Goal: Task Accomplishment & Management: Complete application form

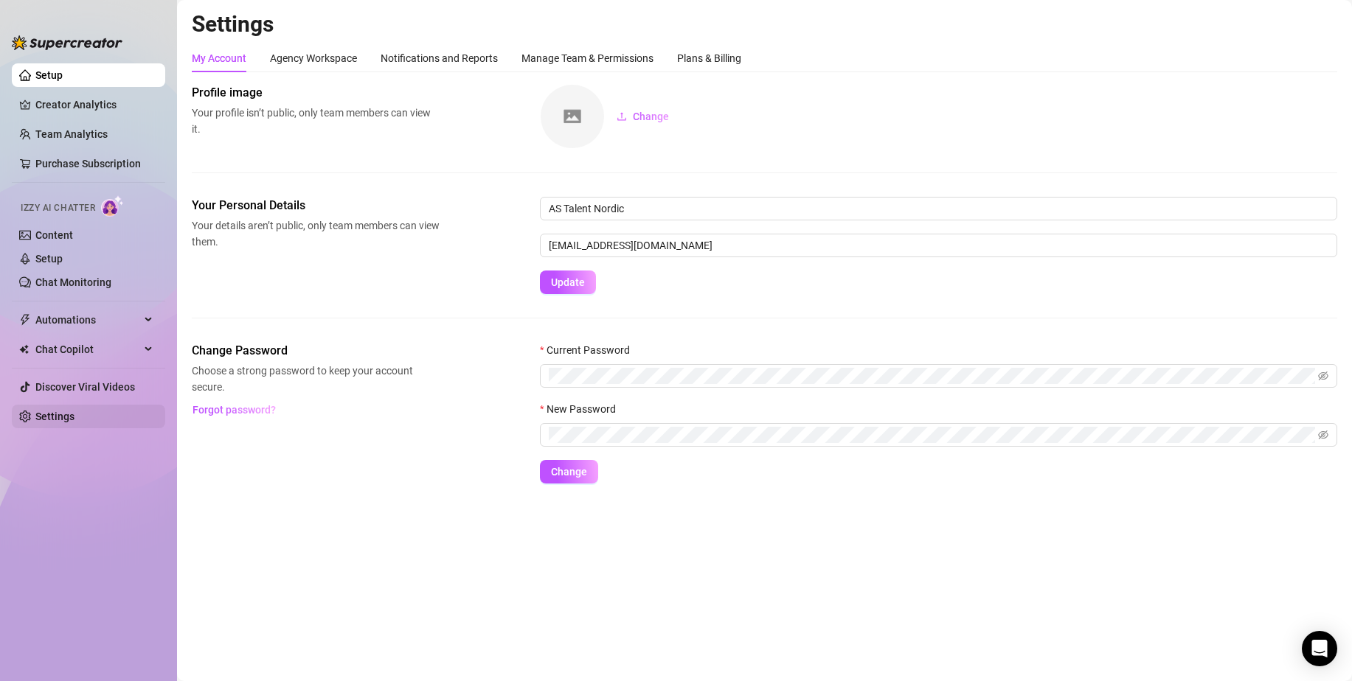
click at [45, 417] on link "Settings" at bounding box center [54, 417] width 39 height 12
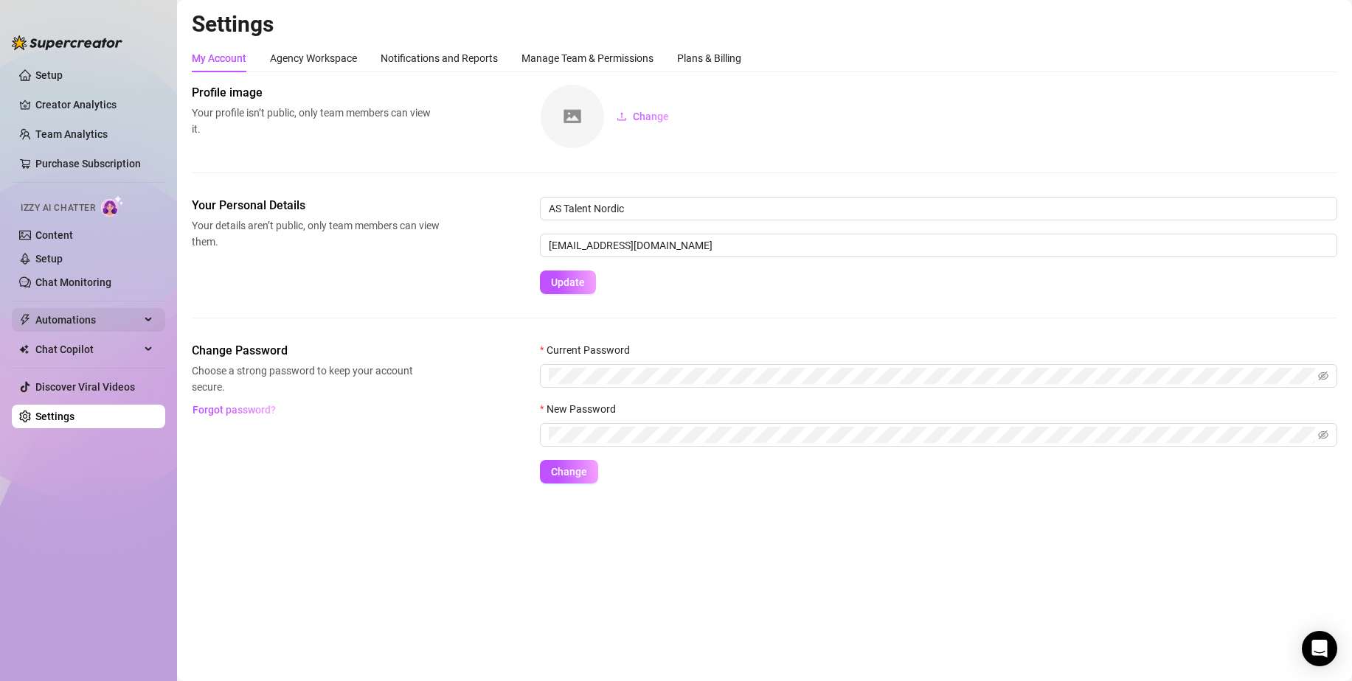
click at [134, 311] on span "Automations" at bounding box center [87, 320] width 105 height 24
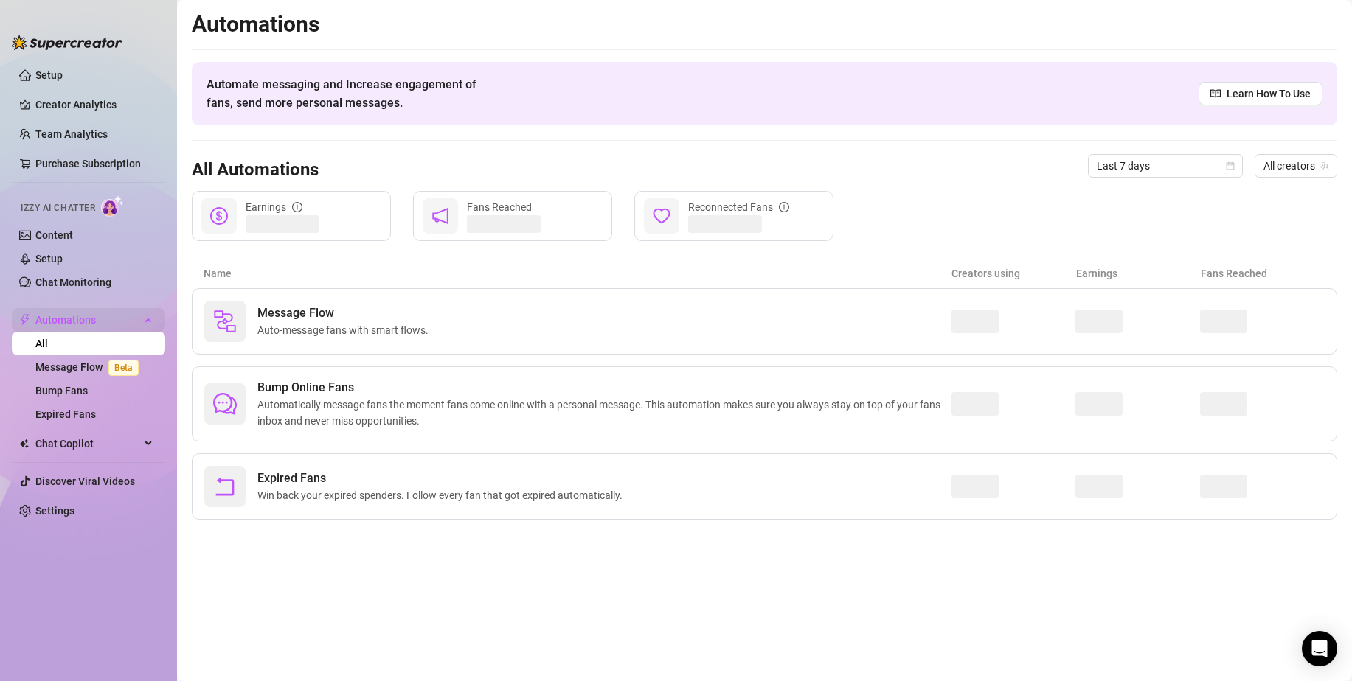
click at [137, 311] on span "Automations" at bounding box center [87, 320] width 105 height 24
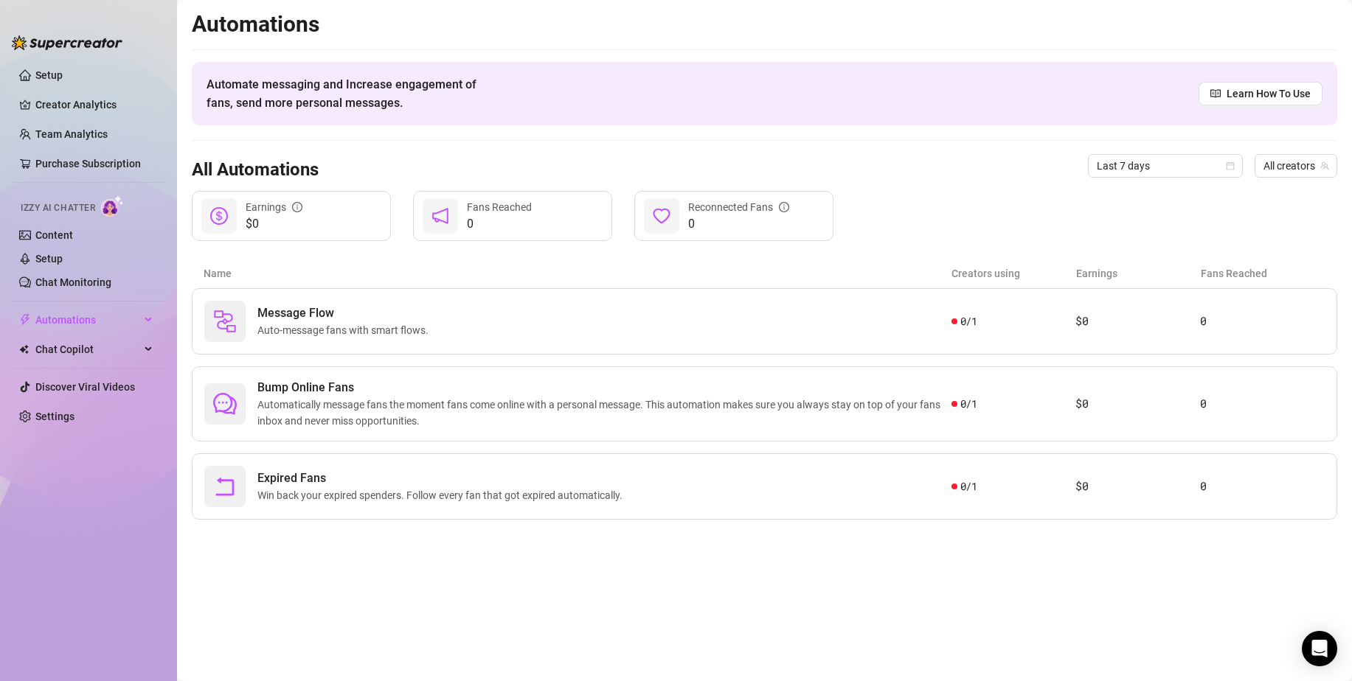
click at [36, 43] on img at bounding box center [67, 42] width 111 height 15
click at [17, 42] on img at bounding box center [67, 42] width 111 height 15
click at [63, 69] on link "Setup" at bounding box center [48, 75] width 27 height 12
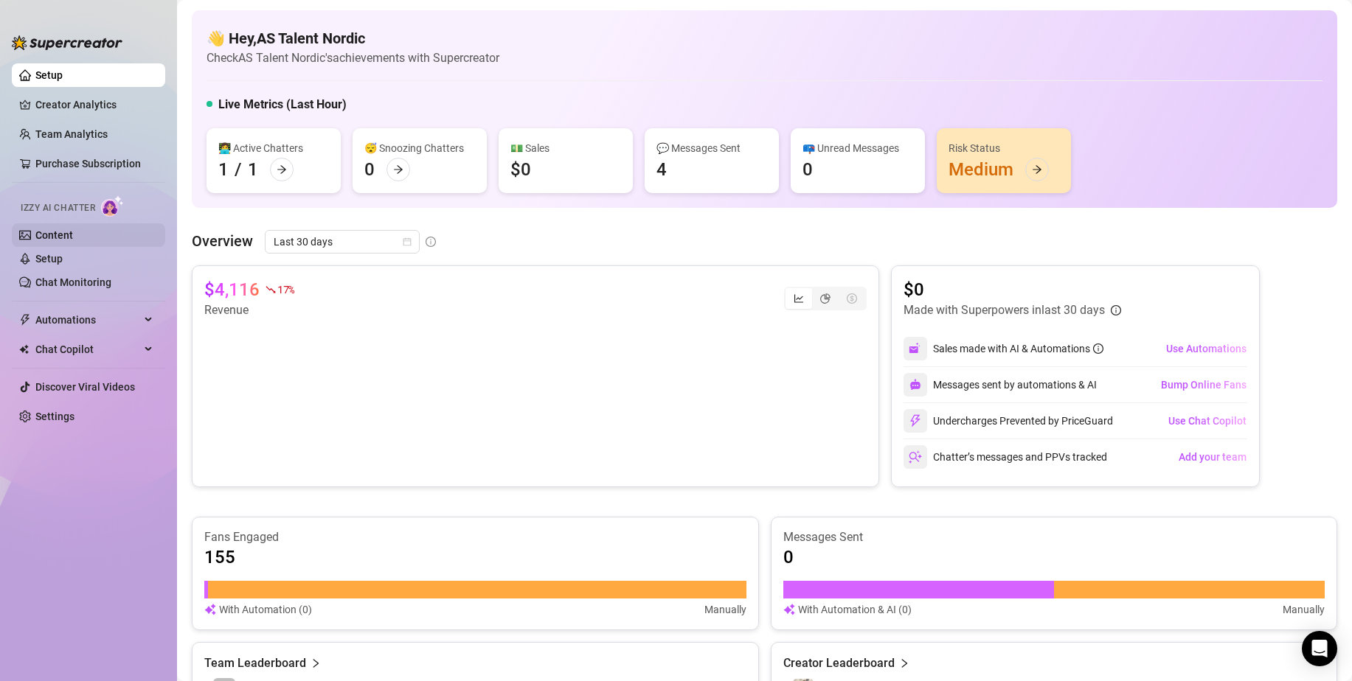
click at [73, 232] on link "Content" at bounding box center [54, 235] width 38 height 12
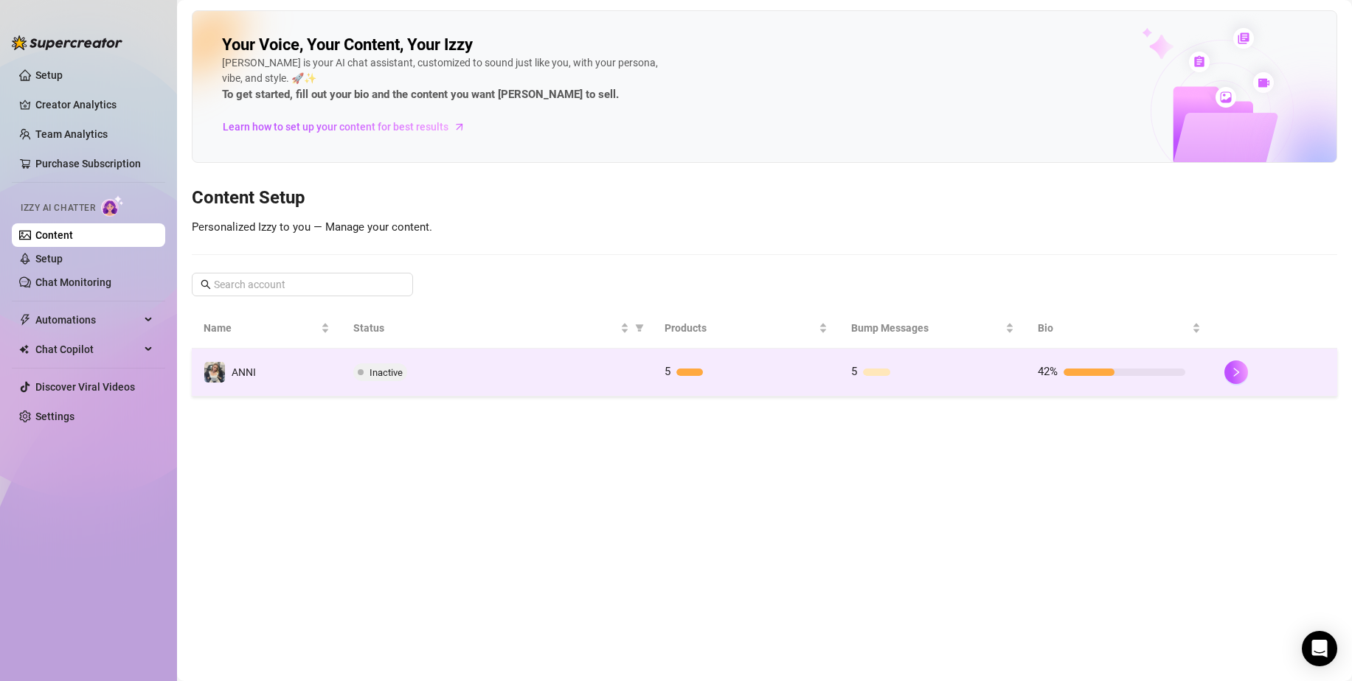
click at [479, 379] on div "Inactive" at bounding box center [497, 373] width 288 height 18
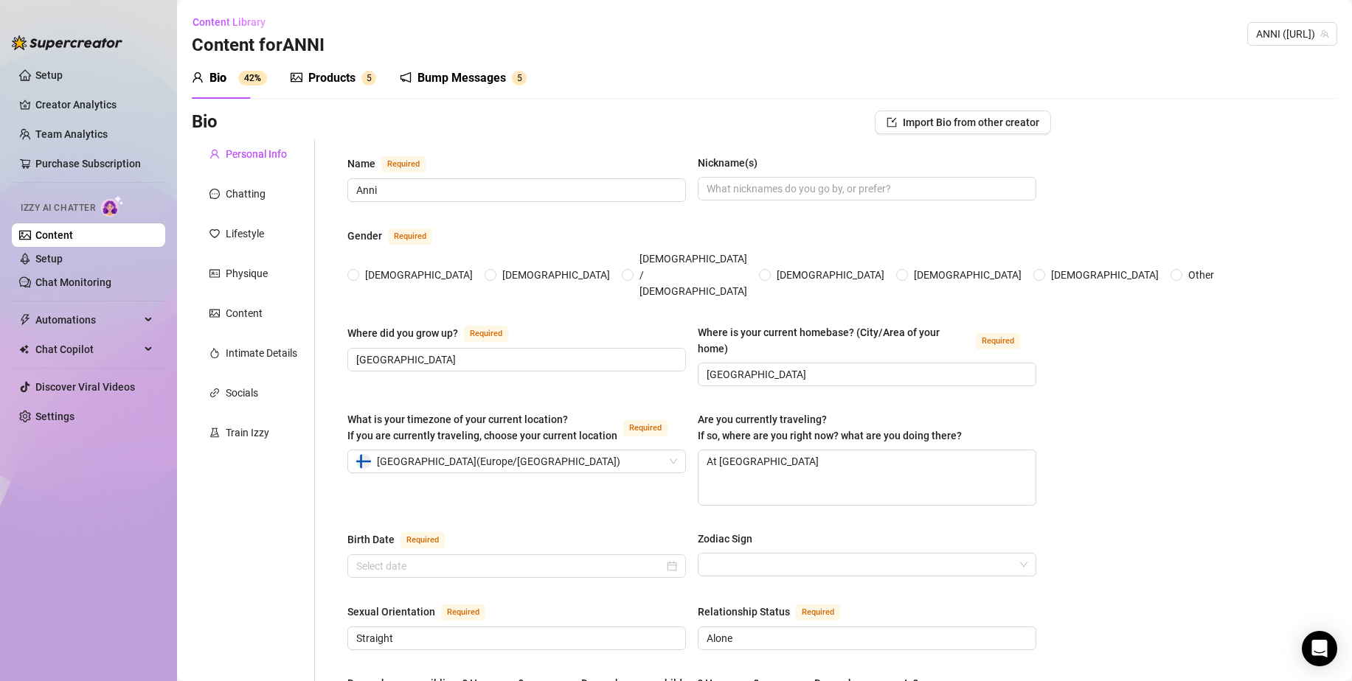
radio input "true"
type input "[DATE]"
click at [423, 189] on input "Anni" at bounding box center [515, 190] width 318 height 16
drag, startPoint x: 437, startPoint y: 181, endPoint x: 311, endPoint y: 187, distance: 125.5
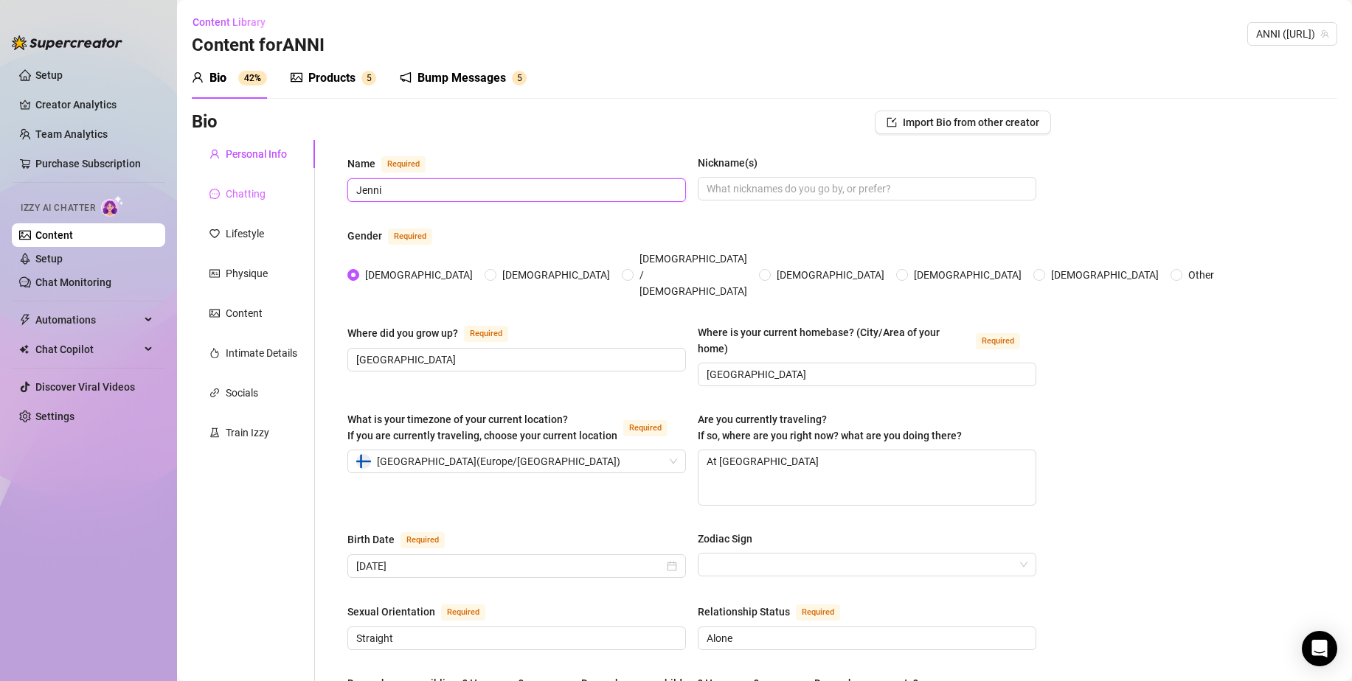
type input "Jenni"
drag, startPoint x: 733, startPoint y: 322, endPoint x: 695, endPoint y: 302, distance: 42.6
click at [698, 324] on div "Where is your current homebase? (City/Area of your home)" at bounding box center [834, 340] width 272 height 32
click at [757, 367] on input "[GEOGRAPHIC_DATA]" at bounding box center [866, 375] width 318 height 16
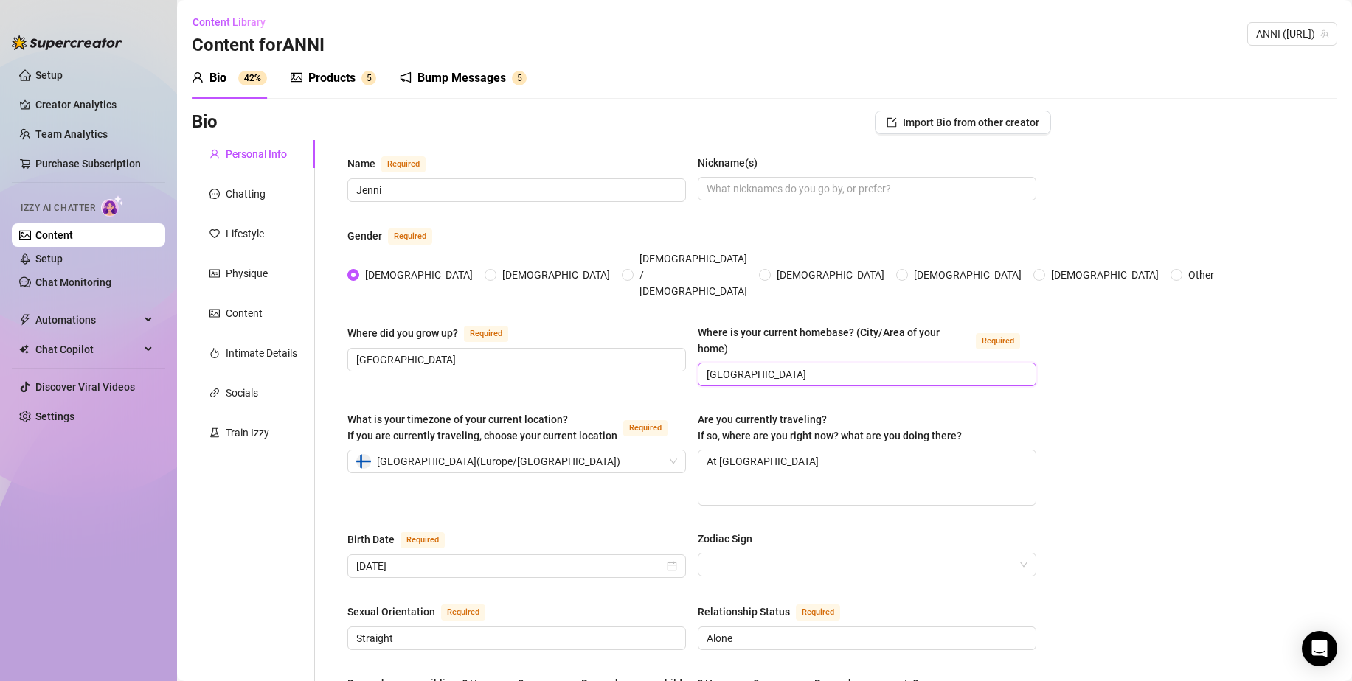
click at [782, 367] on input "[GEOGRAPHIC_DATA]" at bounding box center [866, 375] width 318 height 16
click at [543, 451] on div "[GEOGRAPHIC_DATA] ( [GEOGRAPHIC_DATA]/[GEOGRAPHIC_DATA] )" at bounding box center [510, 462] width 308 height 22
type input "Espoo"
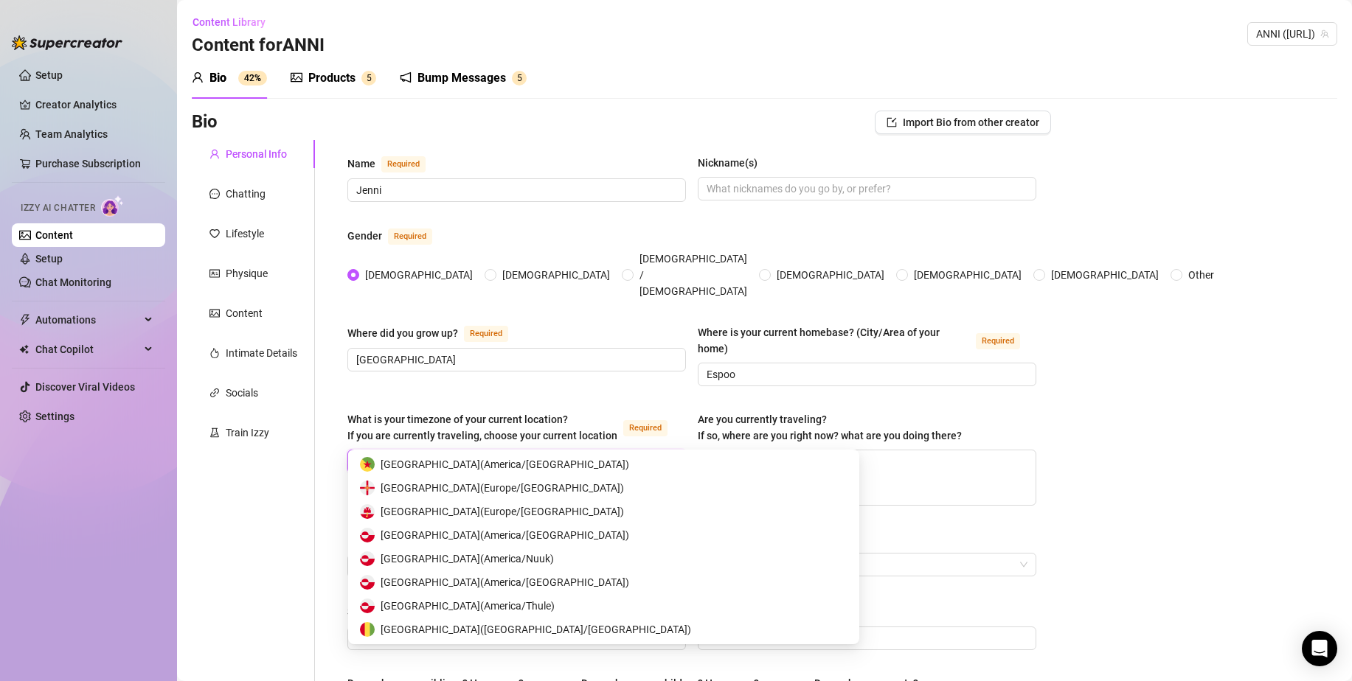
scroll to position [708, 0]
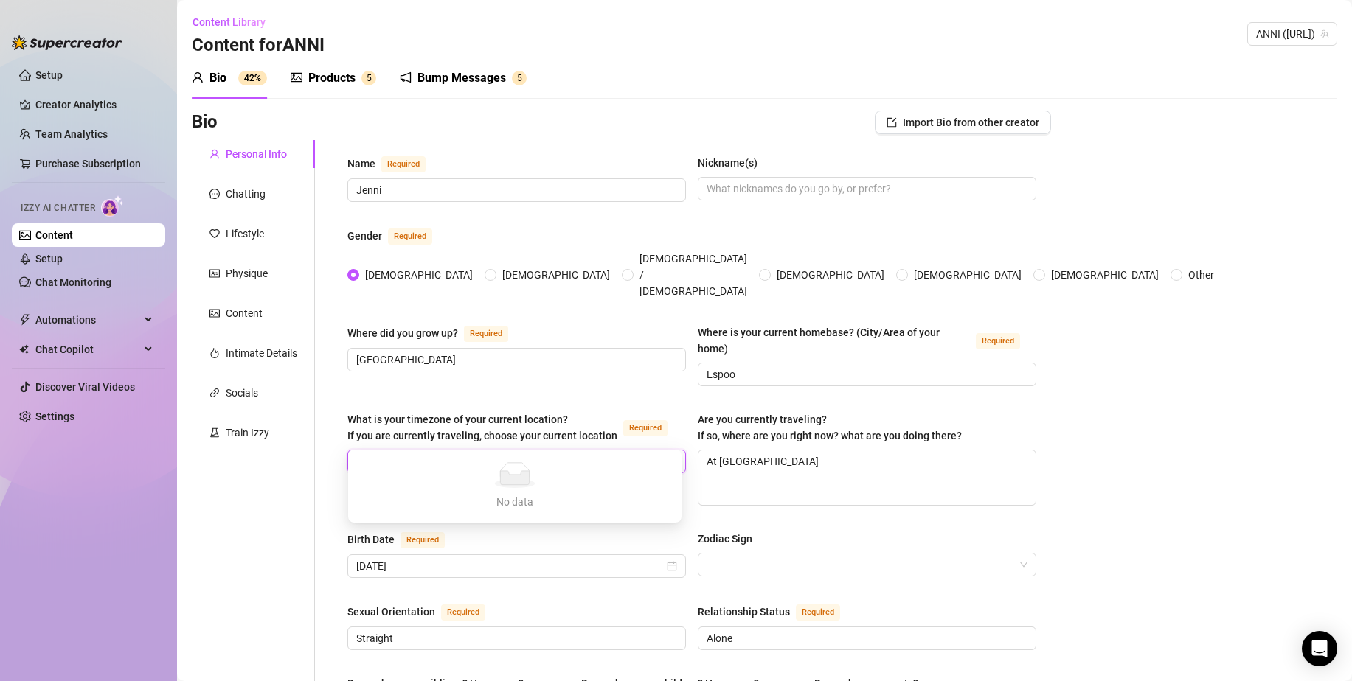
type input "espoo"
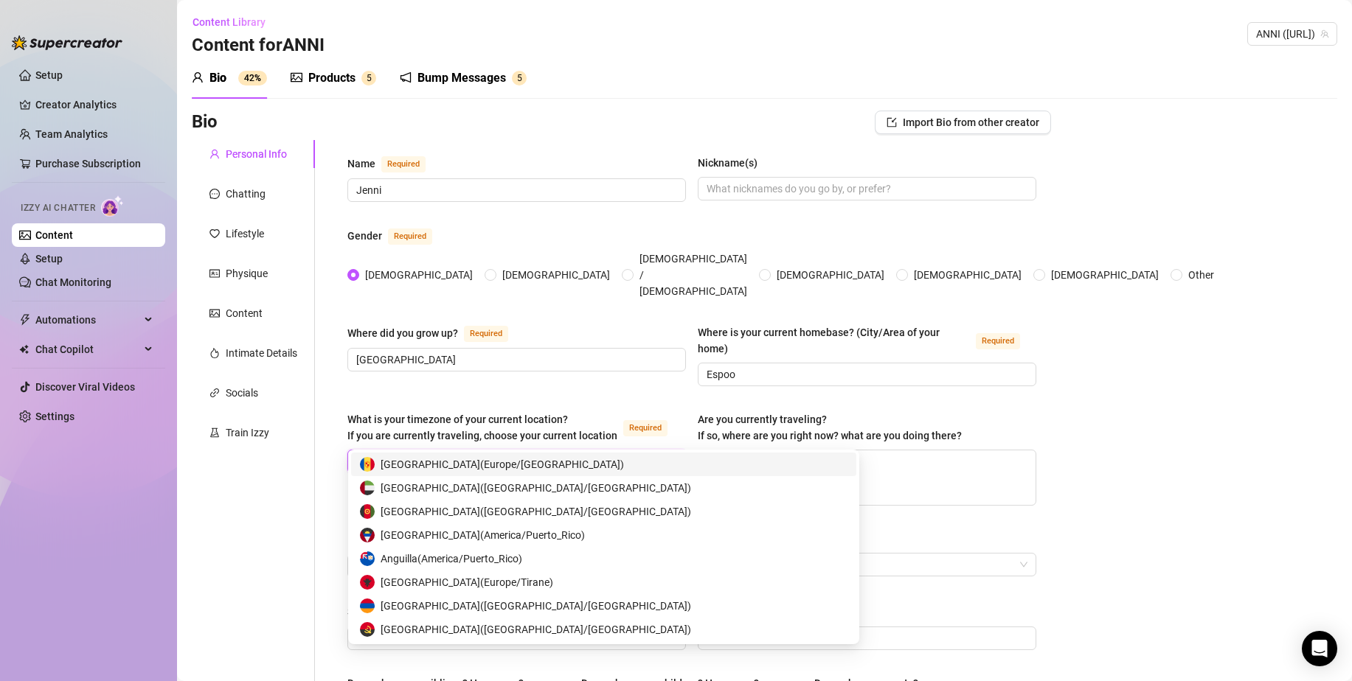
scroll to position [661, 0]
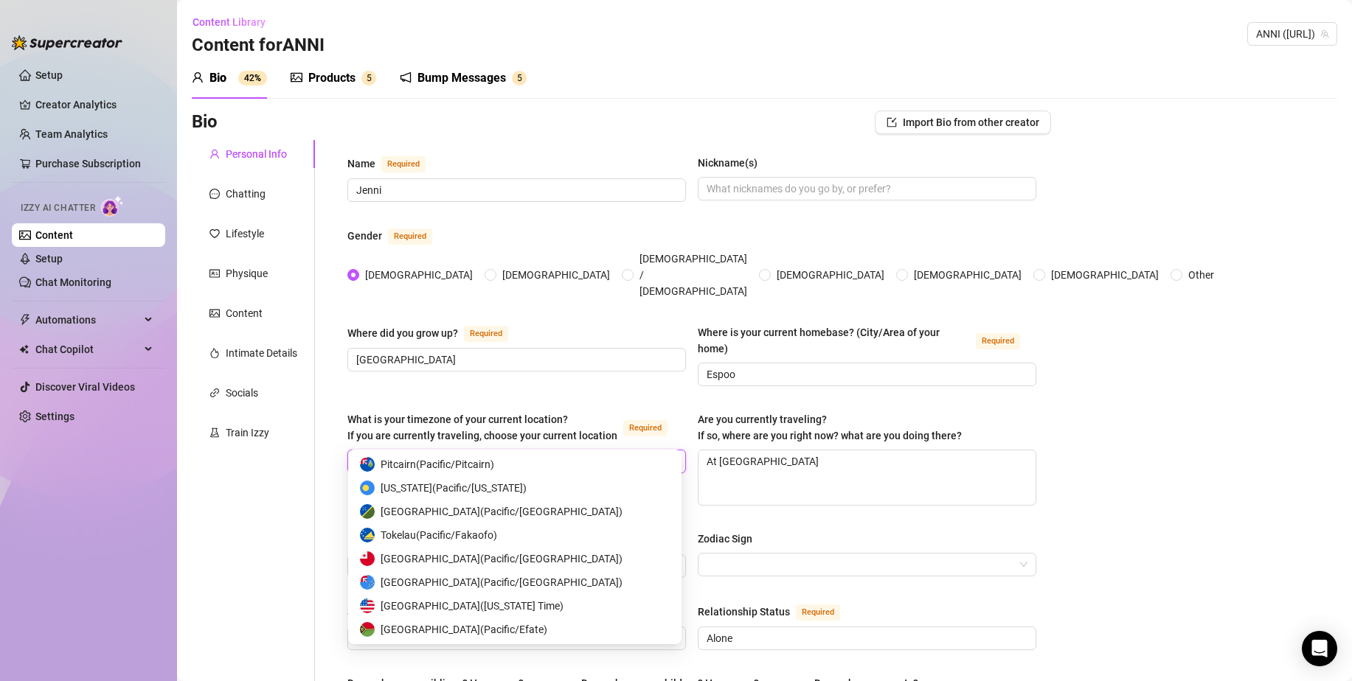
type input "Fin"
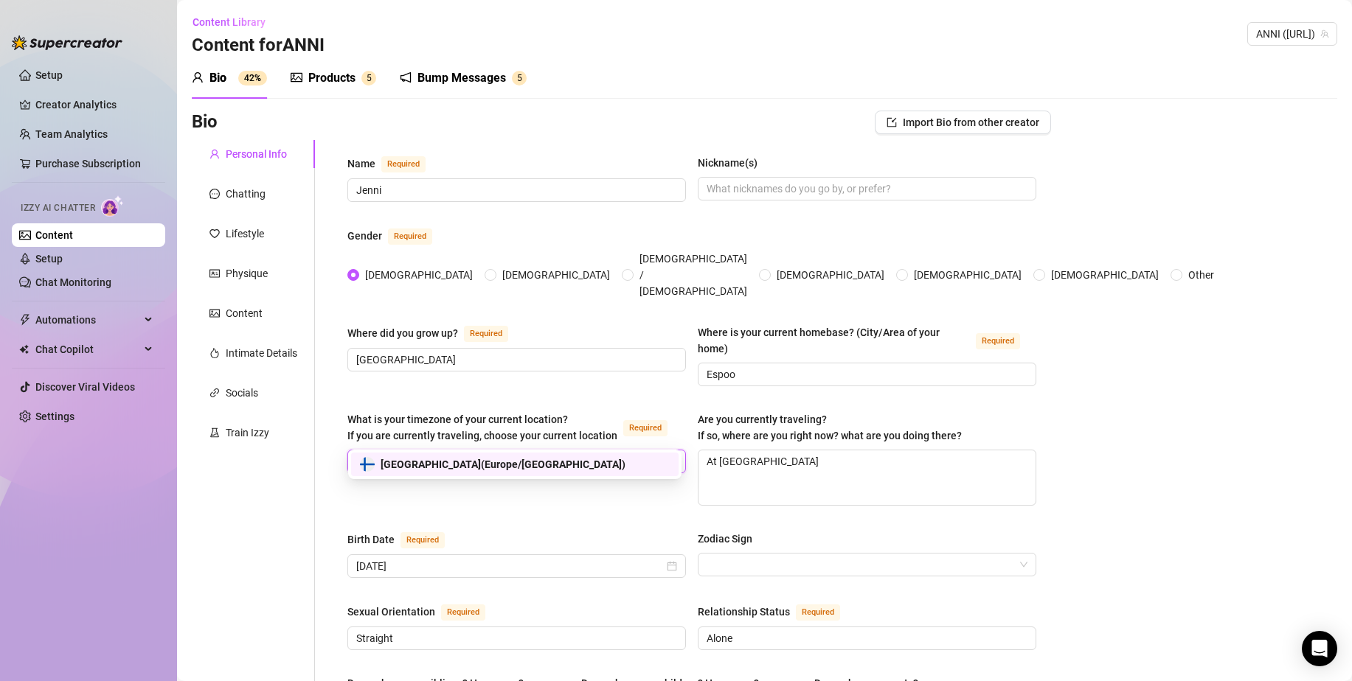
scroll to position [0, 0]
click at [504, 457] on div "[GEOGRAPHIC_DATA] ( [GEOGRAPHIC_DATA]/[GEOGRAPHIC_DATA] )" at bounding box center [515, 465] width 310 height 16
click at [501, 481] on div "What is your timezone of your current location? If you are currently traveling,…" at bounding box center [691, 466] width 689 height 108
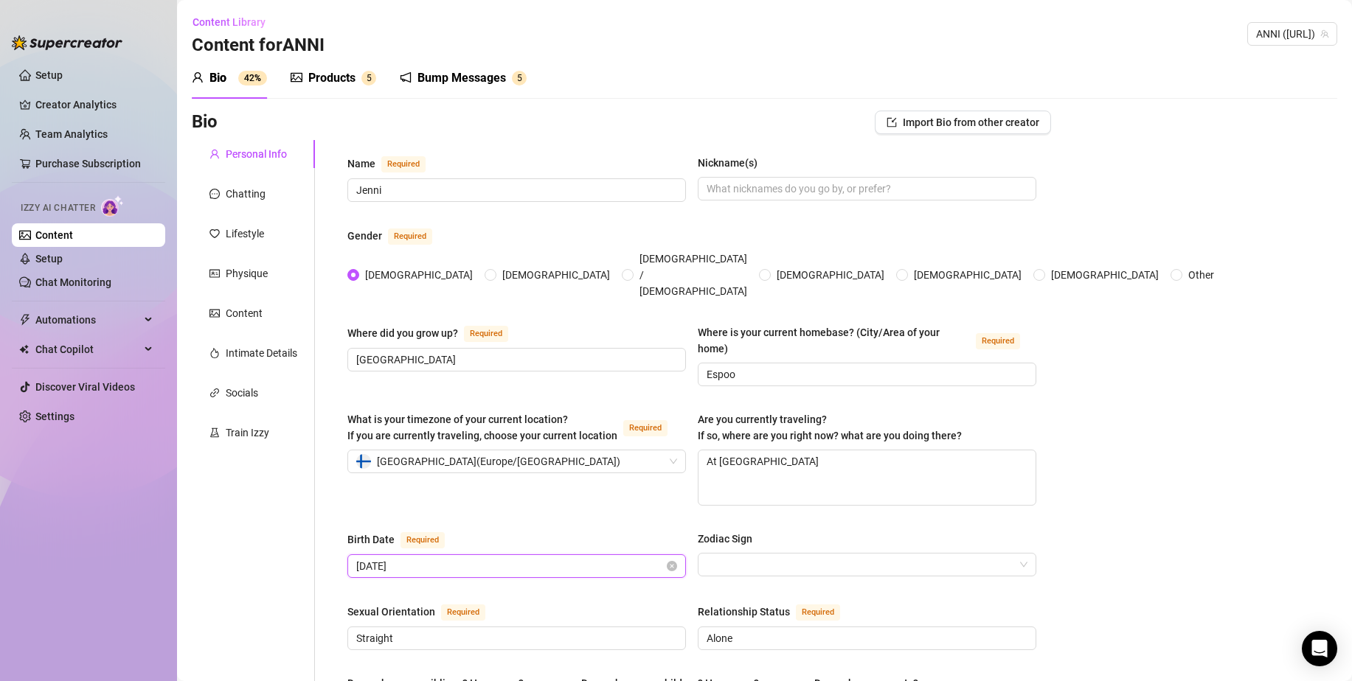
click at [591, 558] on input "[DATE]" at bounding box center [510, 566] width 308 height 16
click at [452, 558] on input "[DATE]" at bounding box center [510, 566] width 308 height 16
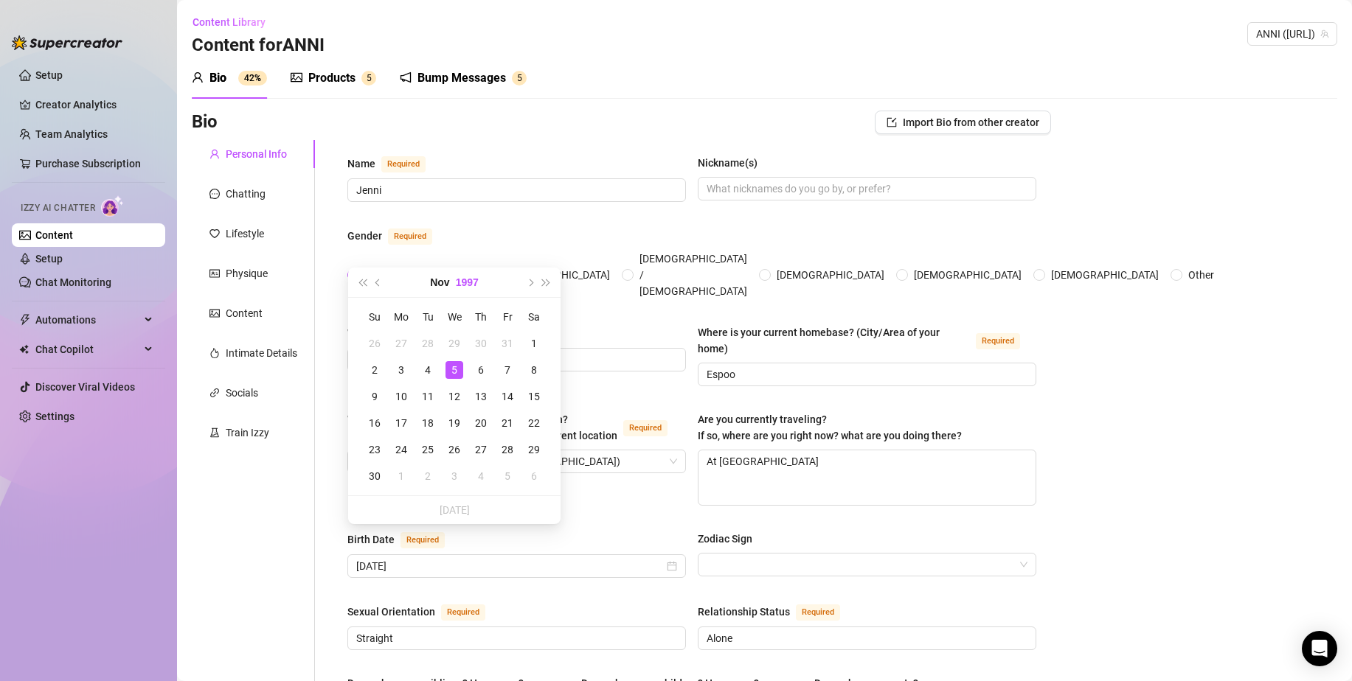
click at [465, 283] on button "1997" at bounding box center [467, 282] width 23 height 29
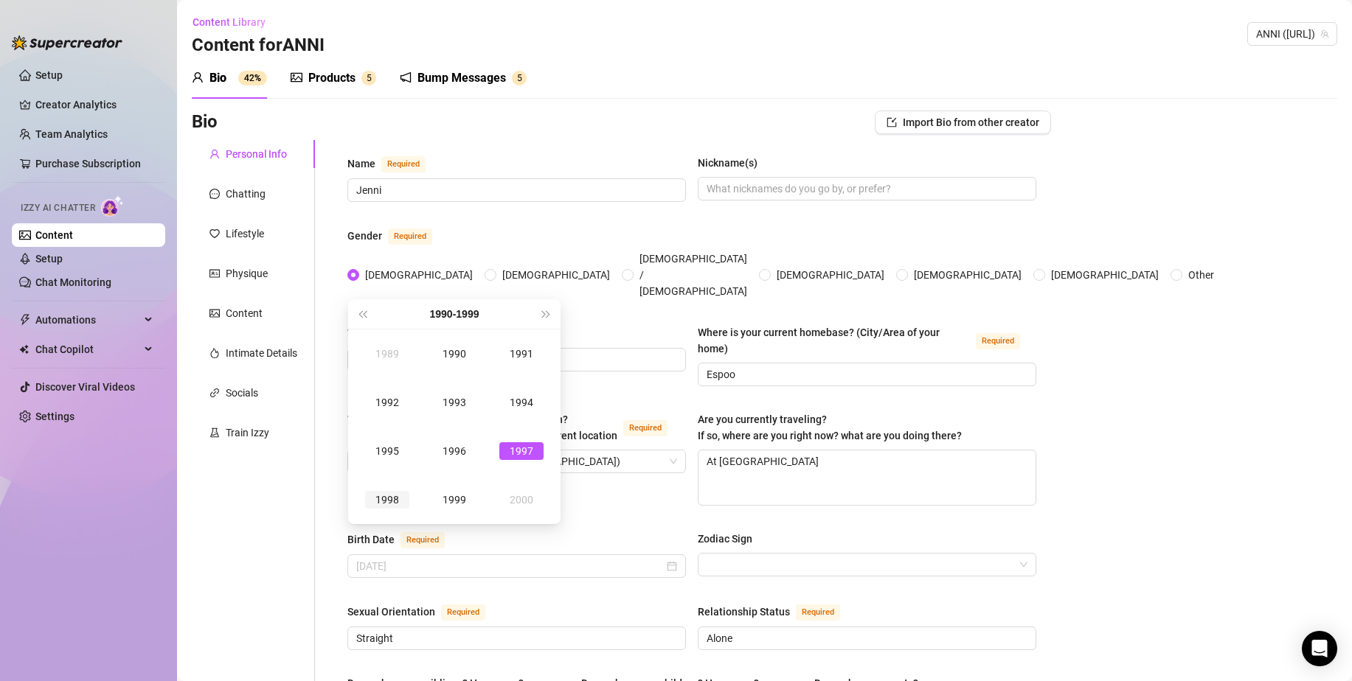
click at [389, 494] on div "1998" at bounding box center [387, 500] width 44 height 18
type input "[DATE]"
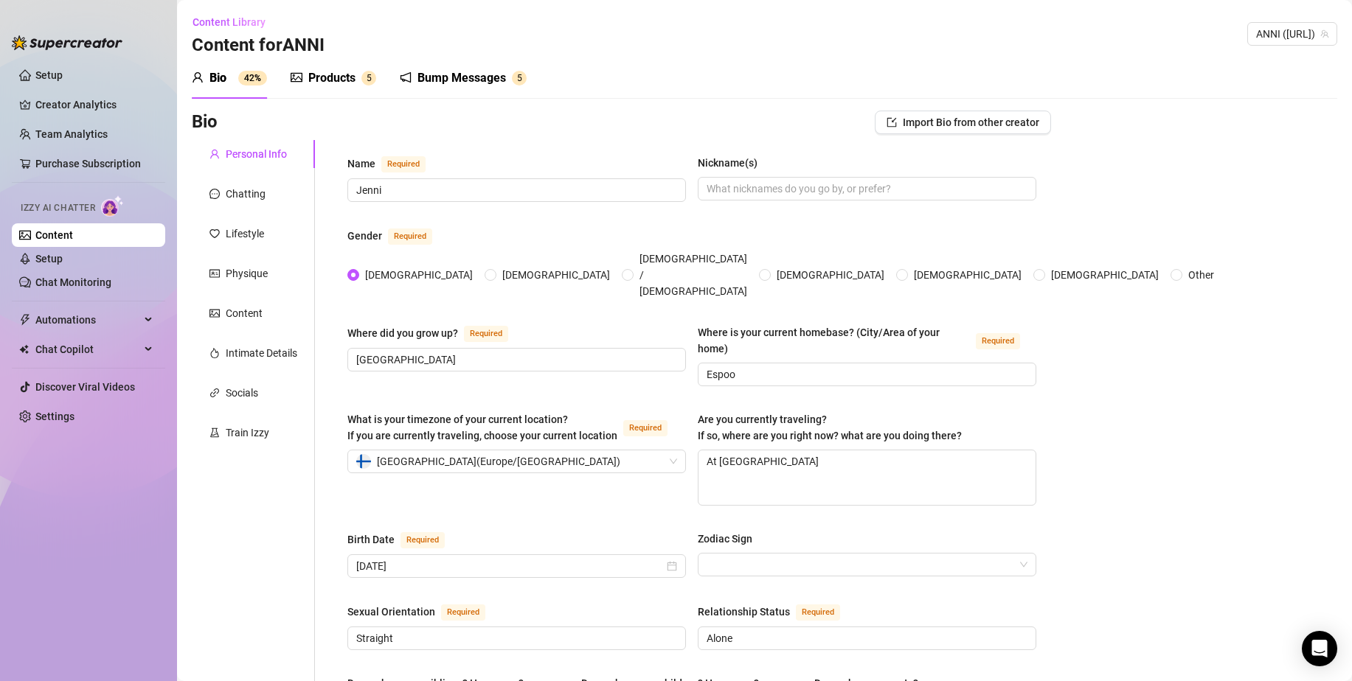
click at [611, 482] on div "What is your timezone of your current location? If you are currently traveling,…" at bounding box center [691, 466] width 689 height 108
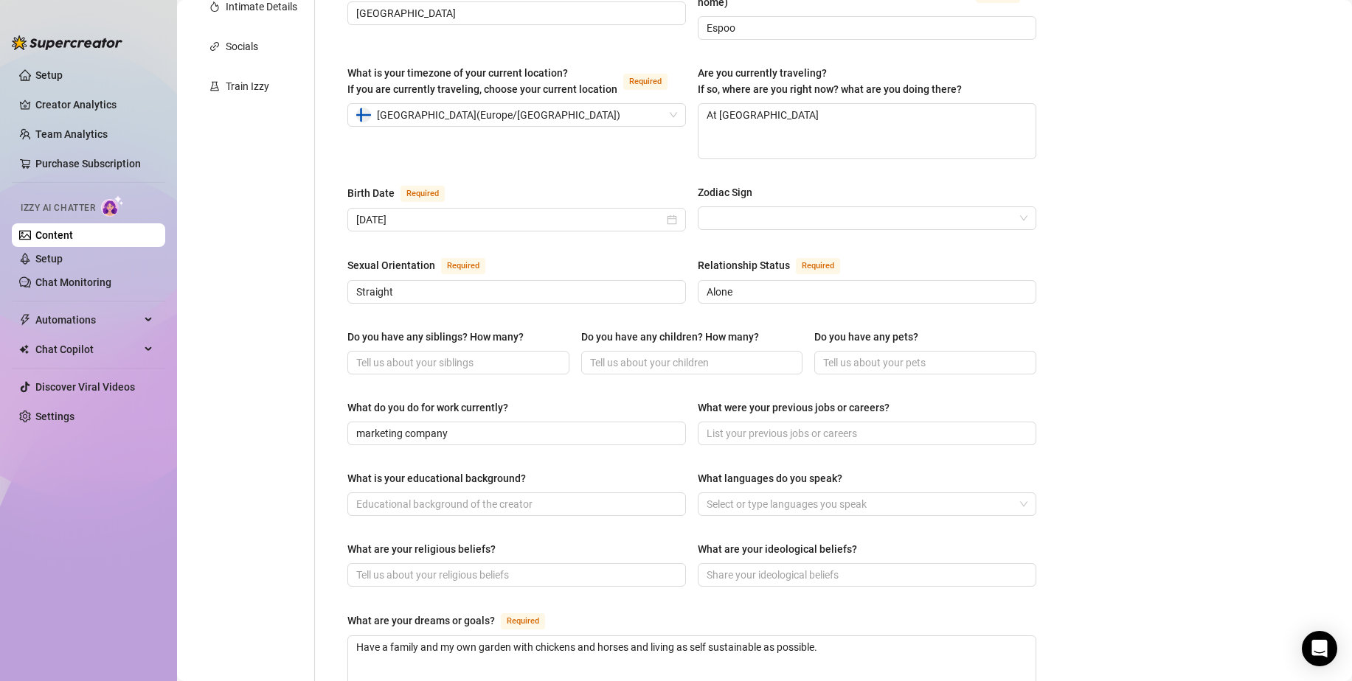
scroll to position [369, 0]
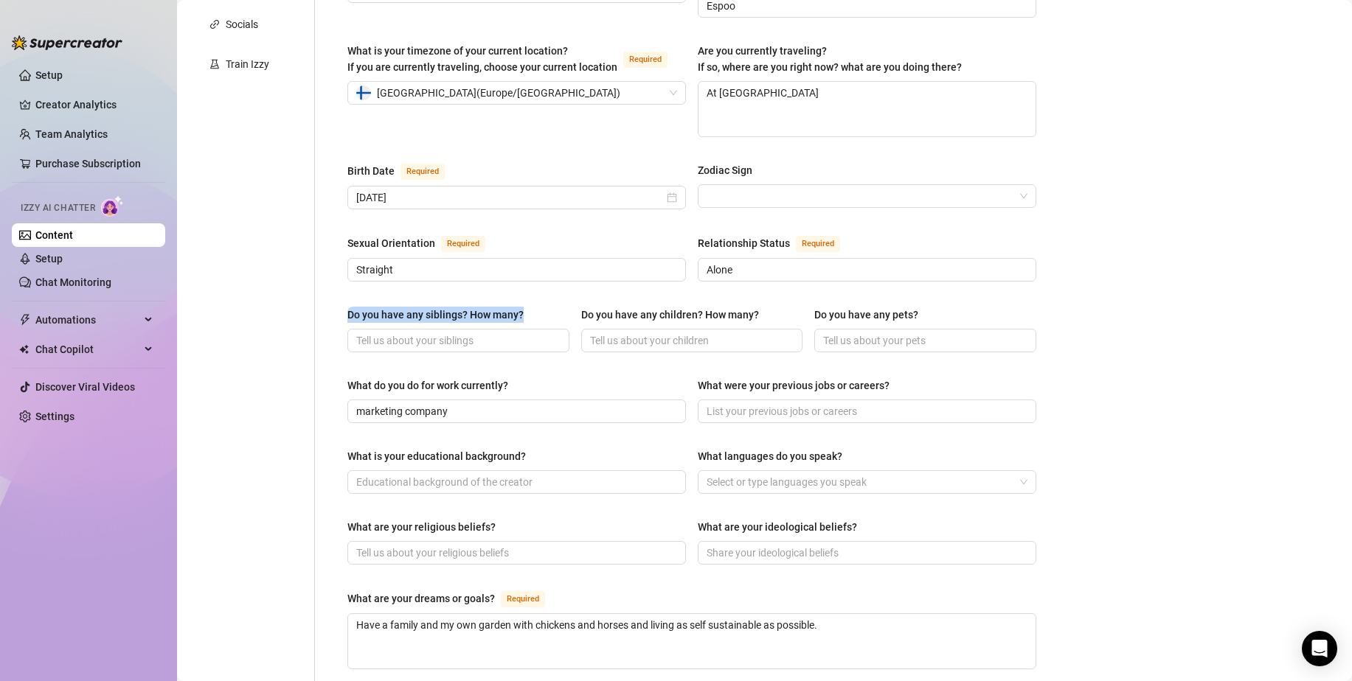
drag, startPoint x: 529, startPoint y: 281, endPoint x: 340, endPoint y: 288, distance: 188.9
click at [339, 288] on div "Name Required [PERSON_NAME](s) Gender Required [DEMOGRAPHIC_DATA] [DEMOGRAPHIC_…" at bounding box center [692, 389] width 718 height 1236
copy div "Do you have any siblings? How many?"
click at [510, 474] on input "What is your educational background?" at bounding box center [515, 482] width 318 height 16
type input "No"
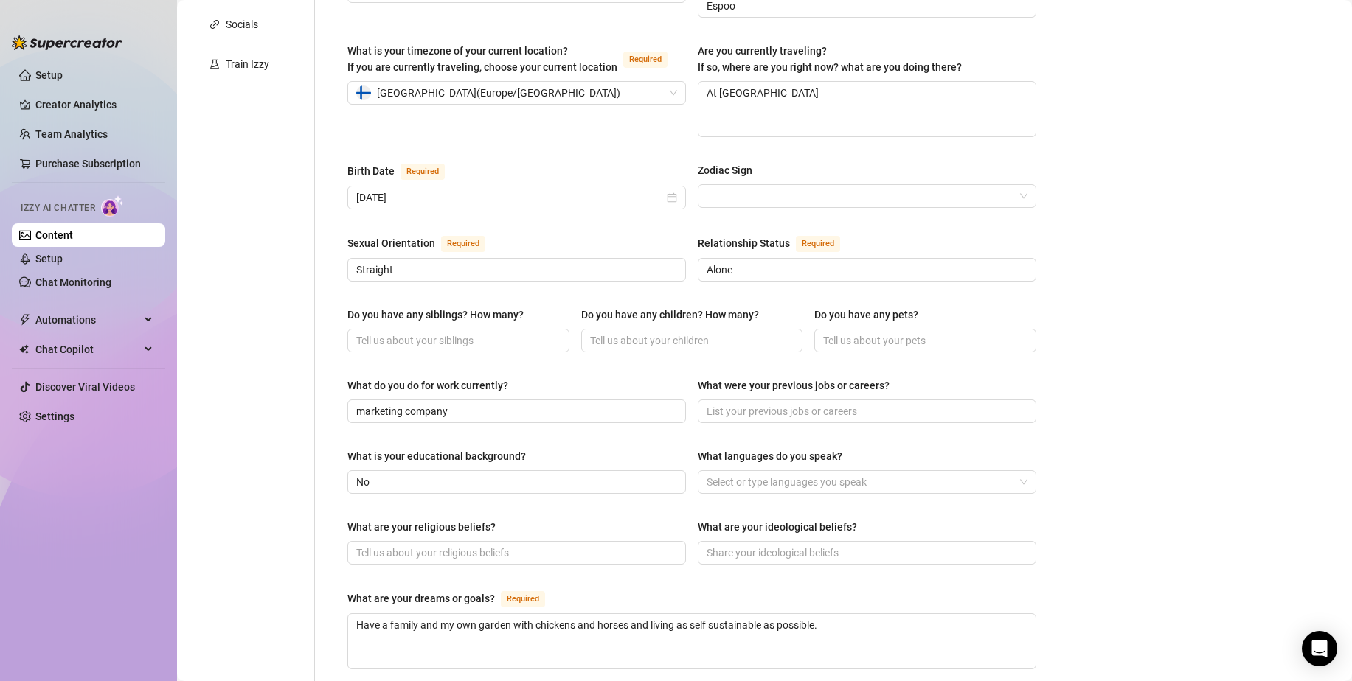
click at [544, 448] on div "What is your educational background?" at bounding box center [516, 459] width 339 height 22
drag, startPoint x: 803, startPoint y: 354, endPoint x: 688, endPoint y: 359, distance: 115.2
click at [688, 378] on div "What do you do for work currently? marketing company What were your previous jo…" at bounding box center [691, 407] width 689 height 59
copy div "What were your previous jobs or careers?"
click at [473, 403] on input "marketing company" at bounding box center [515, 411] width 318 height 16
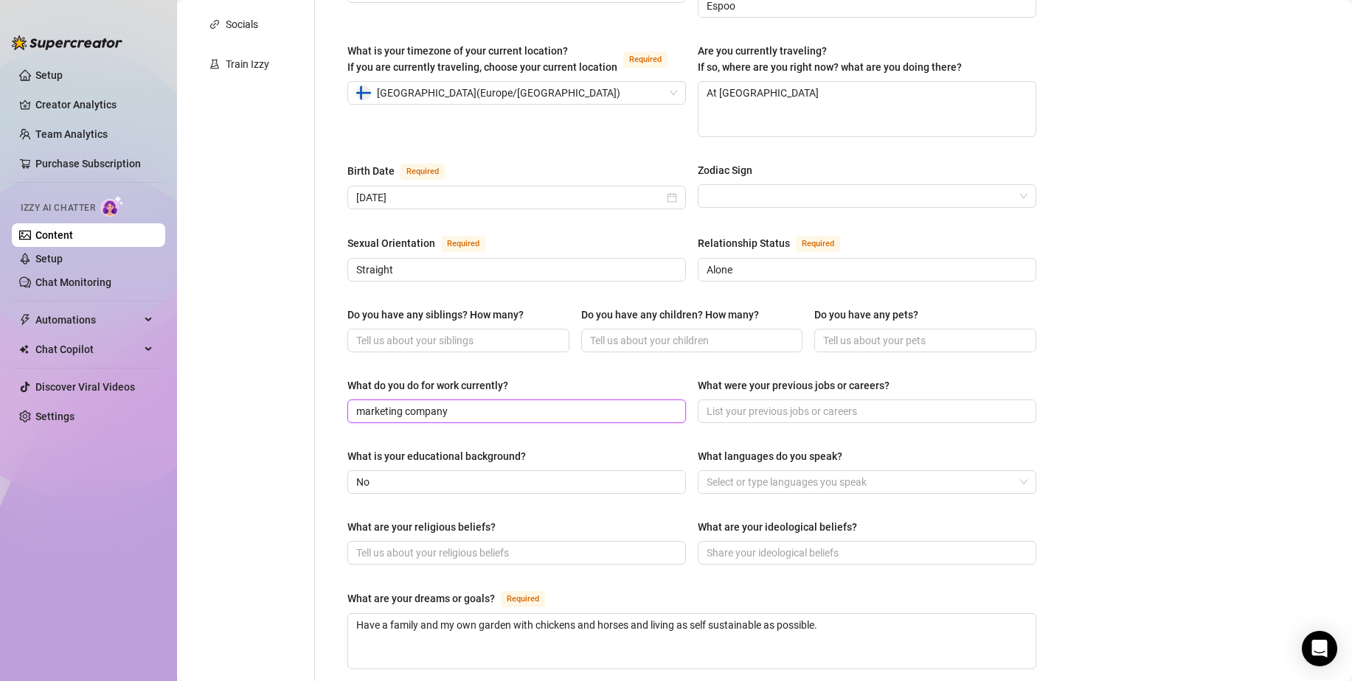
paste input "Philologist"
type input "Philologist"
click at [313, 396] on div "Personal Info Chatting Lifestyle Physique Content Intimate Details Socials Trai…" at bounding box center [253, 389] width 123 height 1236
click at [749, 472] on div at bounding box center [859, 482] width 317 height 21
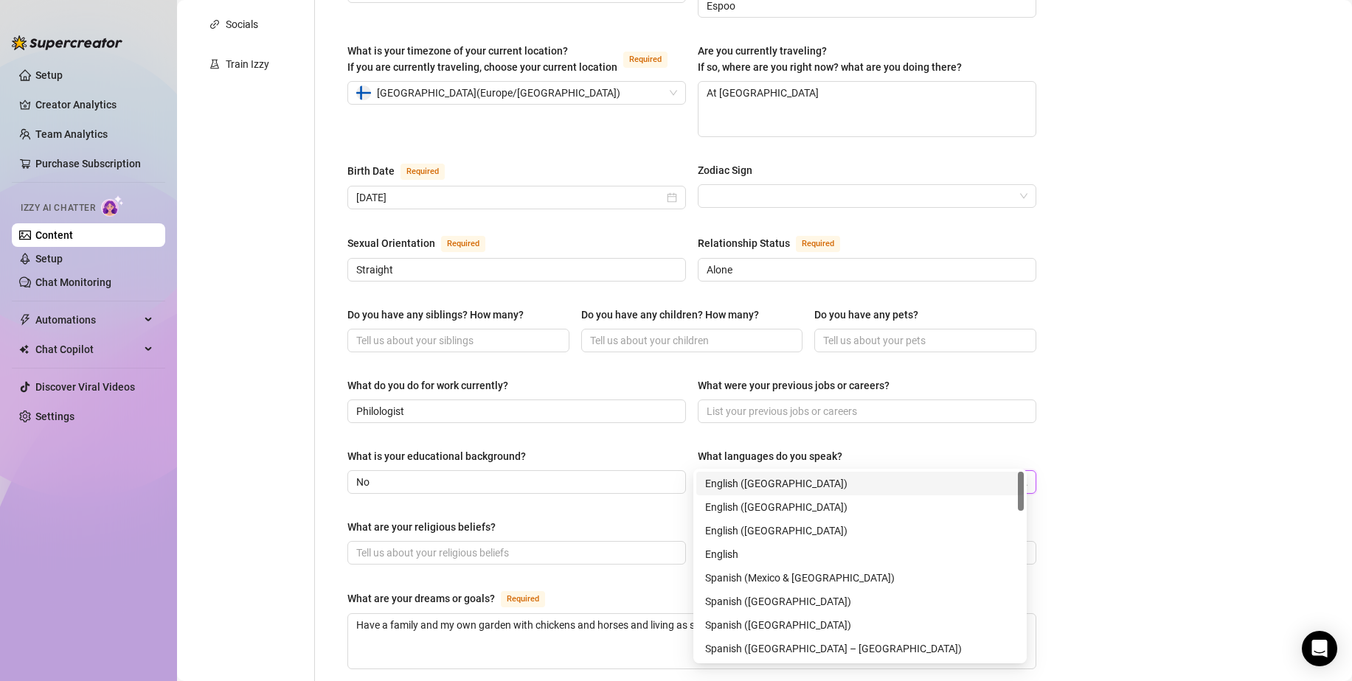
click at [771, 484] on div "English ([GEOGRAPHIC_DATA])" at bounding box center [860, 484] width 310 height 16
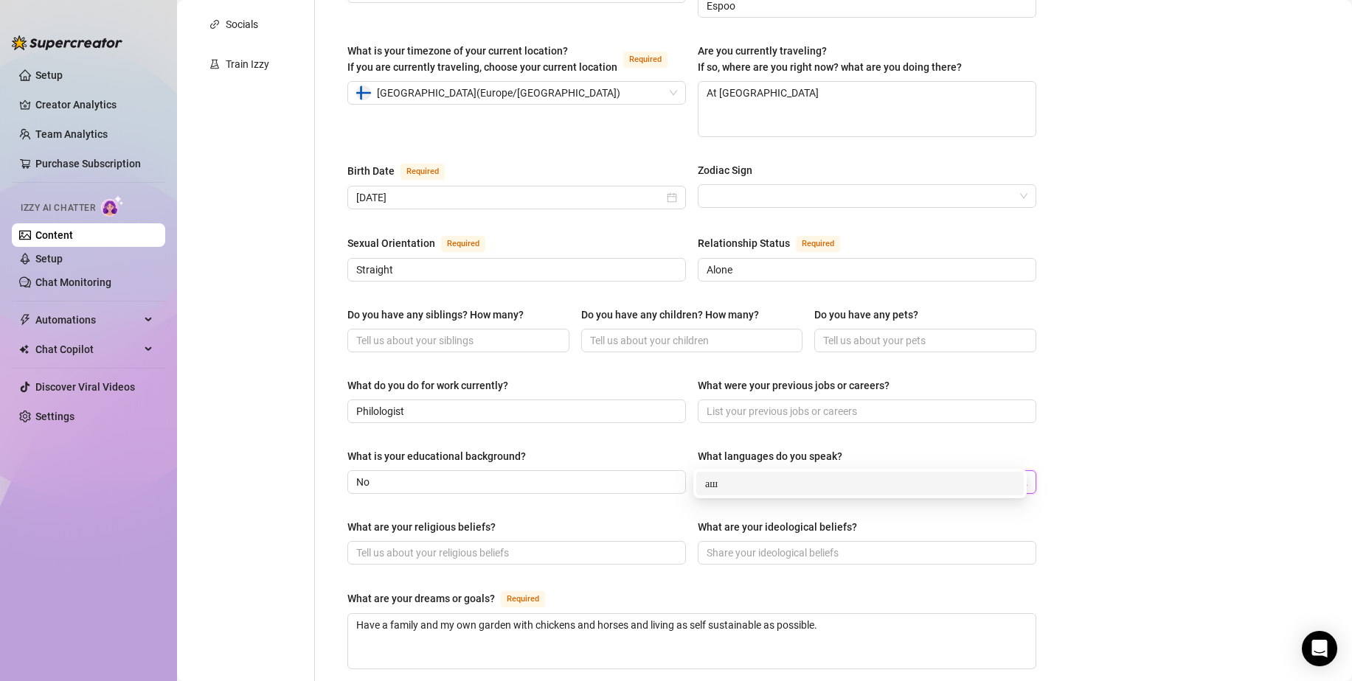
type input "[PERSON_NAME]"
type input "f"
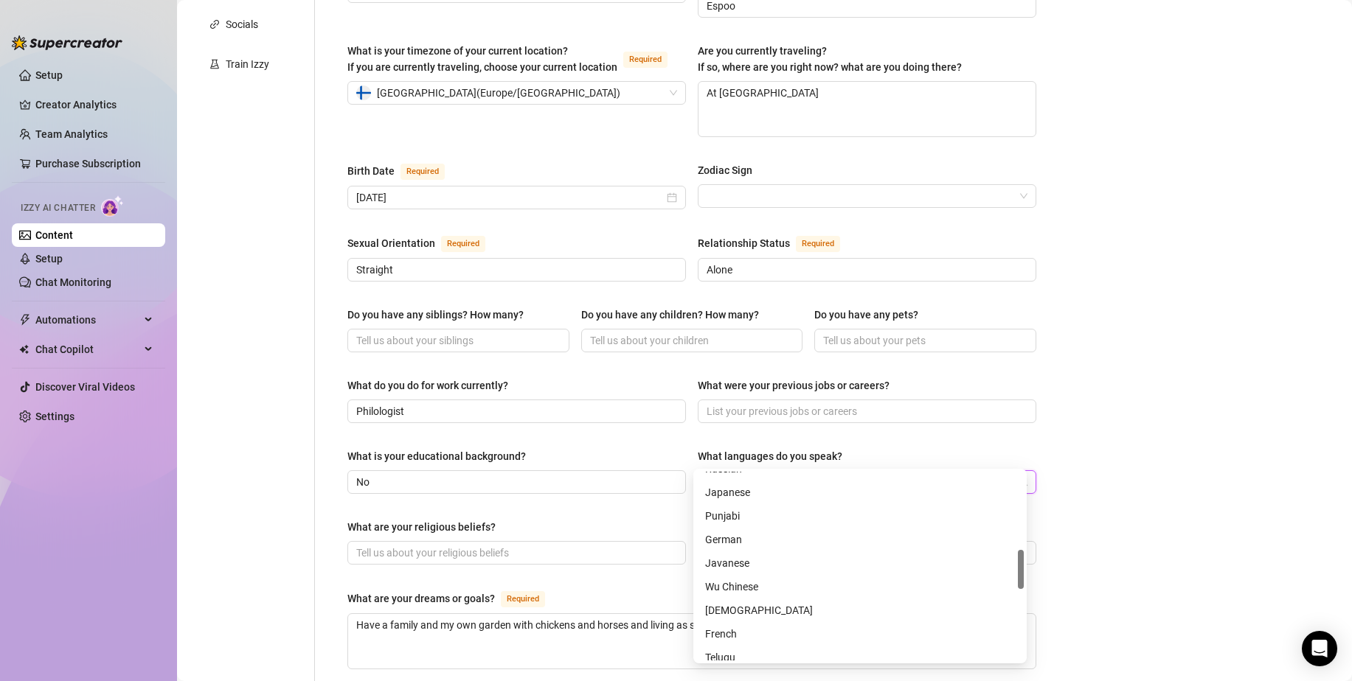
scroll to position [442, 0]
click at [1072, 493] on div "Bio Import Bio from other creator Personal Info Chatting Lifestyle Physique Con…" at bounding box center [764, 417] width 1145 height 1350
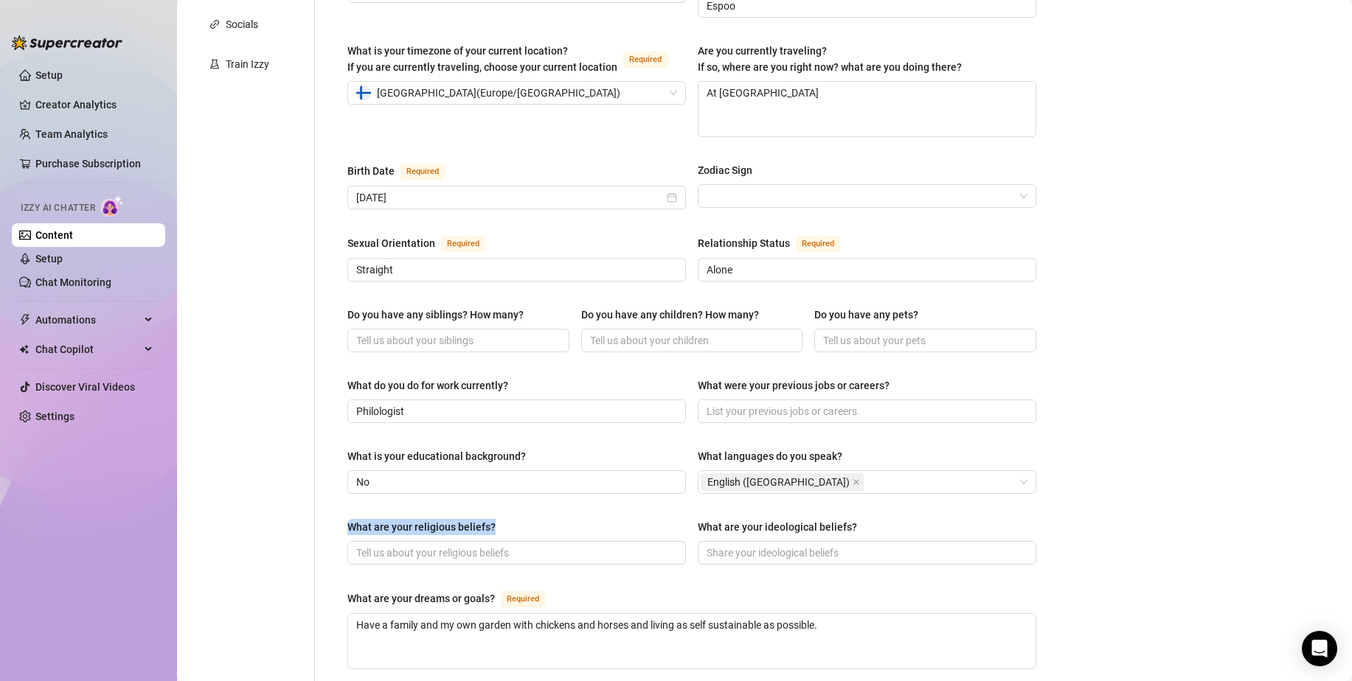
drag, startPoint x: 510, startPoint y: 497, endPoint x: 324, endPoint y: 499, distance: 185.9
click at [324, 499] on div "Name Required [PERSON_NAME](s) Gender Required [DEMOGRAPHIC_DATA] [DEMOGRAPHIC_…" at bounding box center [683, 389] width 736 height 1236
copy div "What are your religious beliefs?"
drag, startPoint x: 771, startPoint y: 487, endPoint x: 705, endPoint y: 490, distance: 65.7
click at [705, 490] on div "Name Required [PERSON_NAME](s) Gender Required [DEMOGRAPHIC_DATA] [DEMOGRAPHIC_…" at bounding box center [691, 389] width 689 height 1207
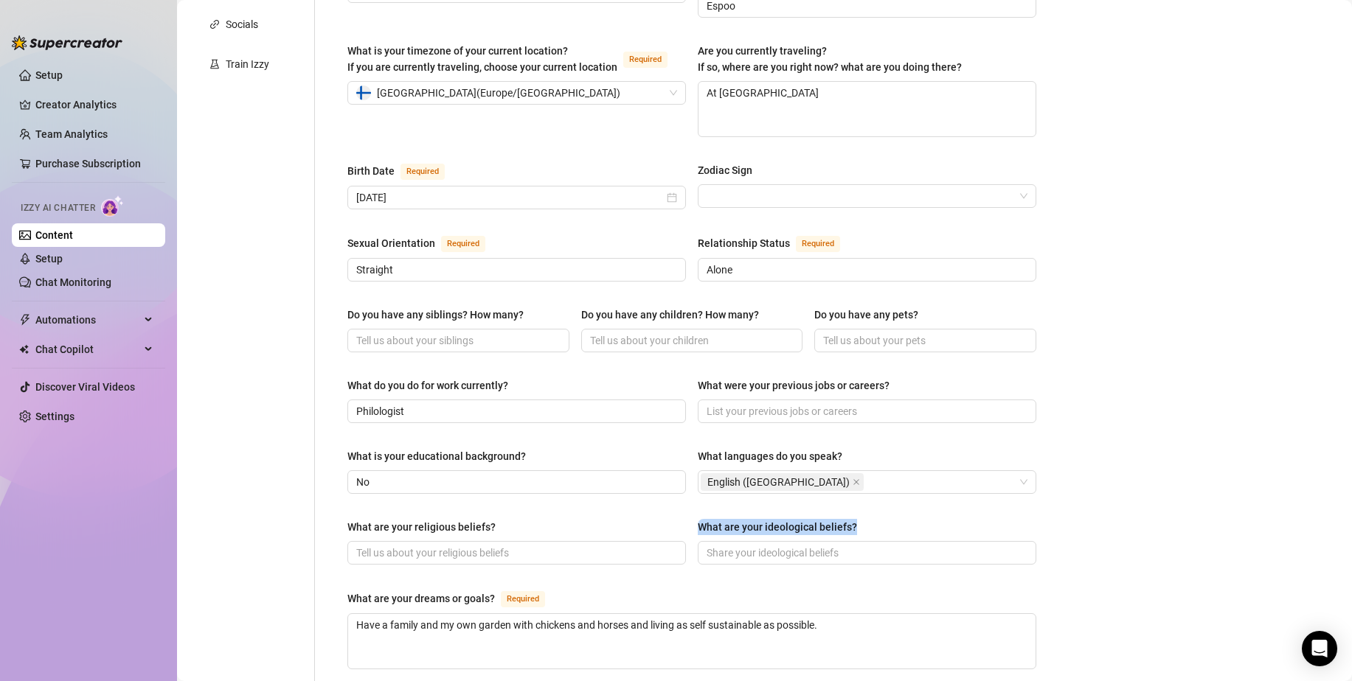
copy div "What are your ideological beliefs?"
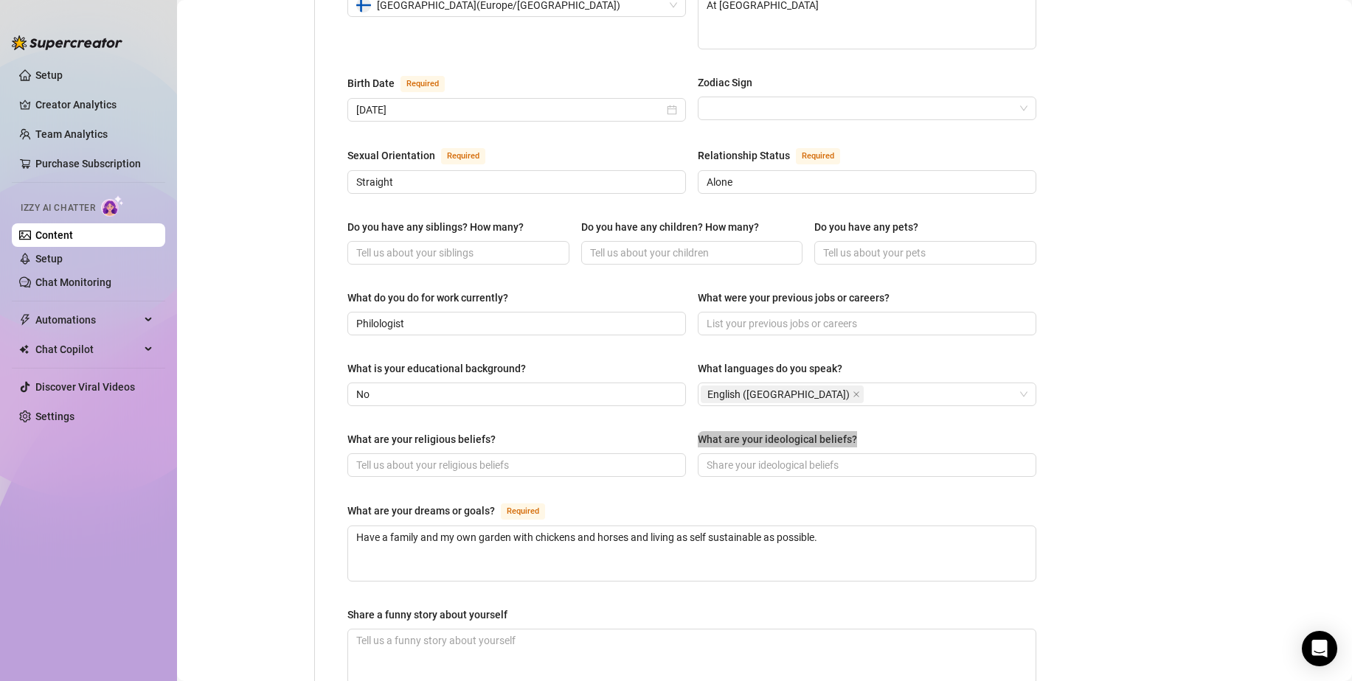
scroll to position [516, 0]
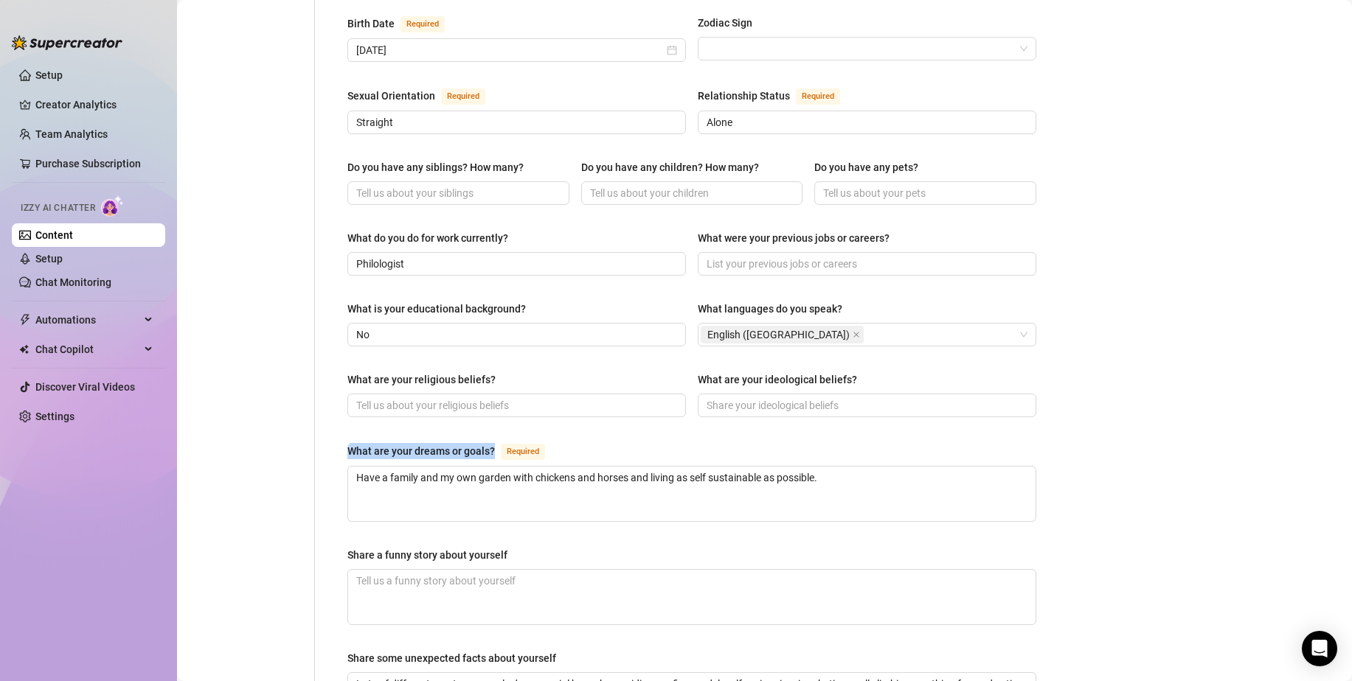
drag, startPoint x: 495, startPoint y: 419, endPoint x: 336, endPoint y: 421, distance: 158.6
click at [336, 421] on div "Name Required [PERSON_NAME](s) Gender Required [DEMOGRAPHIC_DATA] [DEMOGRAPHIC_…" at bounding box center [692, 242] width 718 height 1236
copy div "What are your dreams or goals?"
click at [589, 468] on textarea "Have a family and my own garden with chickens and horses and living as self sus…" at bounding box center [691, 494] width 687 height 55
click at [789, 467] on textarea "Have a family and my own garden with chickens and horses and living as self sus…" at bounding box center [691, 494] width 687 height 55
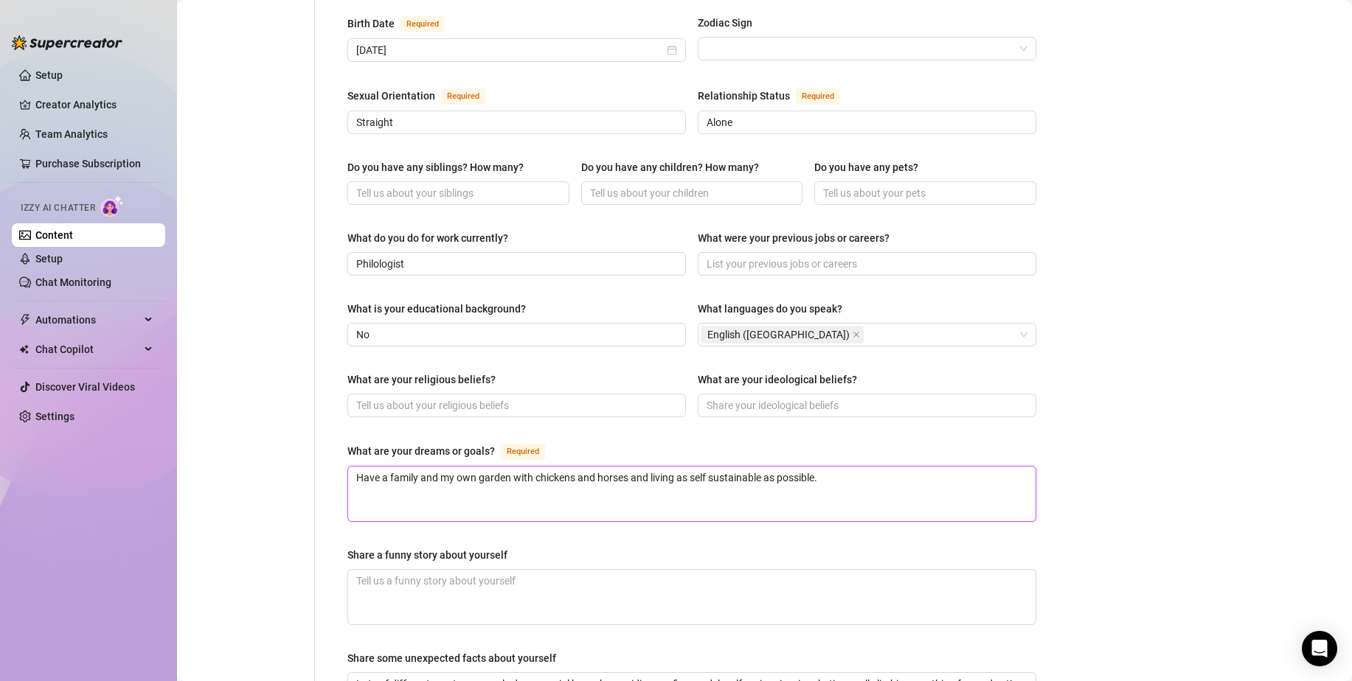
paste textarea "See whales in [GEOGRAPHIC_DATA]"
type textarea "See whales in [GEOGRAPHIC_DATA]"
click at [734, 442] on div "What are your dreams or goals? Required" at bounding box center [691, 454] width 689 height 24
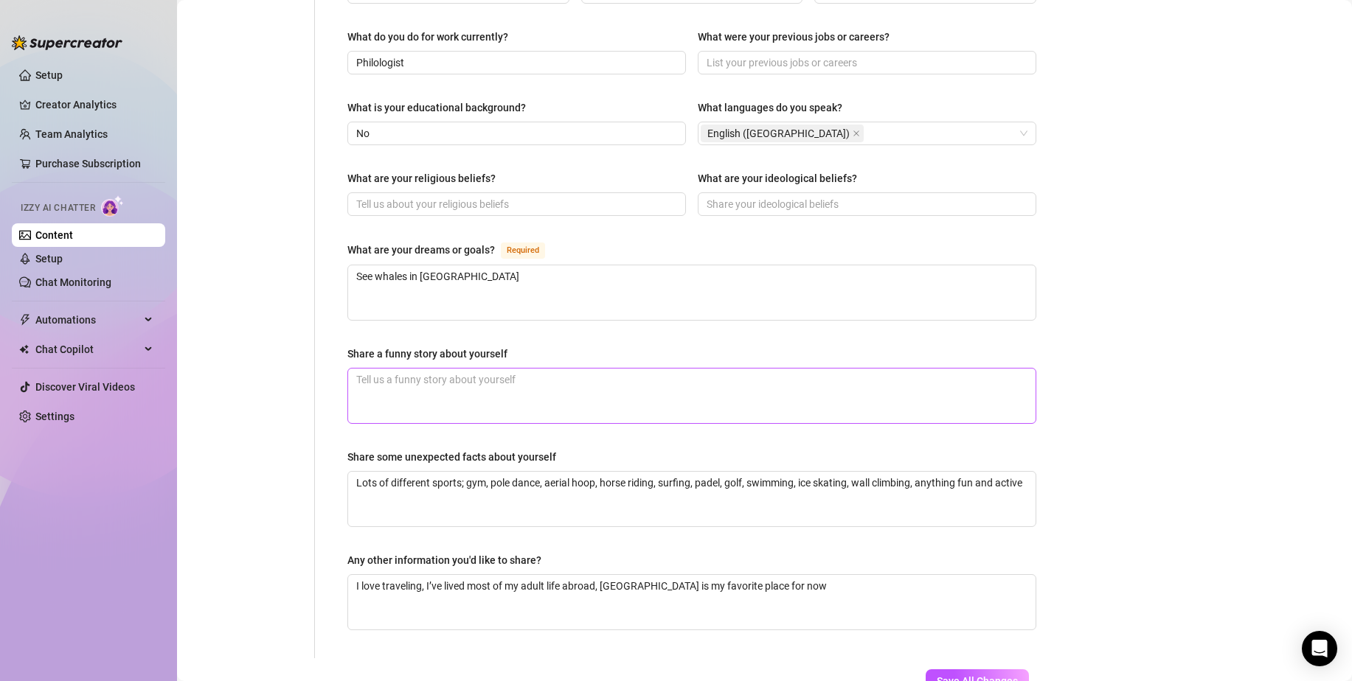
scroll to position [737, 0]
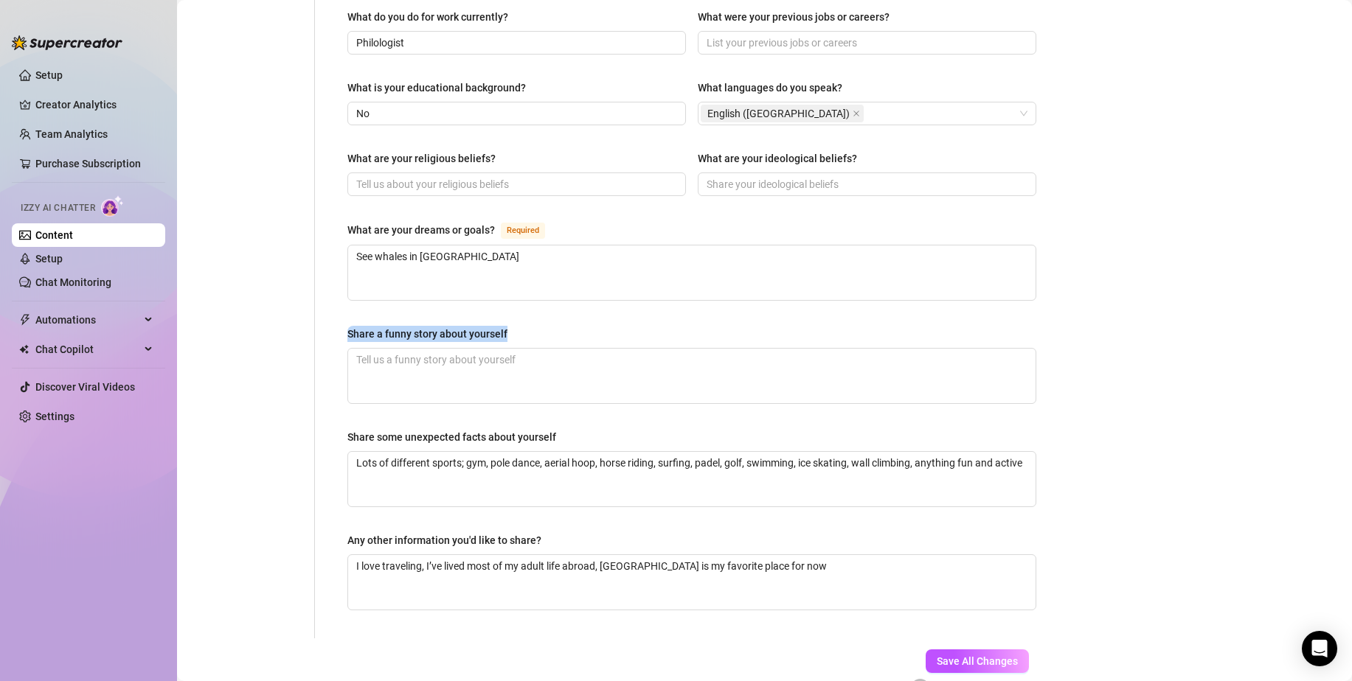
drag, startPoint x: 552, startPoint y: 298, endPoint x: 332, endPoint y: 309, distance: 220.8
click at [332, 309] on div "Name Required [PERSON_NAME](s) Gender Required [DEMOGRAPHIC_DATA] [DEMOGRAPHIC_…" at bounding box center [683, 21] width 736 height 1236
copy div "Share a funny story about yourself"
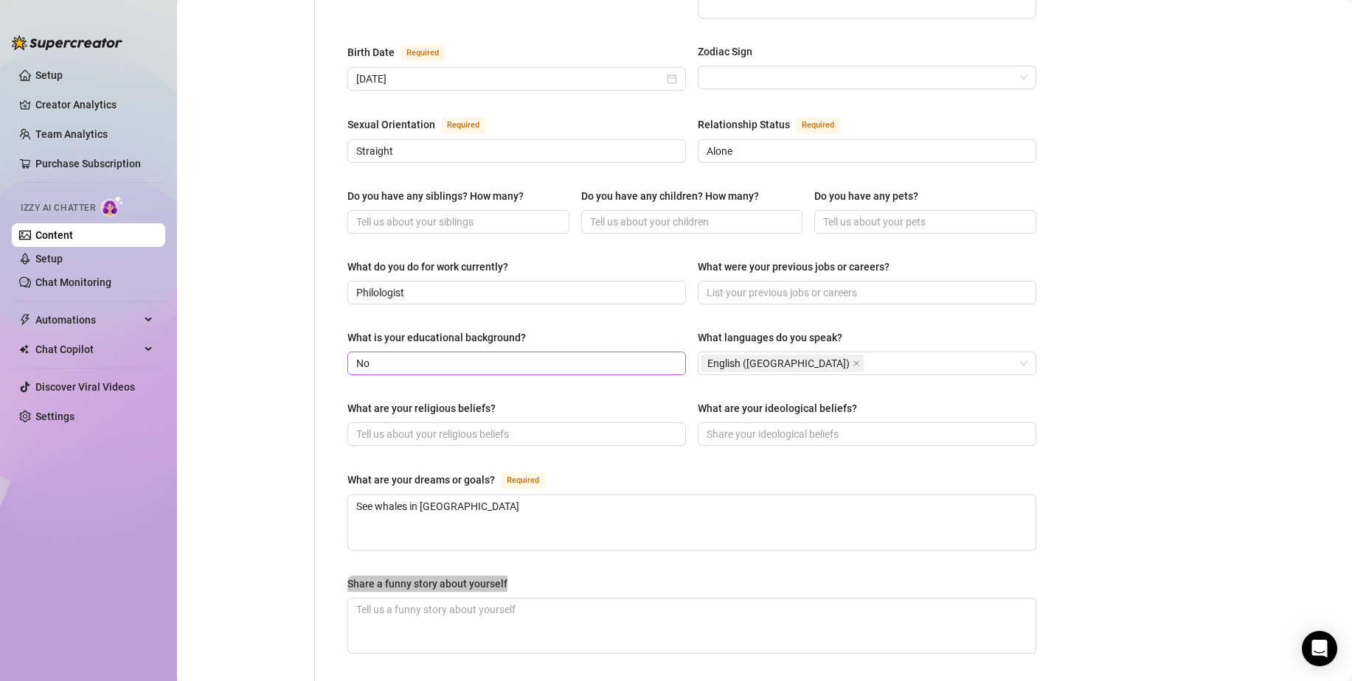
scroll to position [442, 0]
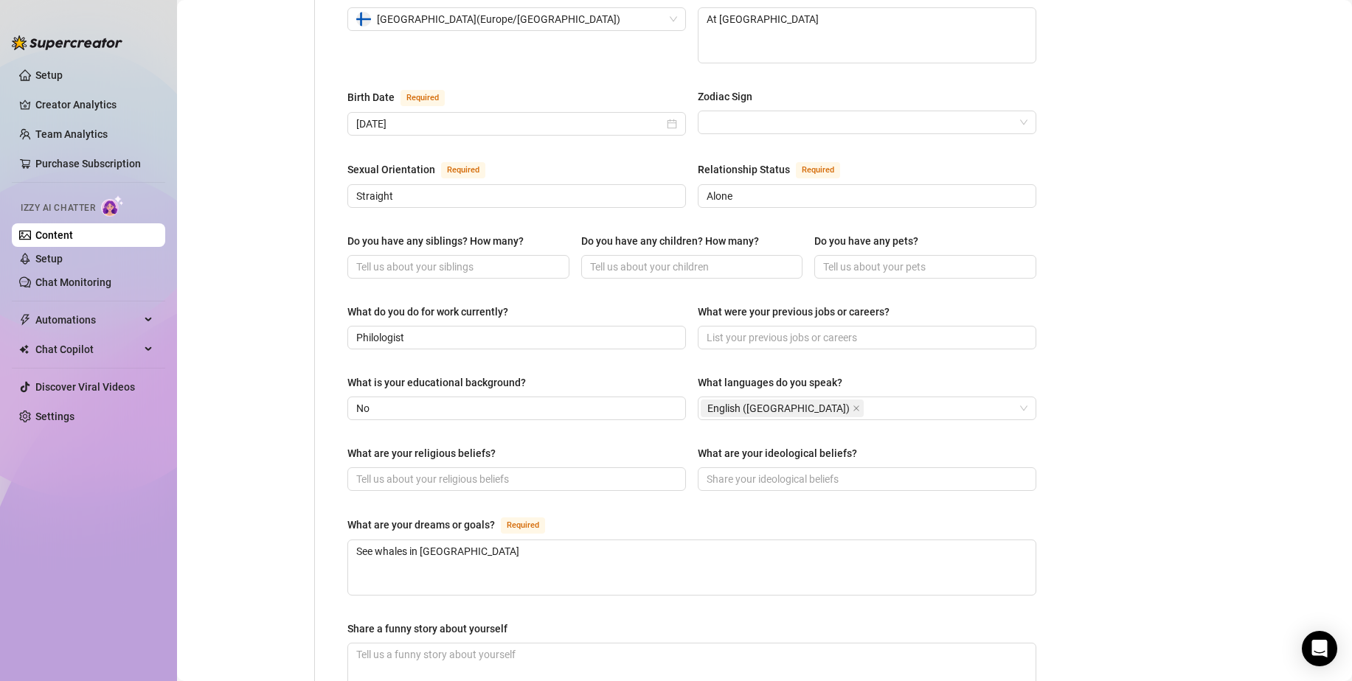
click at [504, 411] on div "Name Required [PERSON_NAME](s) Gender Required [DEMOGRAPHIC_DATA] [DEMOGRAPHIC_…" at bounding box center [691, 315] width 689 height 1207
drag, startPoint x: 550, startPoint y: 353, endPoint x: 340, endPoint y: 340, distance: 210.6
click at [340, 340] on div "Name Required [PERSON_NAME](s) Gender Required [DEMOGRAPHIC_DATA] [DEMOGRAPHIC_…" at bounding box center [692, 316] width 718 height 1236
click at [352, 343] on div "Name Required [PERSON_NAME](s) Gender Required [DEMOGRAPHIC_DATA] [DEMOGRAPHIC_…" at bounding box center [691, 315] width 689 height 1207
drag, startPoint x: 372, startPoint y: 353, endPoint x: 524, endPoint y: 361, distance: 151.4
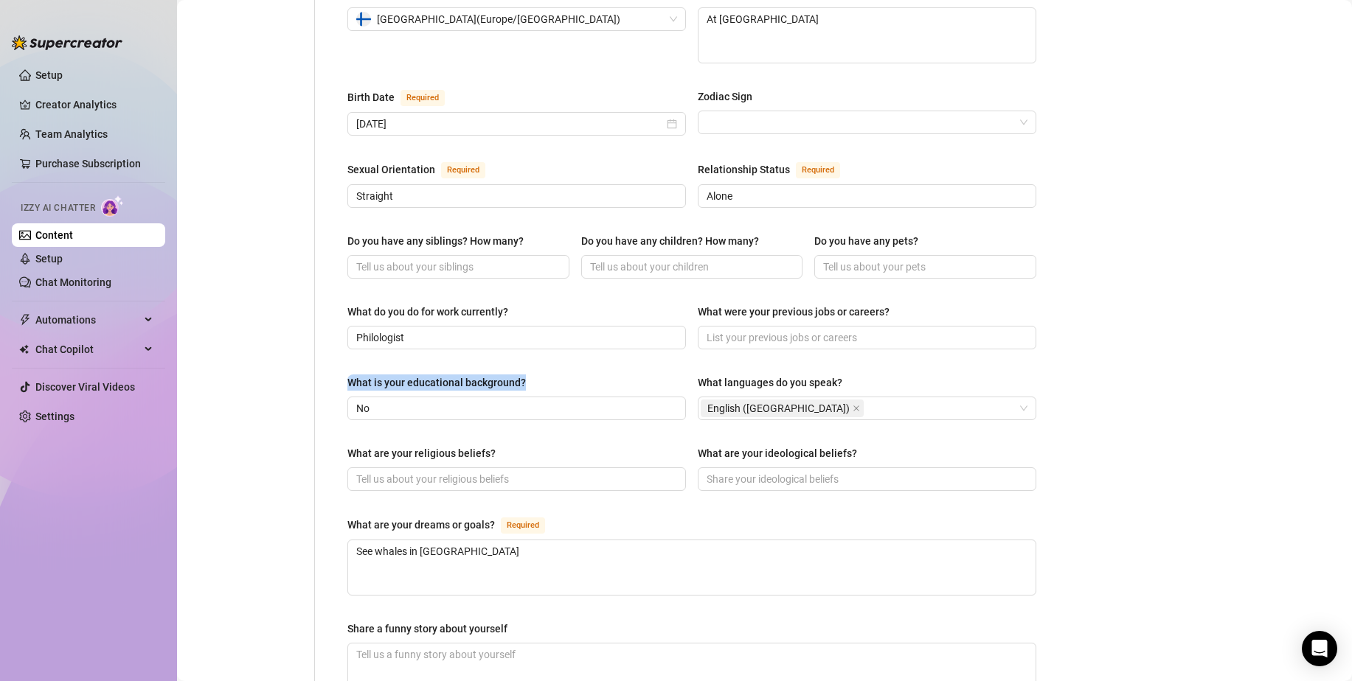
click at [524, 361] on div "Name Required [PERSON_NAME](s) Gender Required [DEMOGRAPHIC_DATA] [DEMOGRAPHIC_…" at bounding box center [692, 316] width 718 height 1236
copy div "What is your educational background?"
click at [434, 326] on span "Philologist" at bounding box center [516, 338] width 339 height 24
click at [449, 400] on input "No" at bounding box center [515, 408] width 318 height 16
paste input "Philologist"
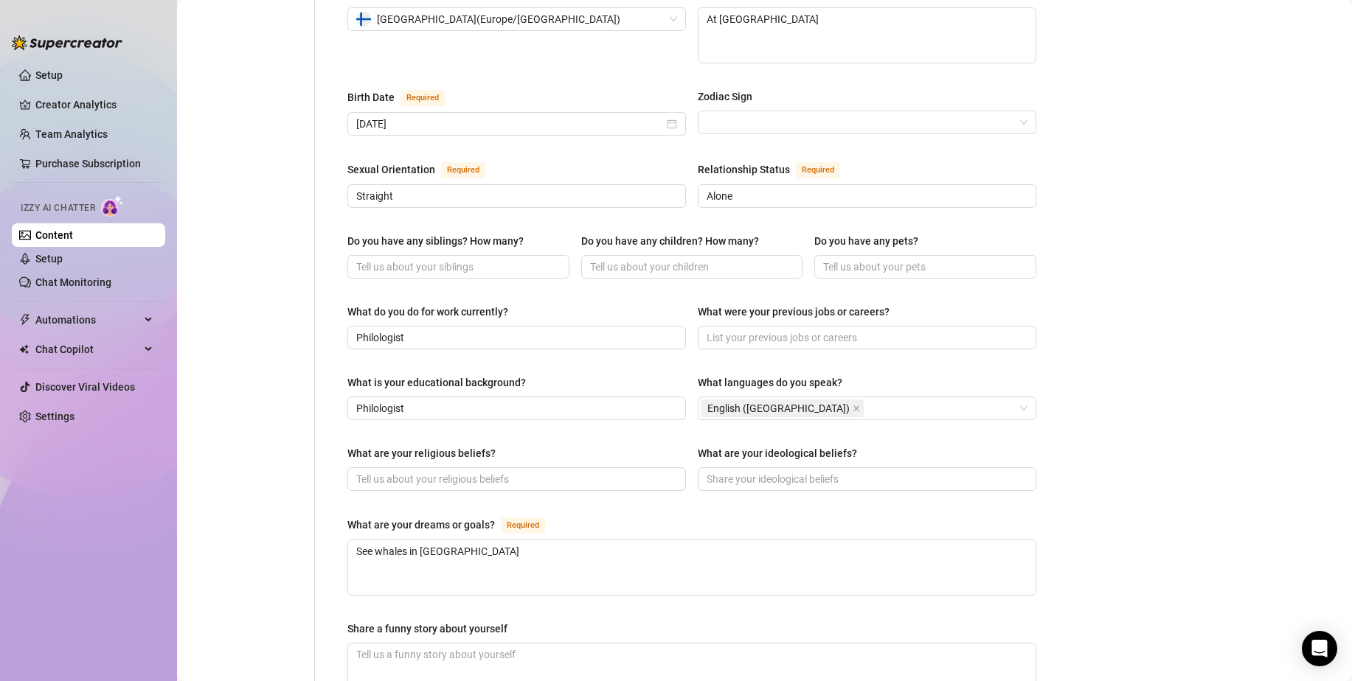
click at [466, 375] on div "What is your educational background?" at bounding box center [436, 383] width 178 height 16
click at [466, 400] on input "Philologist" at bounding box center [515, 408] width 318 height 16
click at [471, 336] on div "Name Required [PERSON_NAME](s) Gender Required [DEMOGRAPHIC_DATA] [DEMOGRAPHIC_…" at bounding box center [691, 315] width 689 height 1207
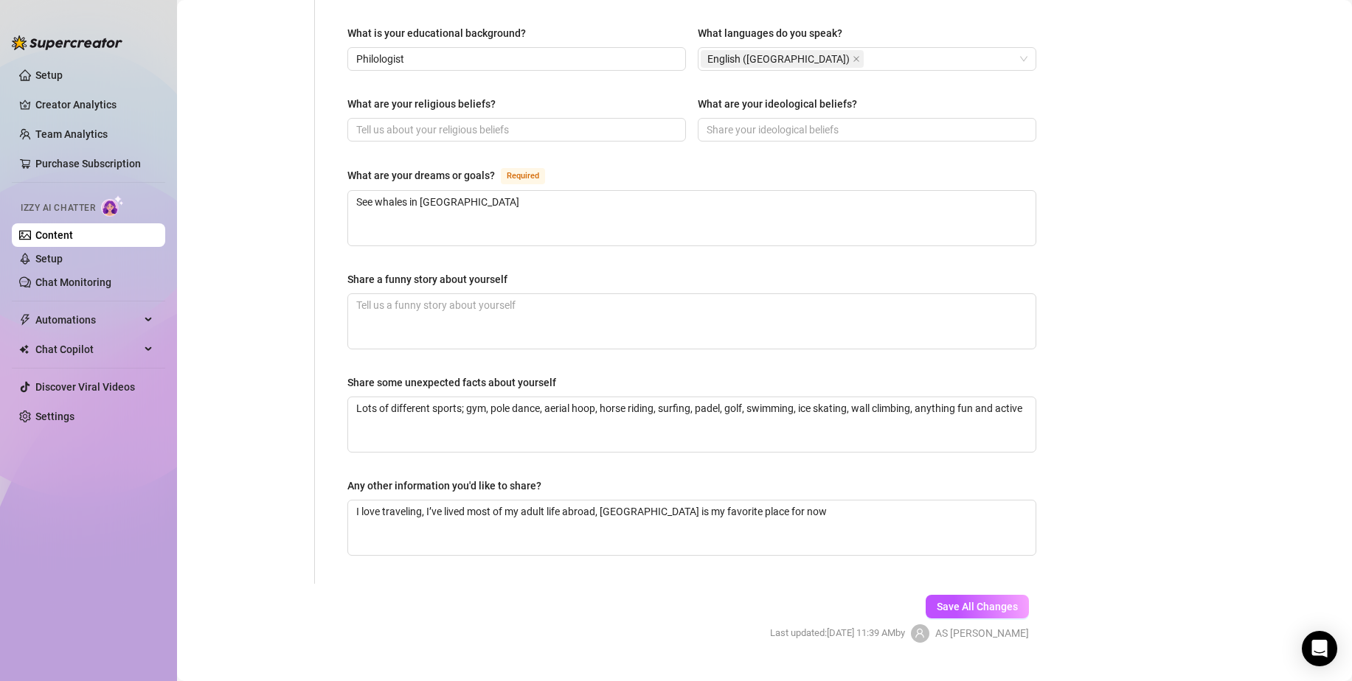
scroll to position [795, 0]
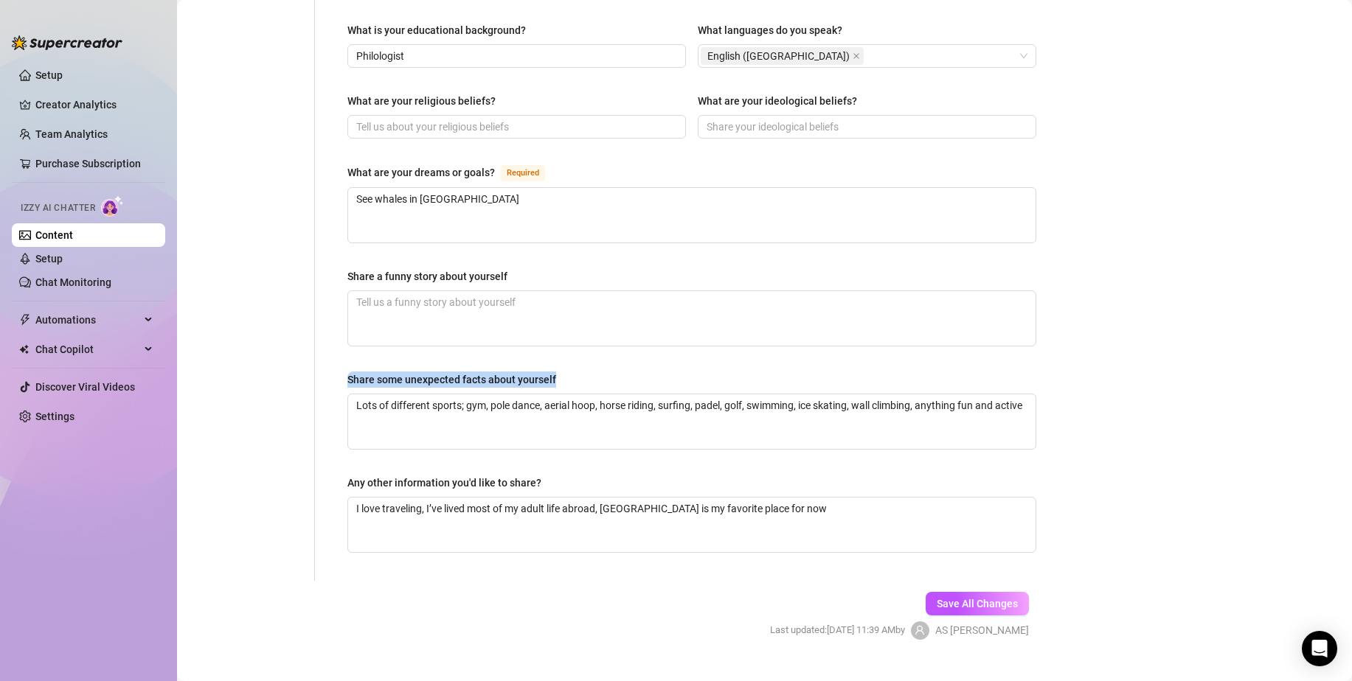
drag, startPoint x: 393, startPoint y: 344, endPoint x: 346, endPoint y: 343, distance: 47.2
copy div "Share some unexpected facts about yourself"
click at [409, 395] on textarea "Lots of different sports; gym, pole dance, aerial hoop, horse riding, surfing, …" at bounding box center [691, 422] width 687 height 55
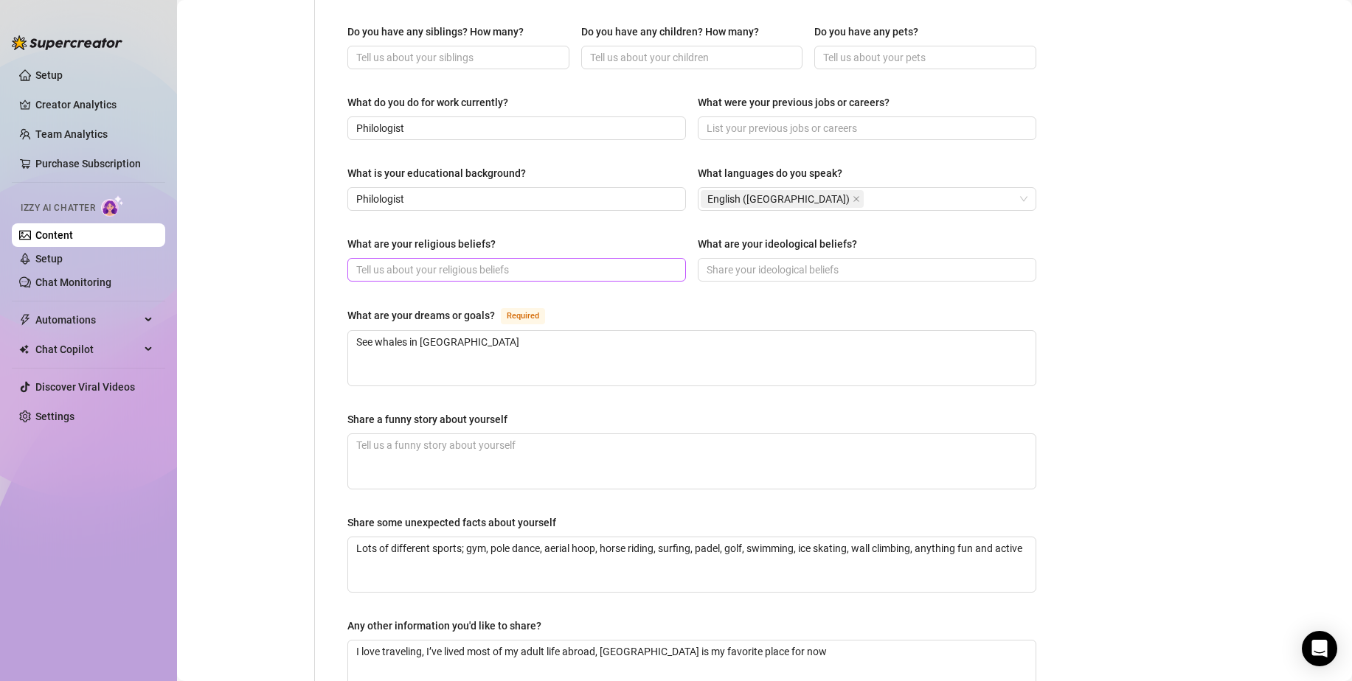
scroll to position [648, 0]
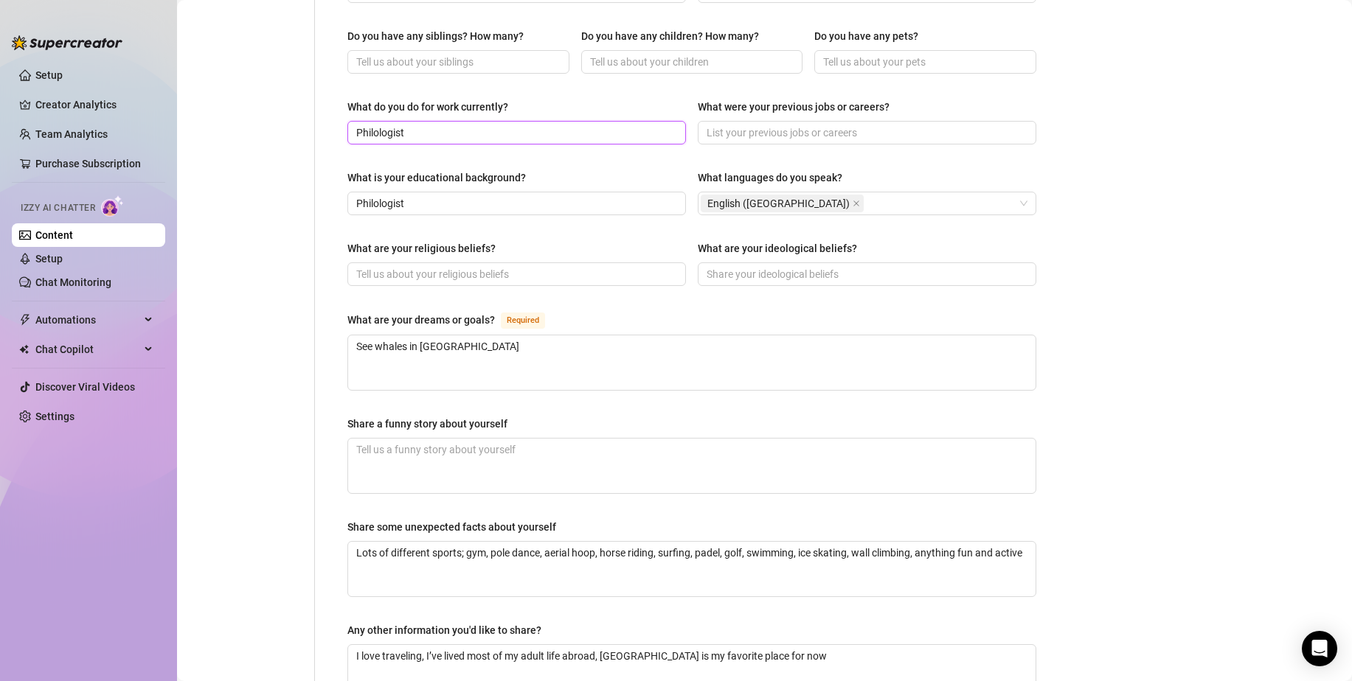
click at [465, 125] on input "Philologist" at bounding box center [515, 133] width 318 height 16
click at [462, 195] on input "Philologist" at bounding box center [515, 203] width 318 height 16
paste input "y, specialization — Ukrainian language and world literature."
type input "Philology, specialization — Ukrainian language and world literature."
click at [540, 170] on div "What is your educational background?" at bounding box center [516, 181] width 339 height 22
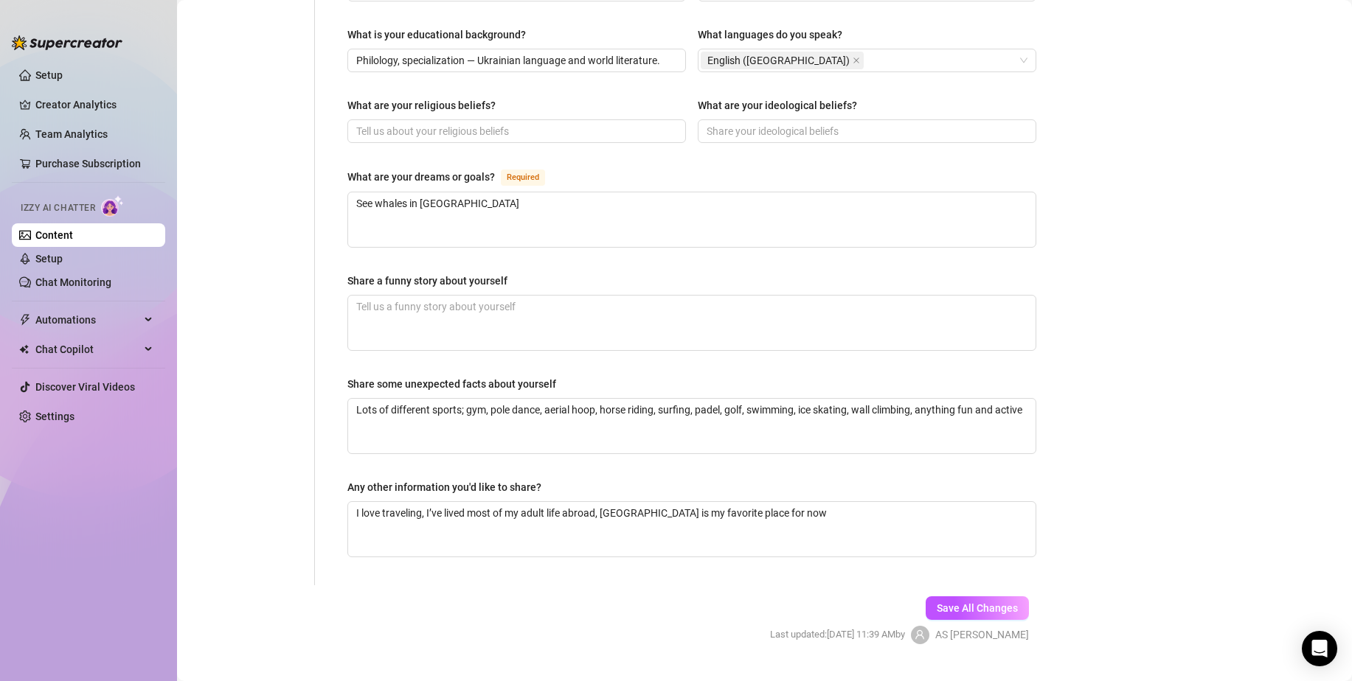
scroll to position [795, 0]
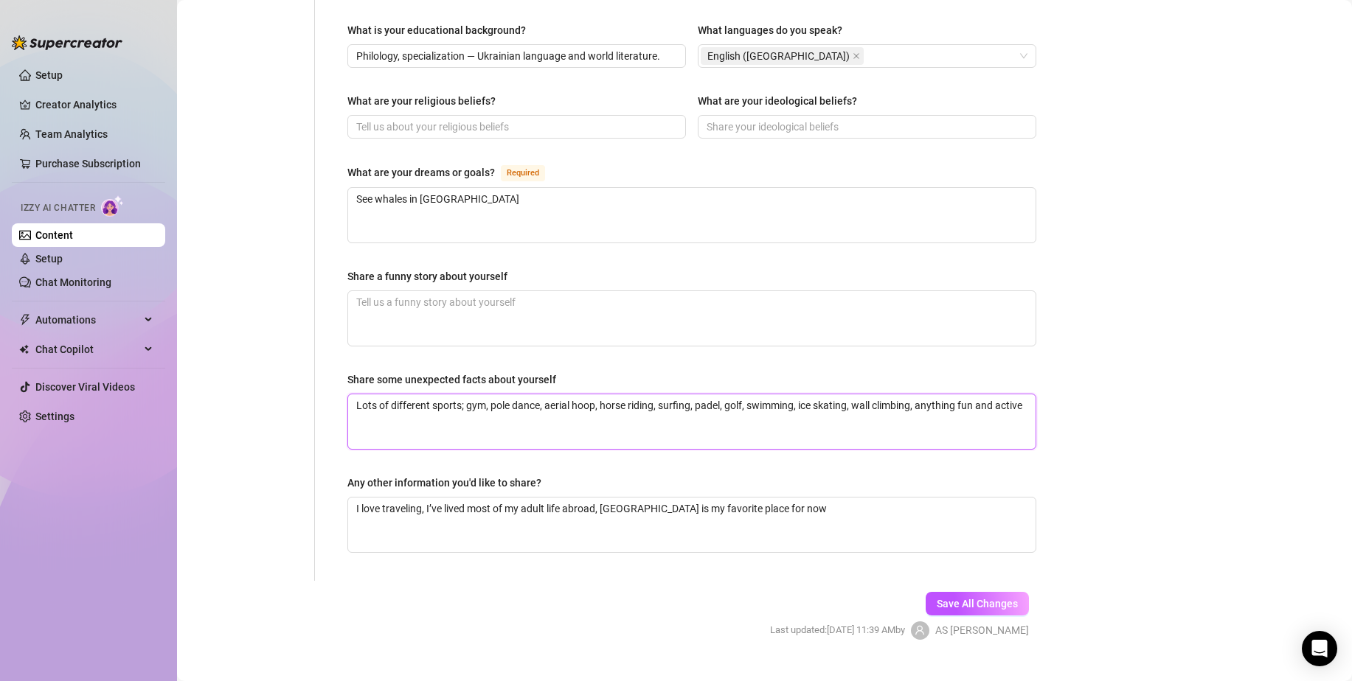
click at [692, 398] on textarea "Lots of different sports; gym, pole dance, aerial hoop, horse riding, surfing, …" at bounding box center [691, 422] width 687 height 55
paste textarea "I go to the gym, travel around the country, enjoy bowling, and also like to rel…"
type textarea "I go to the gym, travel around the country, enjoy bowling, and also like to rel…"
click at [774, 498] on textarea "I love traveling, I’ve lived most of my adult life abroad, [GEOGRAPHIC_DATA] is…" at bounding box center [691, 525] width 687 height 55
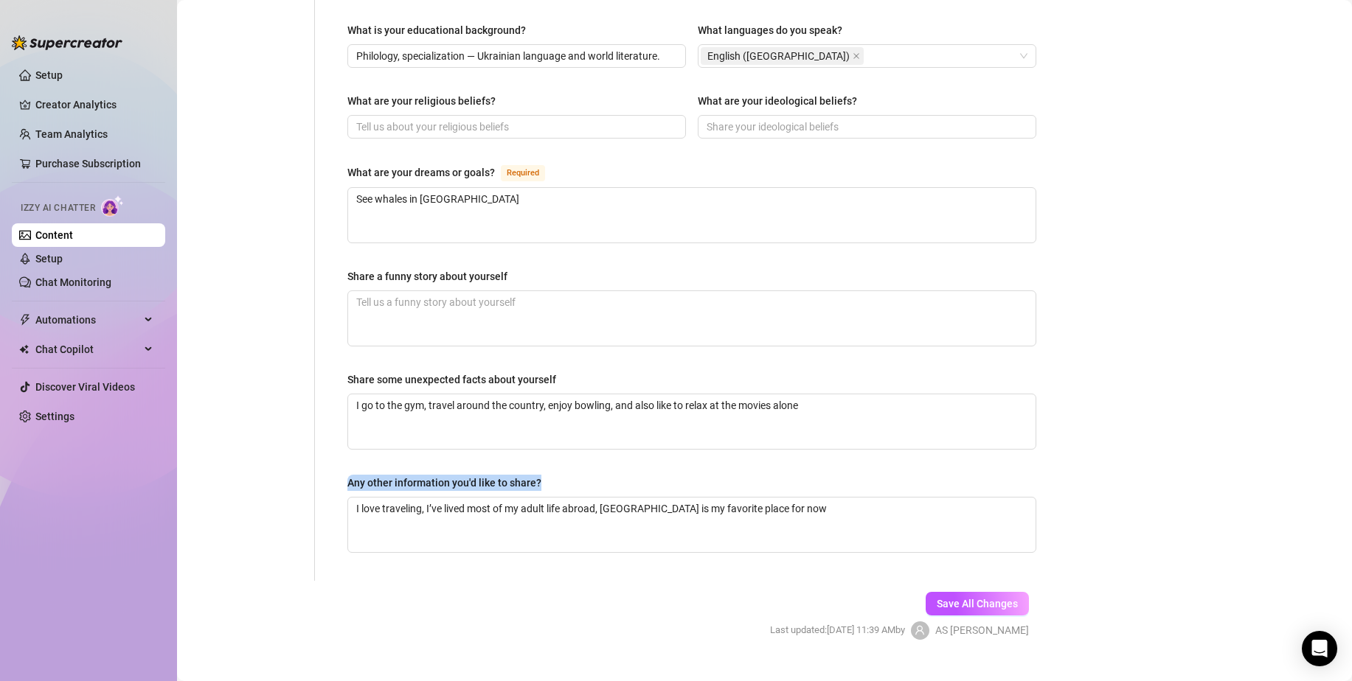
drag, startPoint x: 369, startPoint y: 454, endPoint x: 315, endPoint y: 462, distance: 55.1
copy div "Any other information you'd like to share?"
click at [793, 498] on textarea "I love traveling, I’ve lived most of my adult life abroad, [GEOGRAPHIC_DATA] is…" at bounding box center [691, 525] width 687 height 55
click at [773, 498] on textarea "I love traveling, I’ve lived most of my adult life abroad, [GEOGRAPHIC_DATA] is…" at bounding box center [691, 525] width 687 height 55
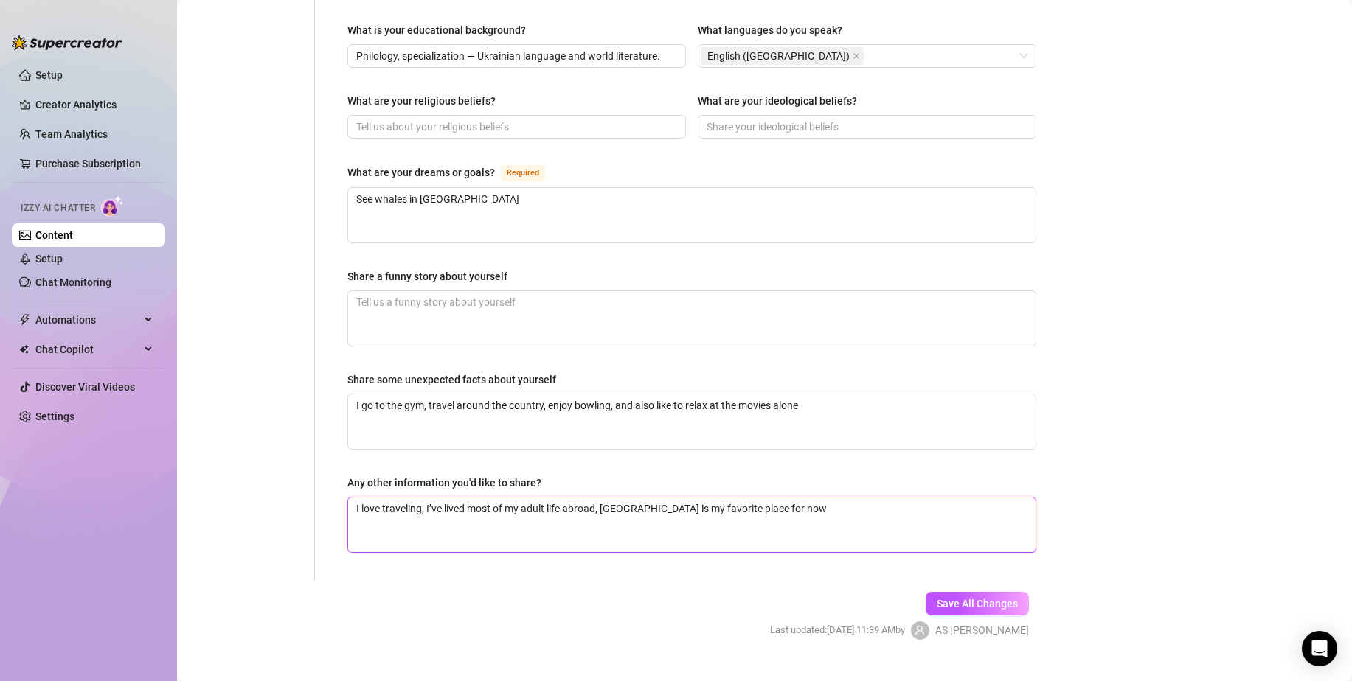
paste textarea "have five tattoos. They are very personal, so I don't talk about their meanings…"
type textarea "I have five tattoos. They are very personal, so I don't talk about their meanin…"
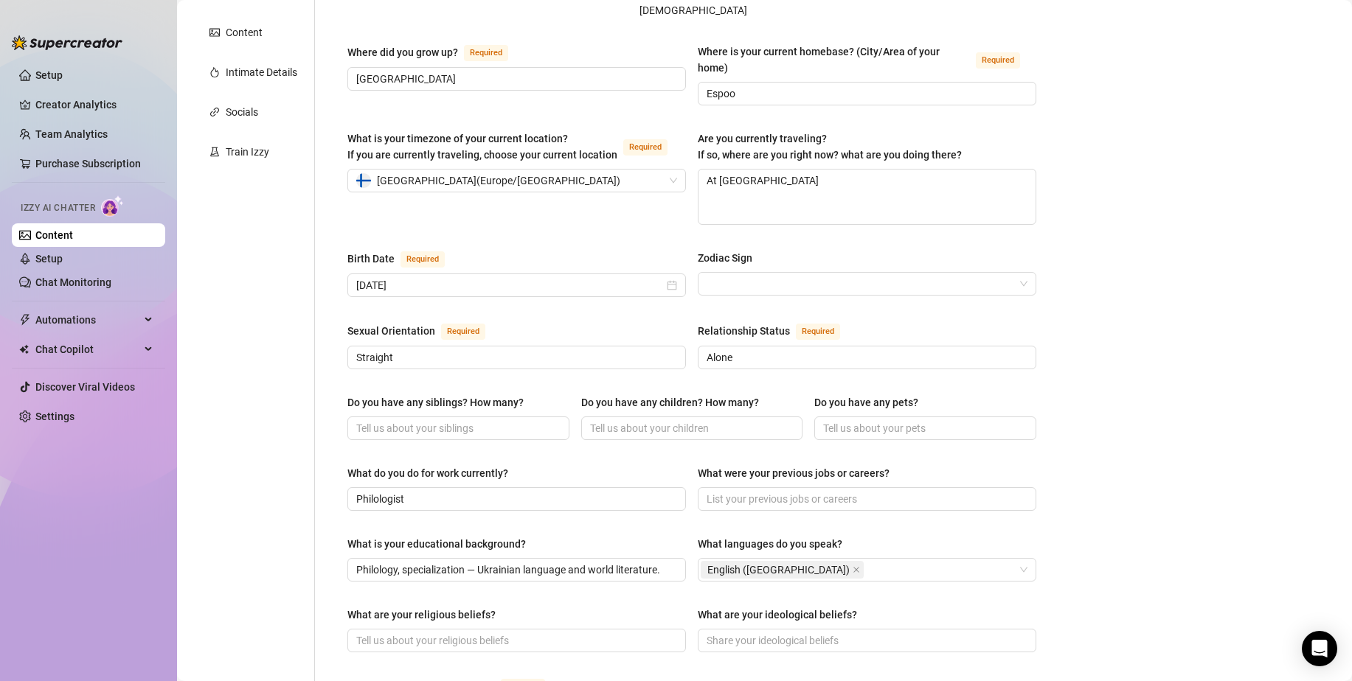
scroll to position [279, 0]
drag, startPoint x: 983, startPoint y: 129, endPoint x: 678, endPoint y: 108, distance: 306.0
click at [678, 133] on div "What is your timezone of your current location? If you are currently traveling,…" at bounding box center [691, 187] width 689 height 108
copy div "[GEOGRAPHIC_DATA] ( [GEOGRAPHIC_DATA]/[GEOGRAPHIC_DATA] ) Are you currently tra…"
click at [1141, 351] on div "Bio Import Bio from other creator Personal Info Chatting Lifestyle Physique Con…" at bounding box center [764, 507] width 1145 height 1350
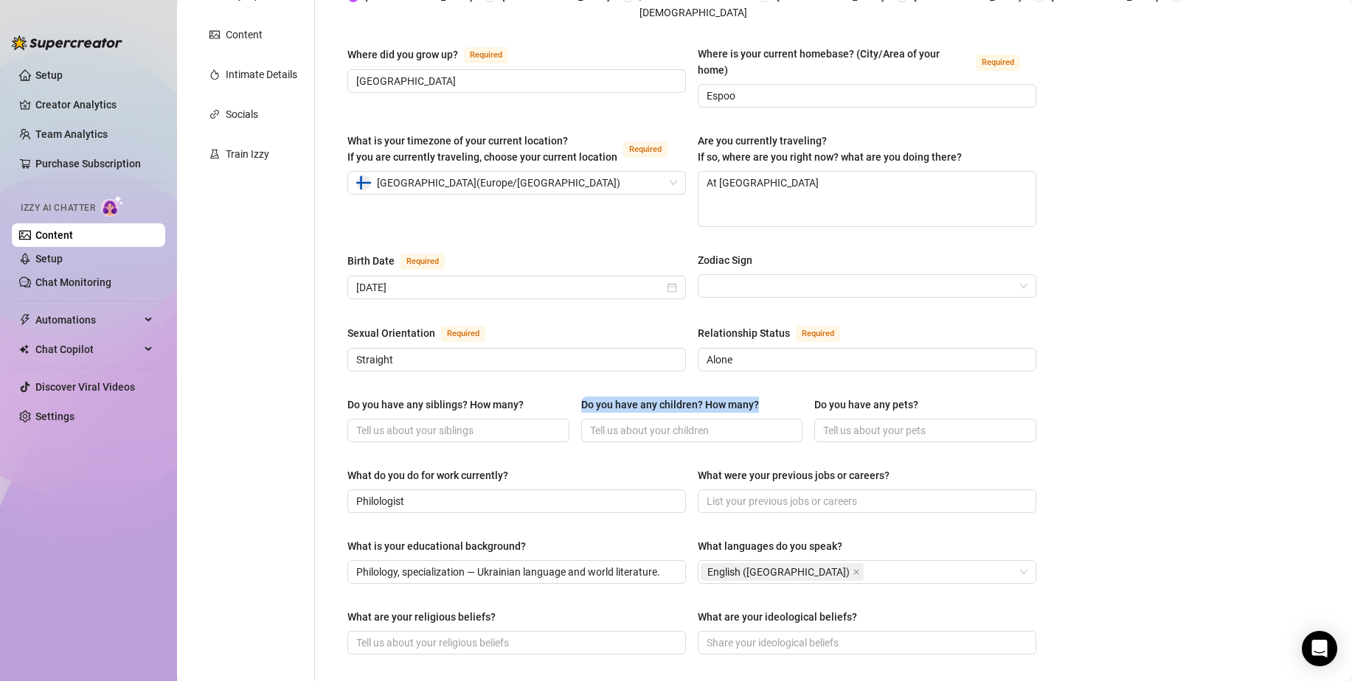
drag, startPoint x: 755, startPoint y: 375, endPoint x: 526, endPoint y: 375, distance: 229.4
click at [552, 397] on div "Do you have any siblings? How many? Do you have any children? How many? Do you …" at bounding box center [691, 426] width 689 height 59
drag, startPoint x: 359, startPoint y: 378, endPoint x: 344, endPoint y: 382, distance: 15.4
click at [344, 382] on div "Name Required [PERSON_NAME](s) Gender Required [DEMOGRAPHIC_DATA] [DEMOGRAPHIC_…" at bounding box center [692, 479] width 718 height 1236
click at [341, 377] on div "Name Required [PERSON_NAME](s) Gender Required [DEMOGRAPHIC_DATA] [DEMOGRAPHIC_…" at bounding box center [692, 479] width 718 height 1236
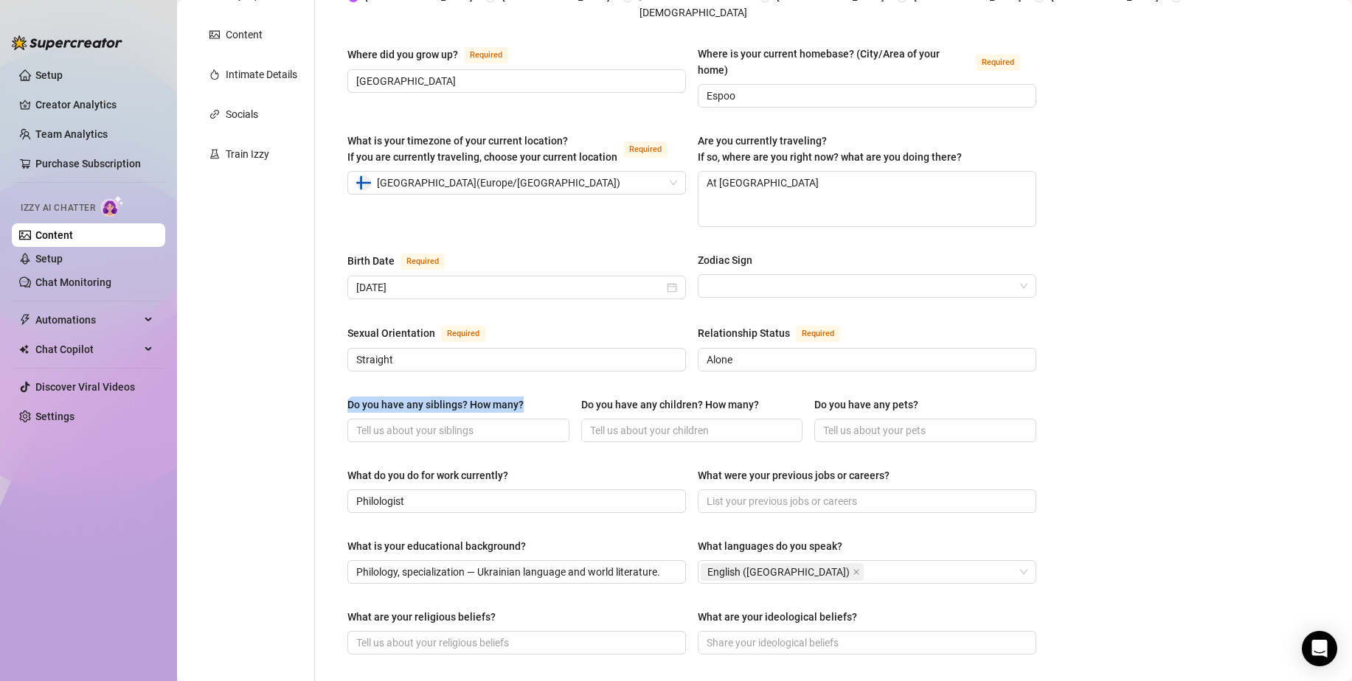
drag, startPoint x: 360, startPoint y: 373, endPoint x: 539, endPoint y: 372, distance: 179.2
click at [539, 372] on div "Name Required [PERSON_NAME](s) Gender Required [DEMOGRAPHIC_DATA] [DEMOGRAPHIC_…" at bounding box center [683, 479] width 736 height 1236
click at [465, 423] on input "Do you have any siblings? How many?" at bounding box center [456, 431] width 201 height 16
paste input "I have a younger brother who is [DEMOGRAPHIC_DATA]."
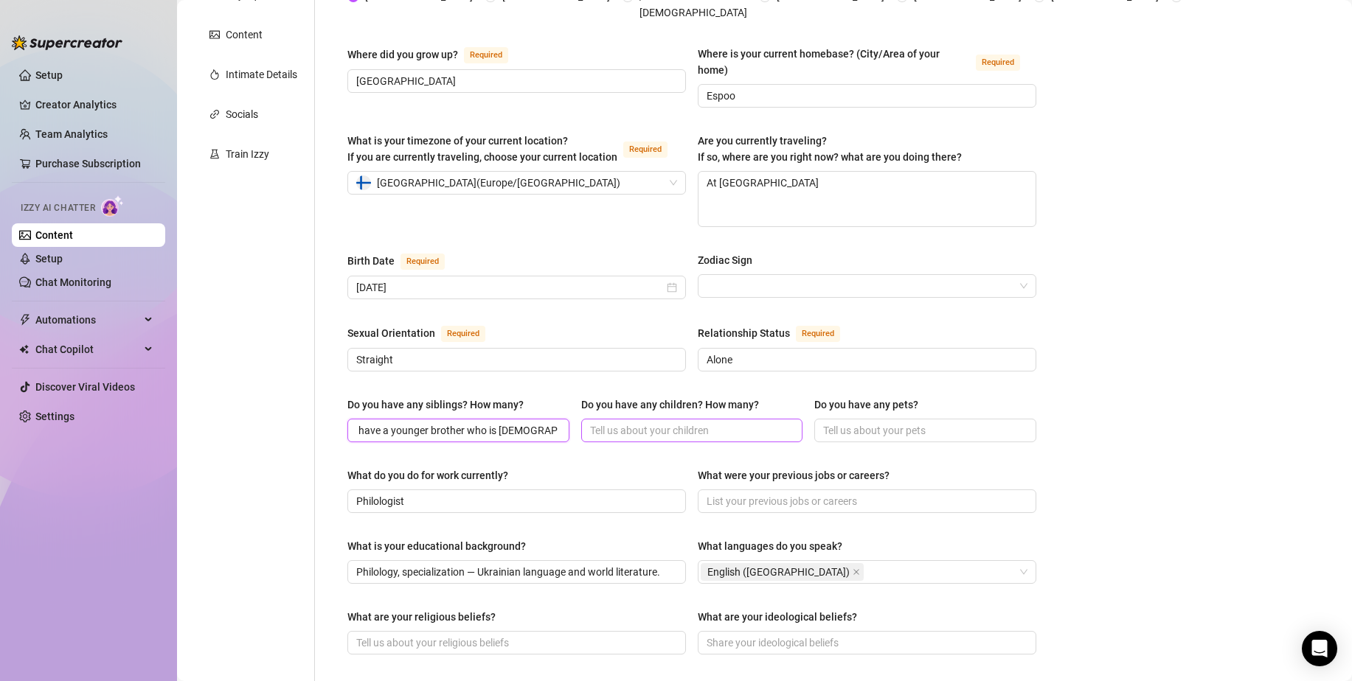
type input "I have a younger brother who is [DEMOGRAPHIC_DATA]"
click at [718, 423] on input "Do you have any children? How many?" at bounding box center [690, 431] width 201 height 16
drag, startPoint x: 903, startPoint y: 373, endPoint x: 812, endPoint y: 377, distance: 90.8
click at [814, 397] on div "Do you have any pets?" at bounding box center [925, 408] width 222 height 22
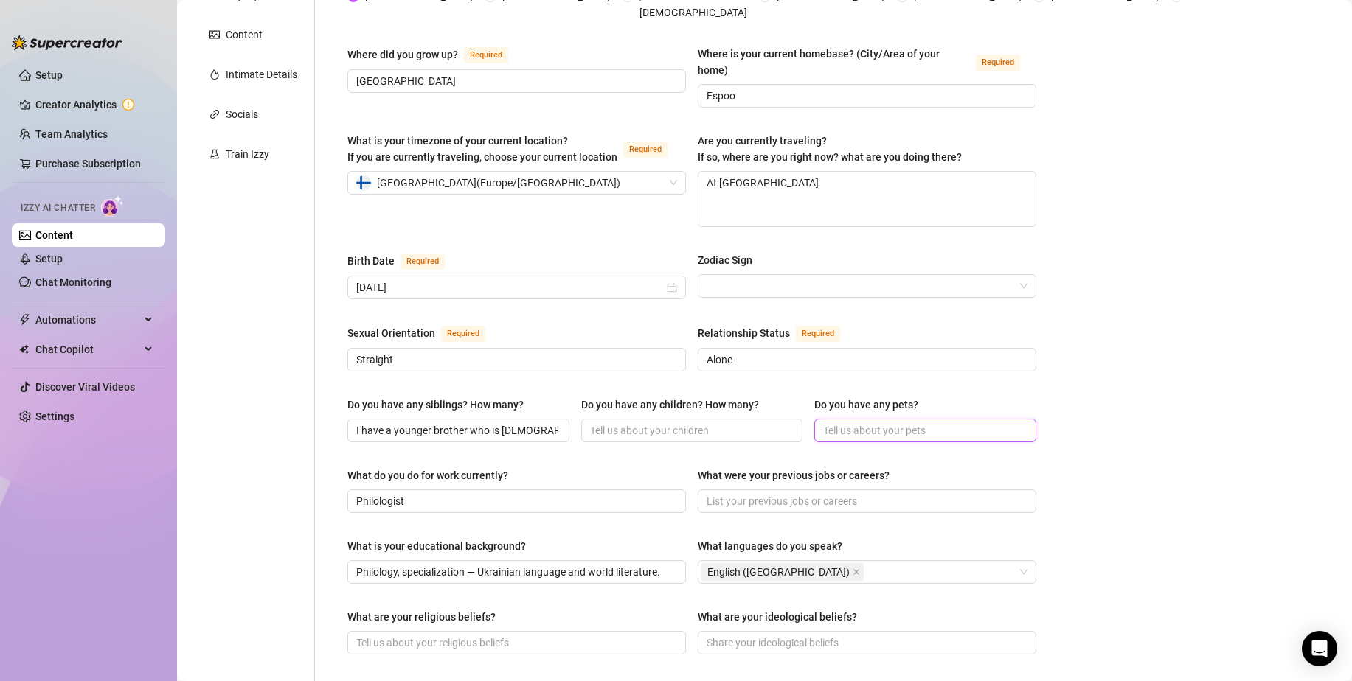
click at [875, 423] on input "Do you have any pets?" at bounding box center [923, 431] width 201 height 16
paste input "I had a Doberman, but before the war I had to leave him with the breeders. I dr…"
type input "I had a Doberman, but before the war I had to leave him with the breeders. I dr…"
click at [1091, 376] on div "Bio Import Bio from other creator Personal Info Chatting Lifestyle Physique Con…" at bounding box center [764, 507] width 1145 height 1350
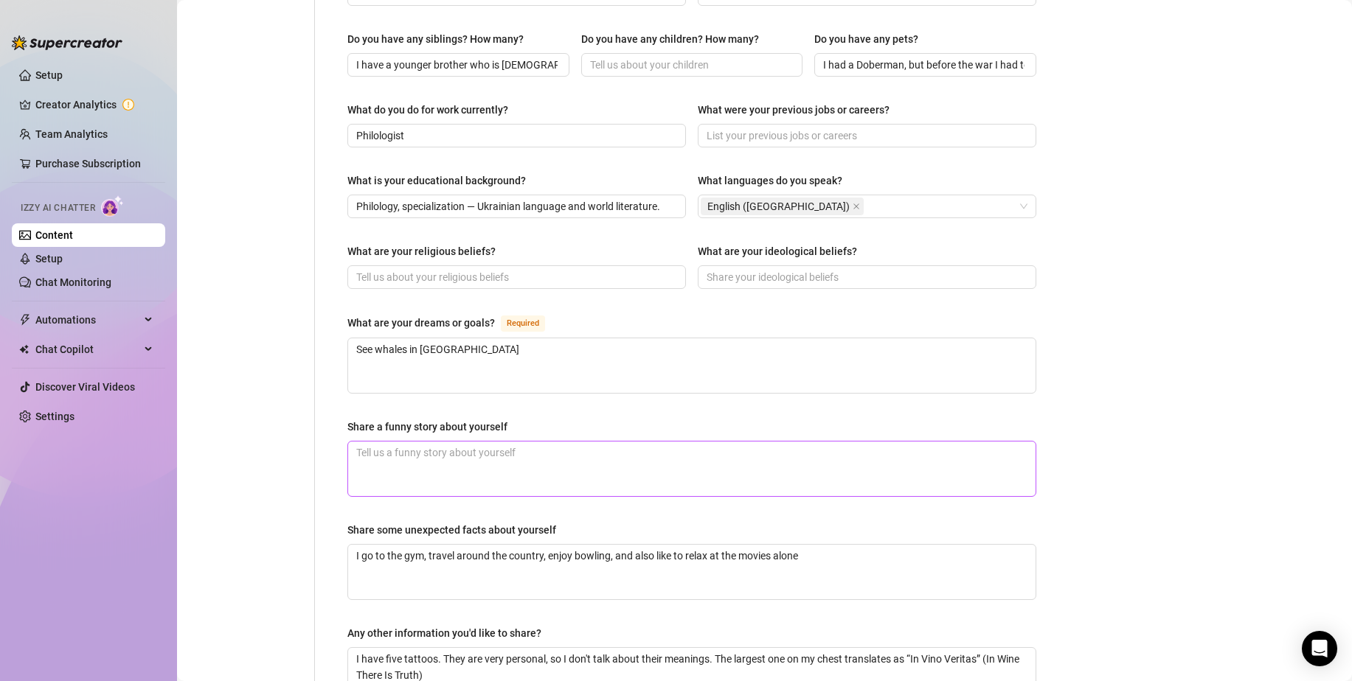
scroll to position [648, 0]
drag, startPoint x: 673, startPoint y: 394, endPoint x: 462, endPoint y: 395, distance: 211.7
click at [462, 416] on div "Share a funny story about yourself" at bounding box center [691, 427] width 689 height 22
drag, startPoint x: 573, startPoint y: 435, endPoint x: 570, endPoint y: 419, distance: 16.5
click at [572, 439] on textarea "Share a funny story about yourself" at bounding box center [691, 466] width 687 height 55
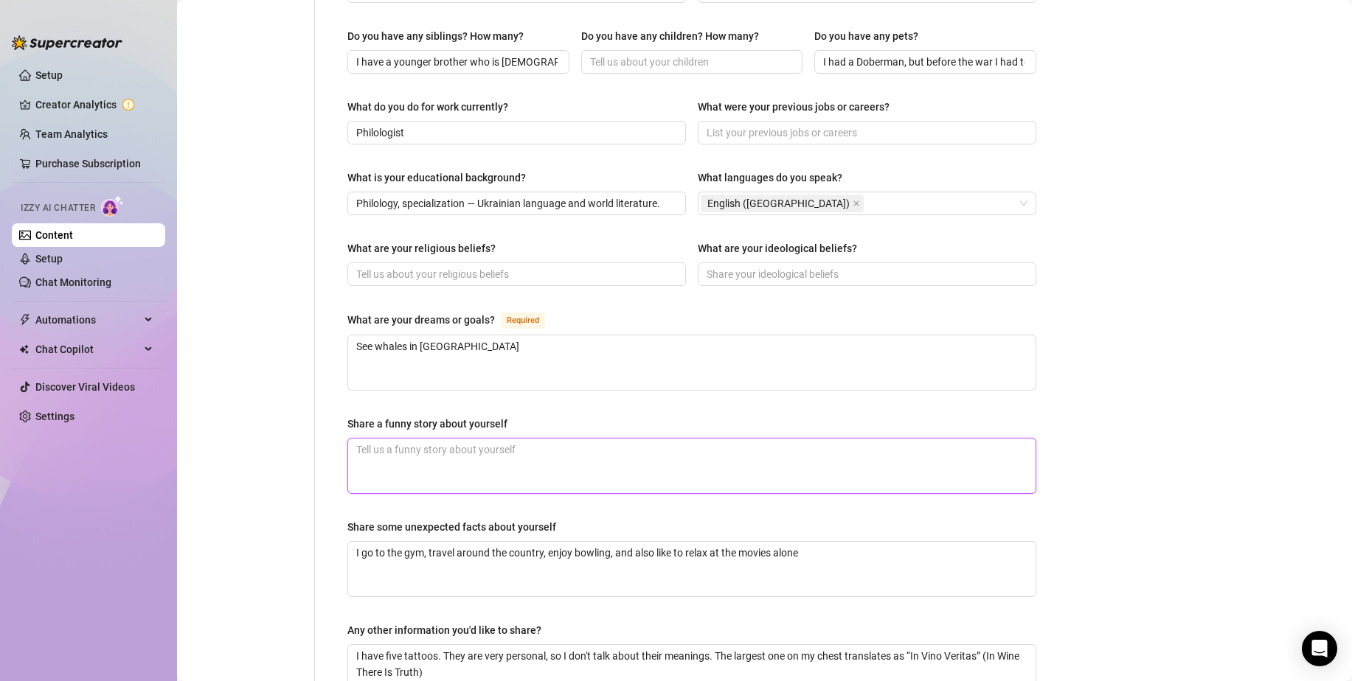
paste textarea "I've had sex on a train, in a fitting room, and at the movies. I think I've tri…"
type textarea "I've had sex on a train, in a fitting room, and at the movies. I think I've tri…"
click at [1070, 398] on div "Bio Import Bio from other creator Personal Info Chatting Lifestyle Physique Con…" at bounding box center [764, 138] width 1145 height 1350
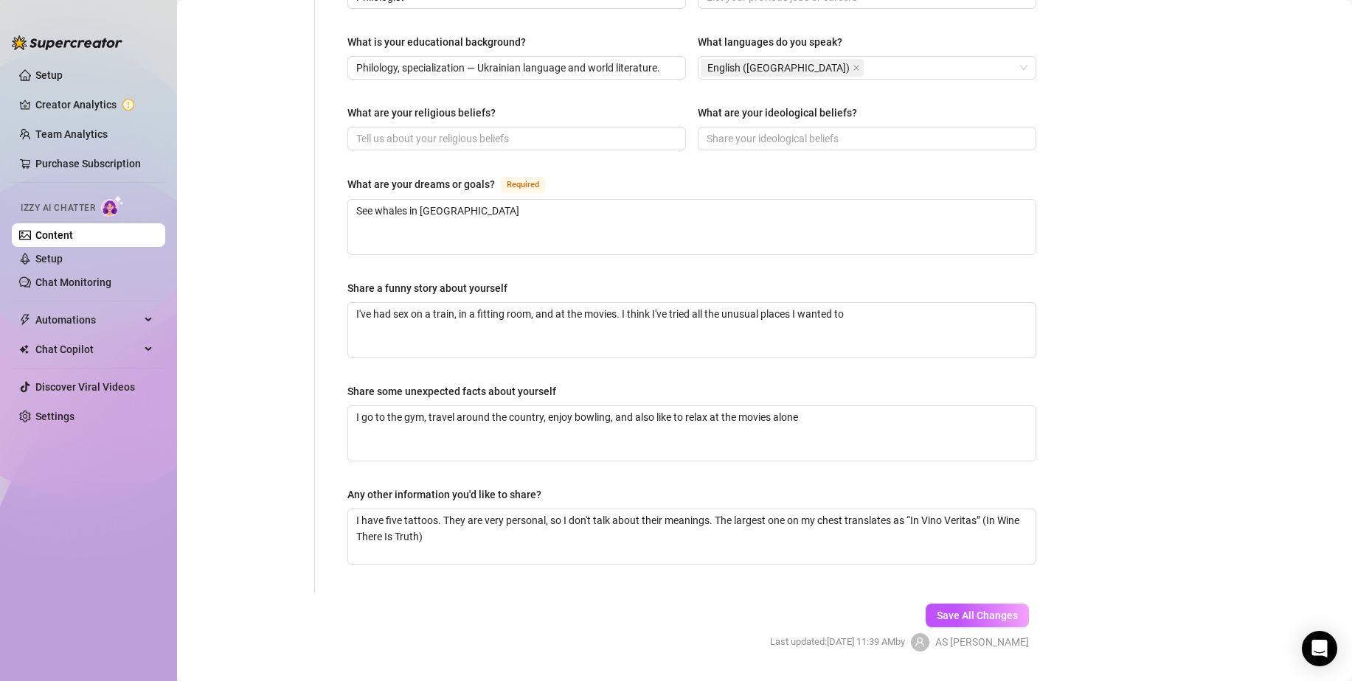
scroll to position [795, 0]
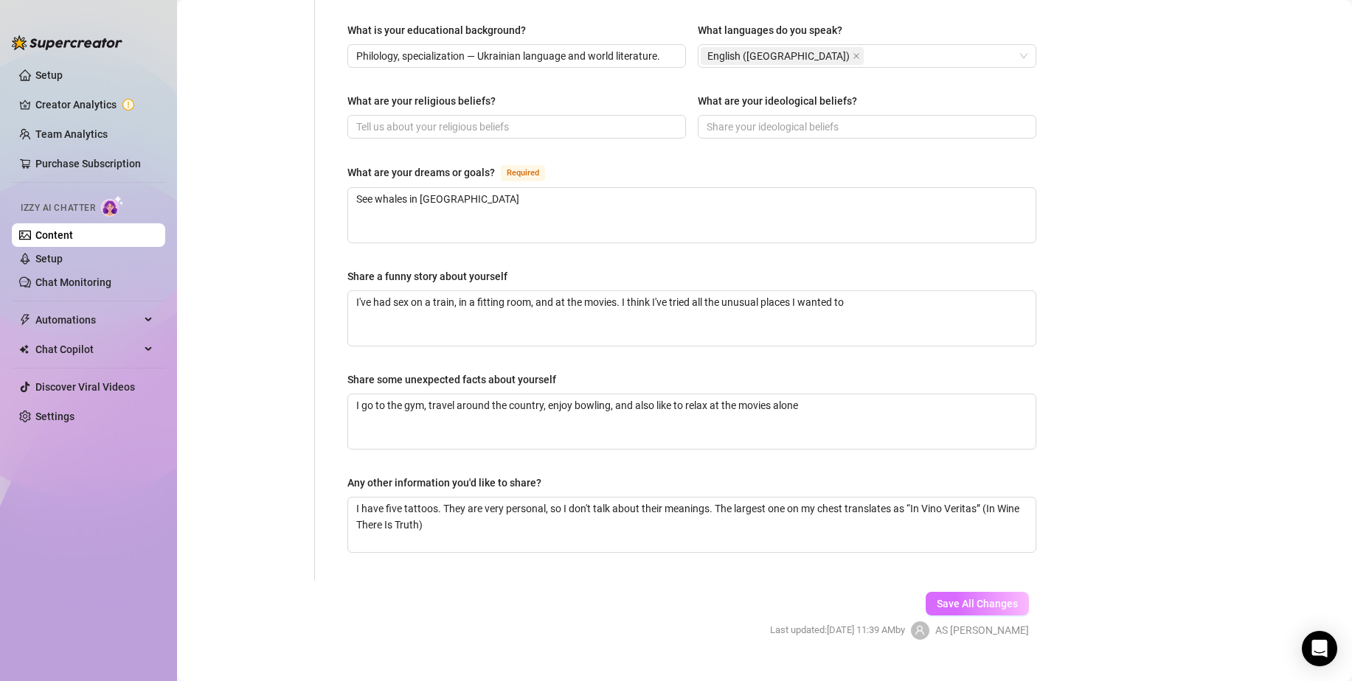
click at [988, 598] on span "Save All Changes" at bounding box center [977, 604] width 81 height 12
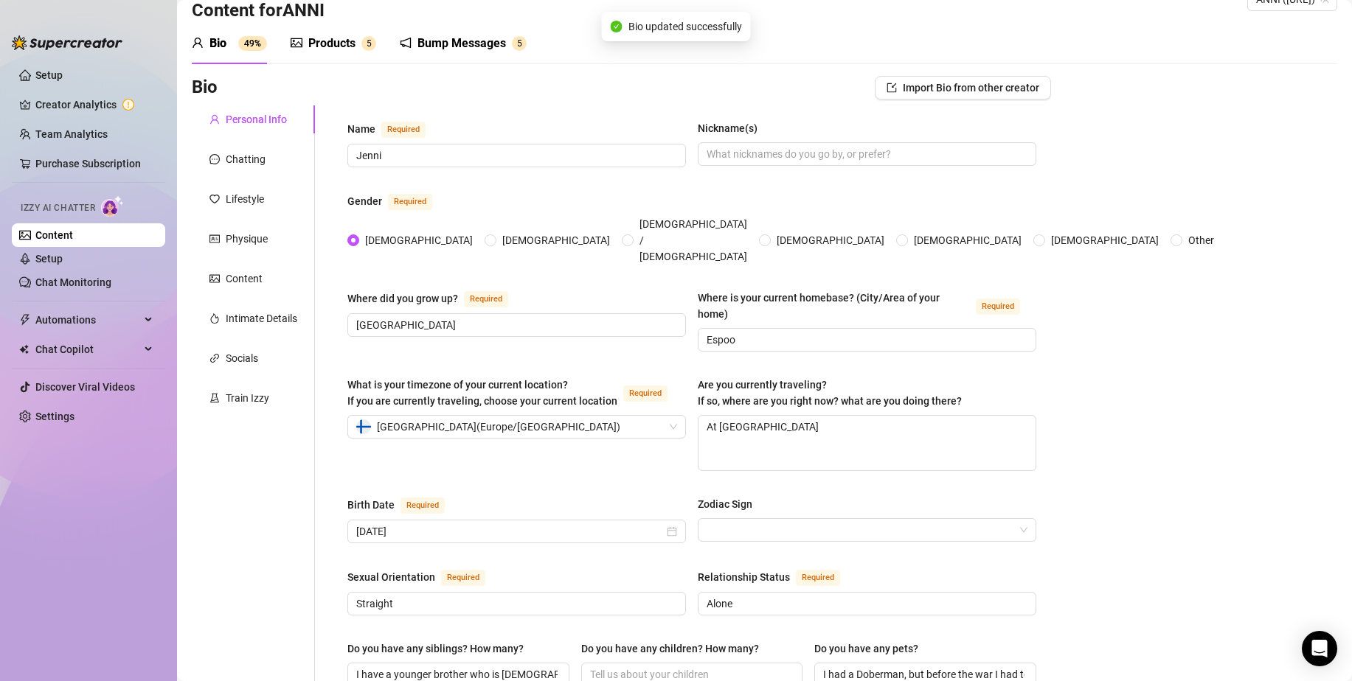
scroll to position [0, 0]
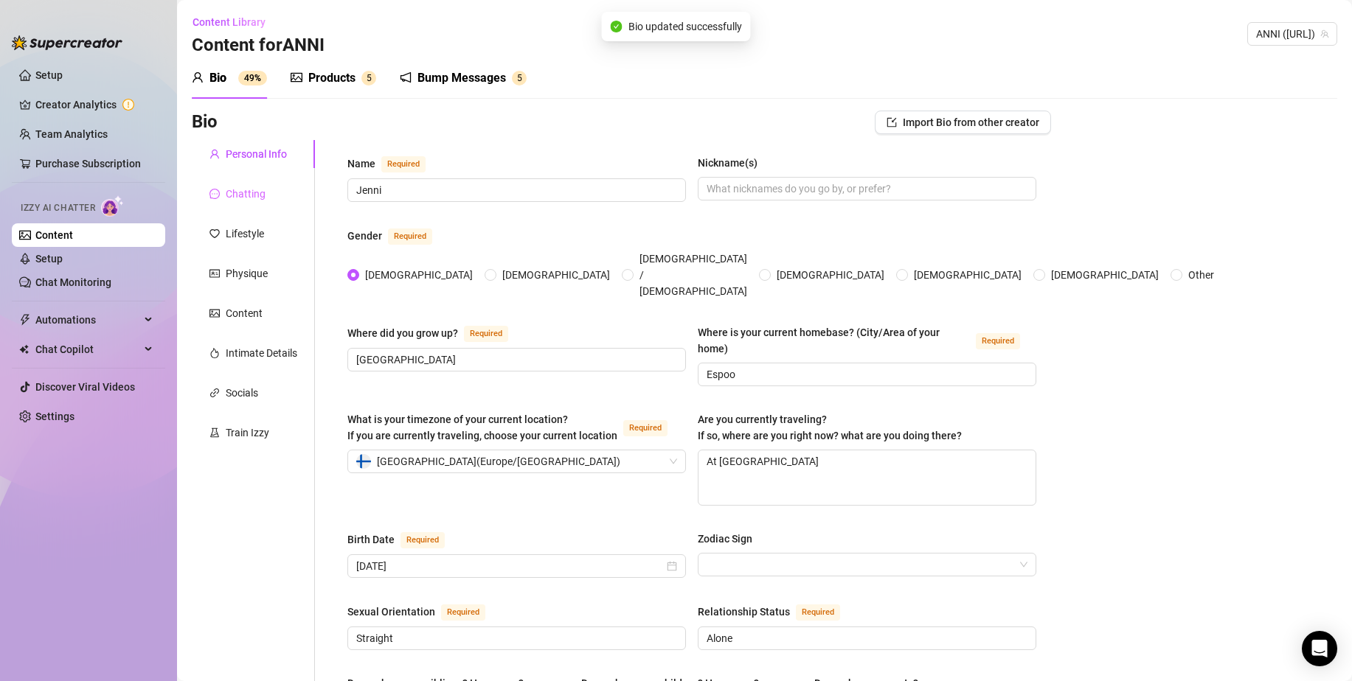
click at [230, 185] on div "Chatting" at bounding box center [253, 194] width 123 height 28
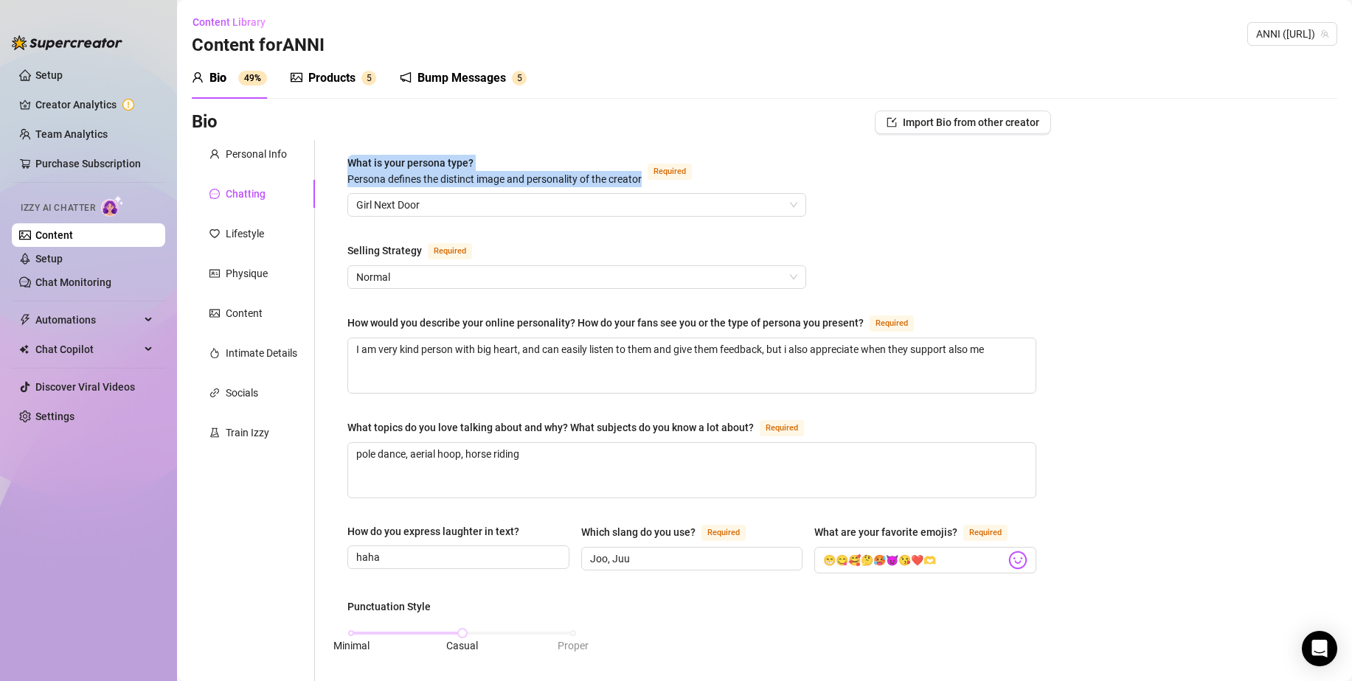
drag, startPoint x: 351, startPoint y: 159, endPoint x: 650, endPoint y: 173, distance: 299.7
click at [650, 173] on div "What is your persona type? [PERSON_NAME] defines the distinct image and persona…" at bounding box center [692, 690] width 718 height 1101
click at [494, 209] on span "Girl Next Door" at bounding box center [576, 205] width 441 height 22
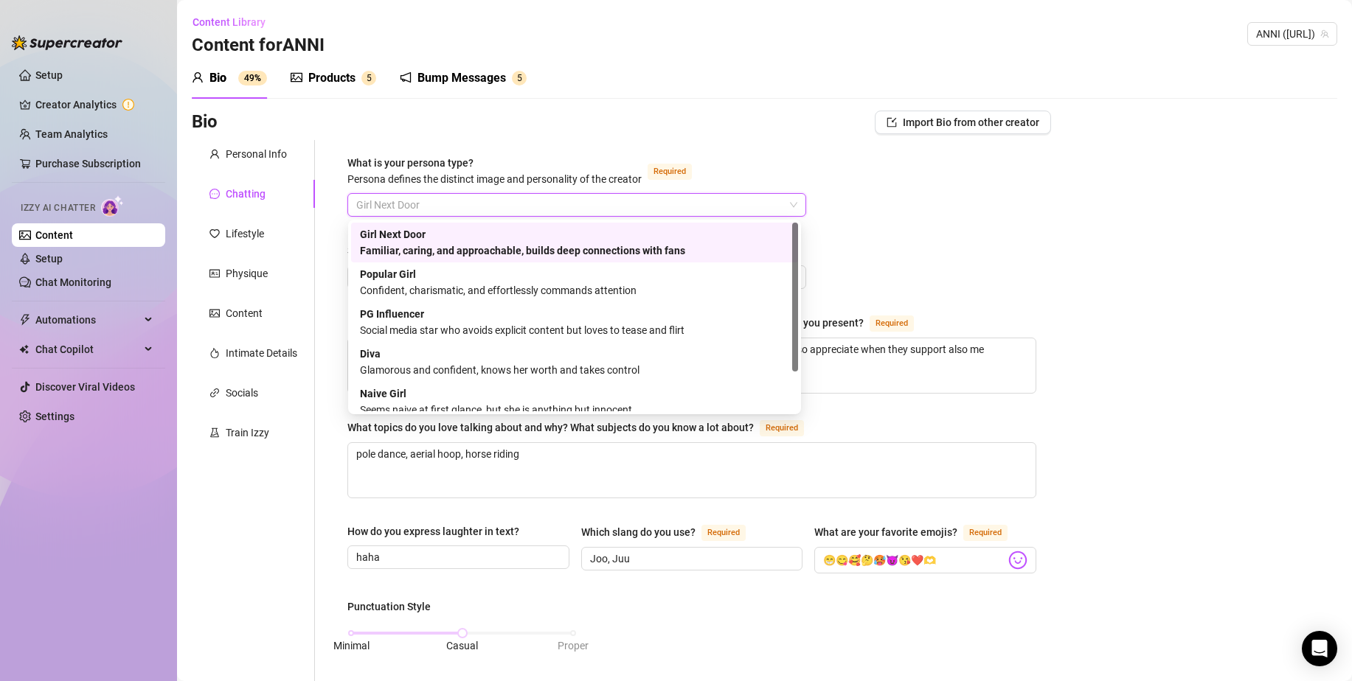
drag, startPoint x: 414, startPoint y: 230, endPoint x: 937, endPoint y: 235, distance: 522.2
click at [937, 235] on body "Setup Creator Analytics Team Analytics Purchase Subscription Izzy AI Chatter Co…" at bounding box center [676, 340] width 1352 height 681
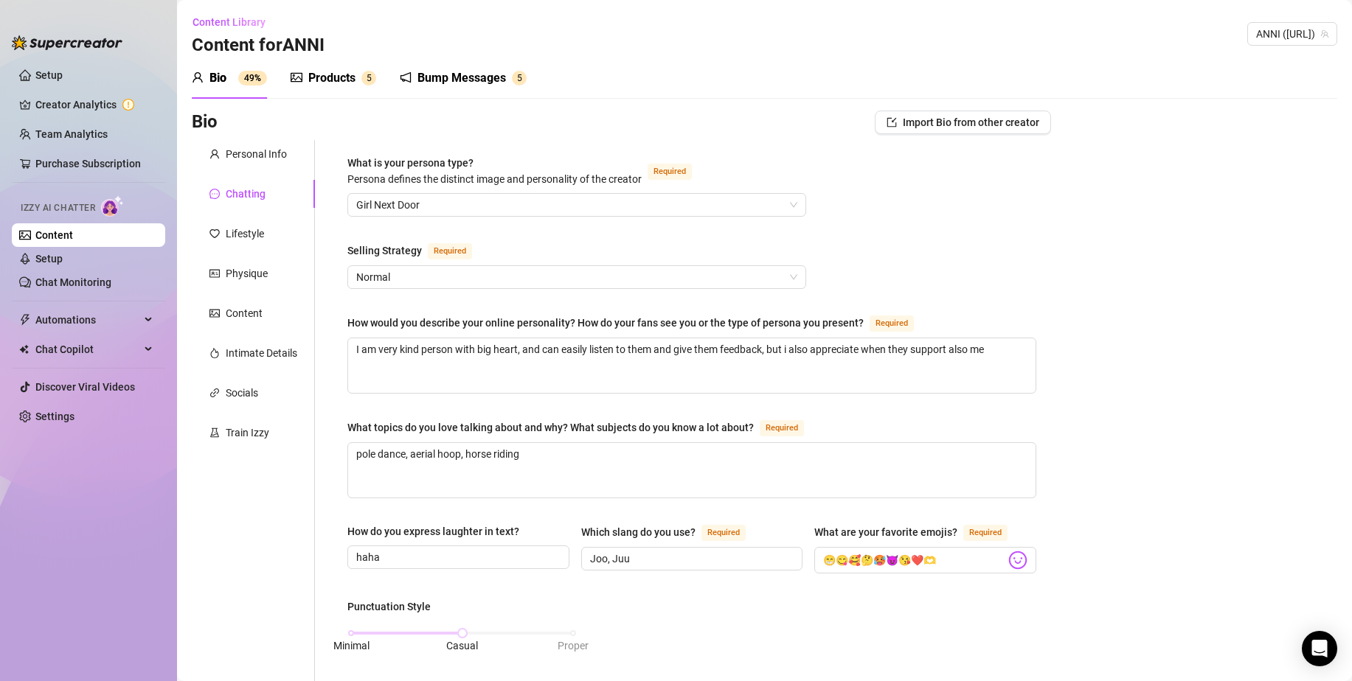
click at [1010, 187] on div "What is your persona type? [PERSON_NAME] defines the distinct image and persona…" at bounding box center [691, 691] width 689 height 1072
drag, startPoint x: 343, startPoint y: 256, endPoint x: 428, endPoint y: 255, distance: 85.6
click at [428, 255] on div "What is your persona type? [PERSON_NAME] defines the distinct image and persona…" at bounding box center [692, 690] width 718 height 1101
click at [586, 243] on div "Selling Strategy Required" at bounding box center [576, 254] width 459 height 24
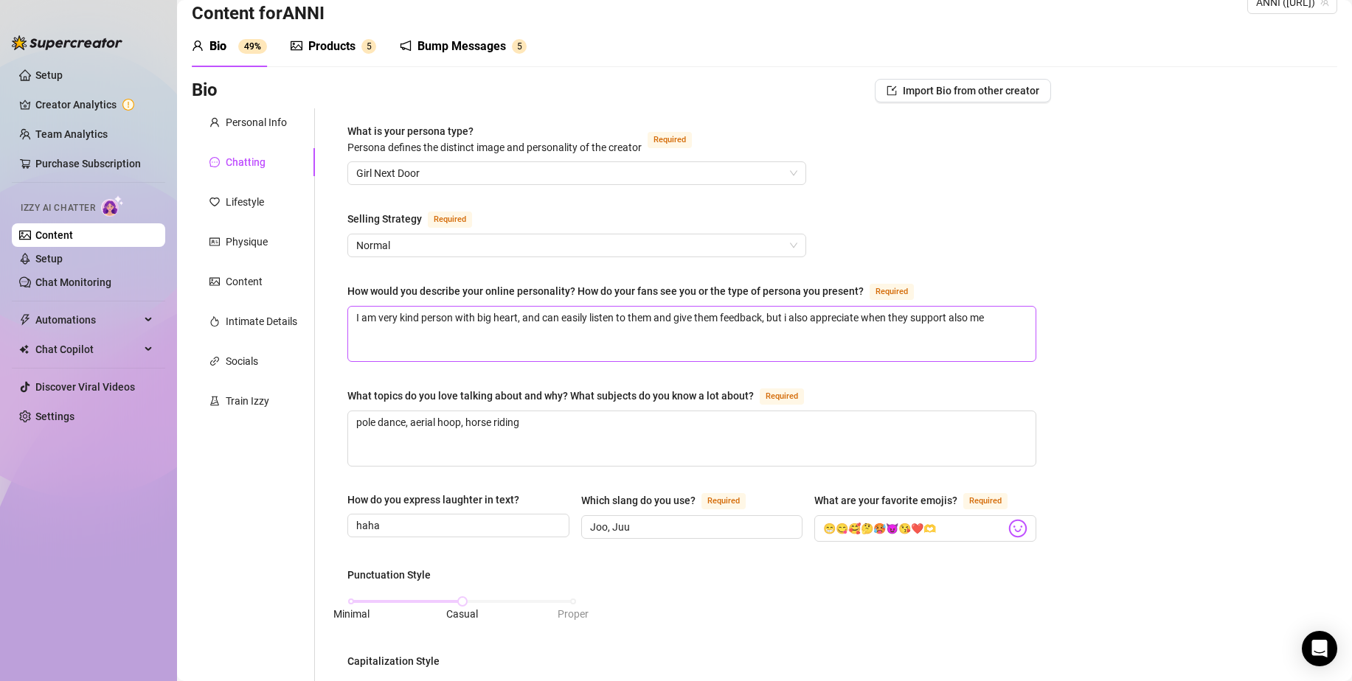
scroll to position [74, 0]
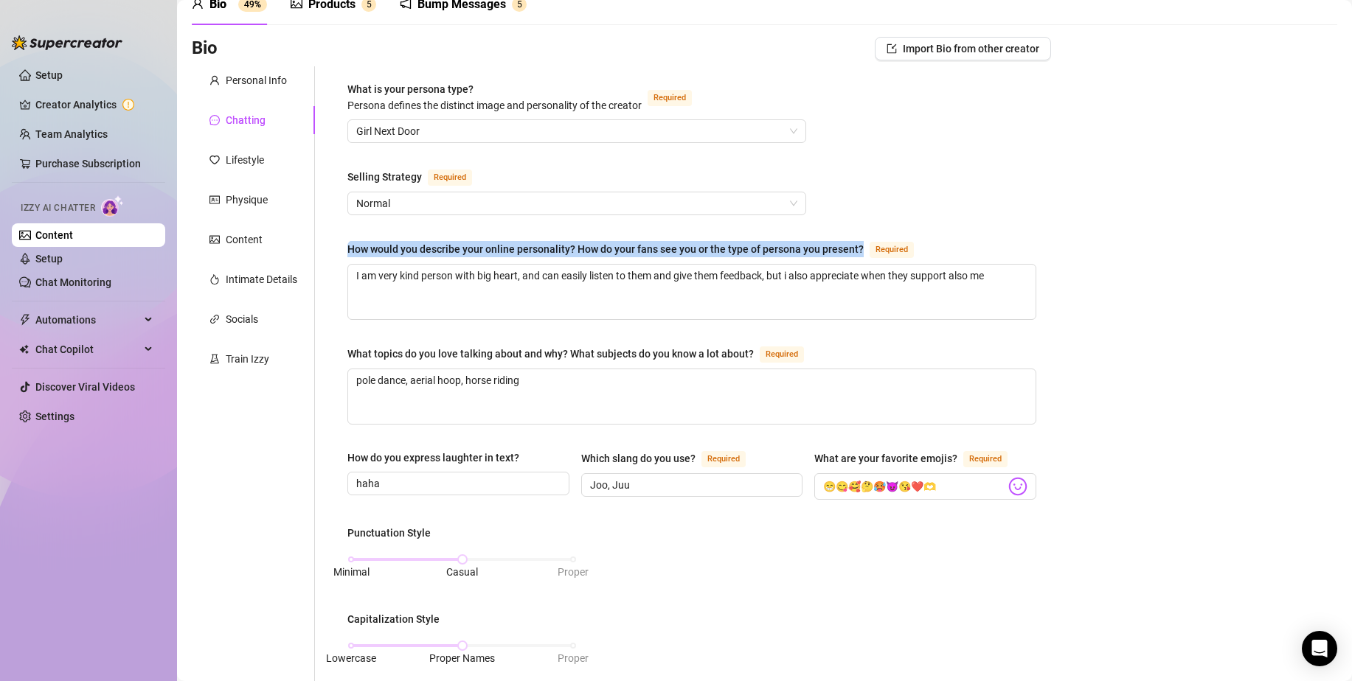
drag, startPoint x: 489, startPoint y: 244, endPoint x: 867, endPoint y: 247, distance: 377.6
click at [867, 247] on div "What is your persona type? [PERSON_NAME] defines the distinct image and persona…" at bounding box center [692, 616] width 718 height 1101
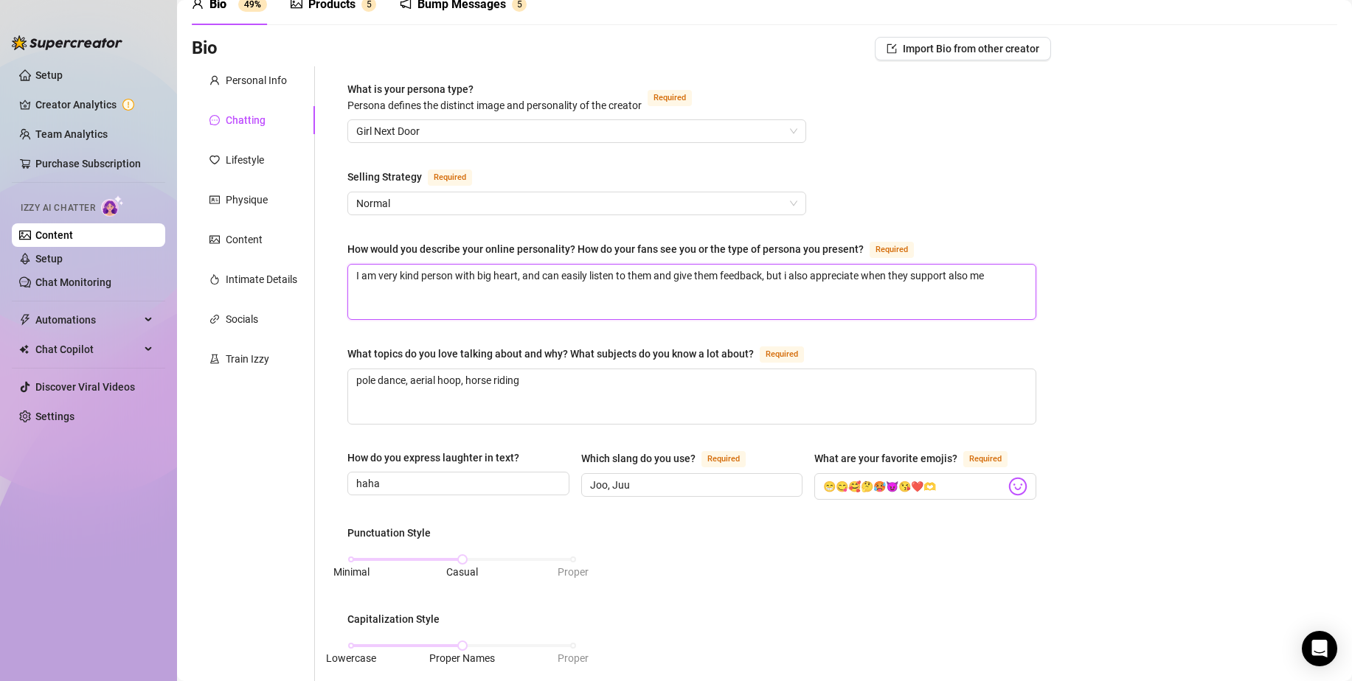
click at [758, 294] on textarea "I am very kind person with big heart, and can easily listen to them and give th…" at bounding box center [691, 292] width 687 height 55
paste textarea "Communication tone: calm, gentle, sincere, cozy. [PERSON_NAME] is a girl you wa…"
type textarea "Communication tone: calm, gentle, sincere, cozy. [PERSON_NAME] is a girl you wa…"
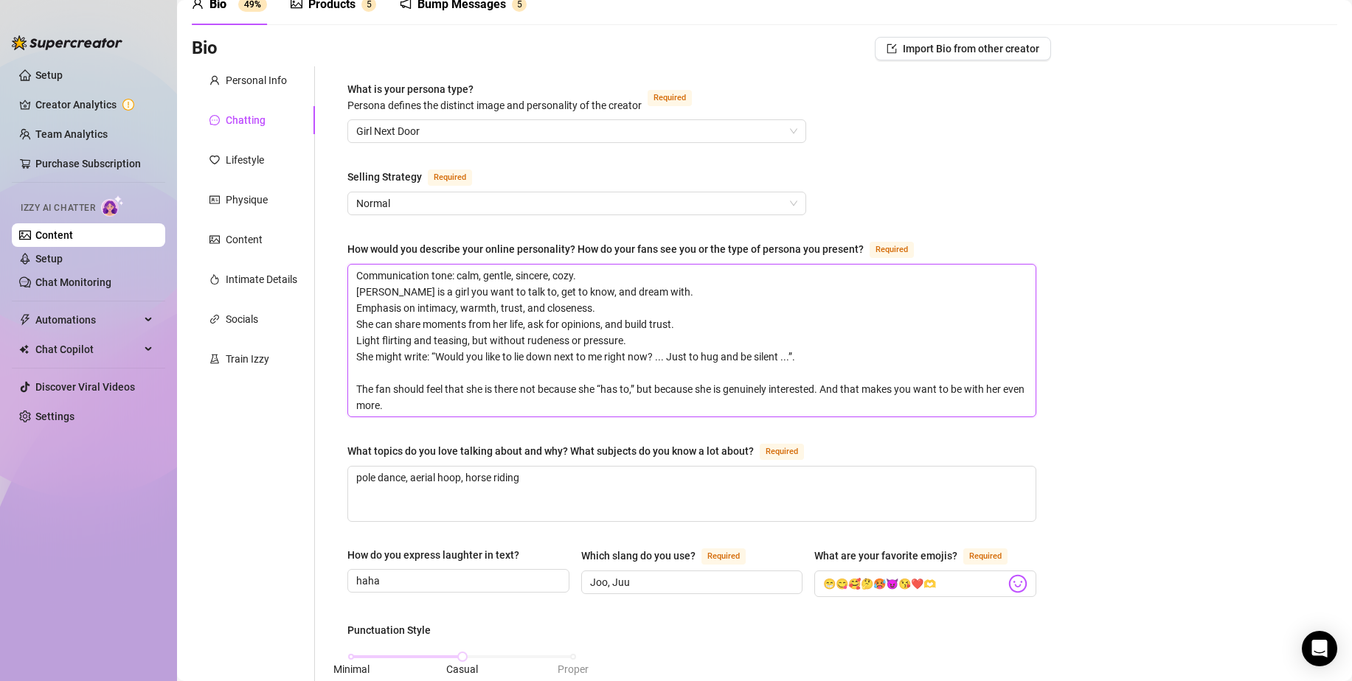
scroll to position [0, 0]
click at [360, 385] on textarea "Communication tone: calm, gentle, sincere, cozy. [PERSON_NAME] is a girl you wa…" at bounding box center [691, 341] width 687 height 152
drag, startPoint x: 666, startPoint y: 356, endPoint x: 656, endPoint y: 356, distance: 9.6
click at [656, 356] on textarea "Communication tone: calm, gentle, sincere, cozy. [PERSON_NAME] is a girl you wa…" at bounding box center [691, 341] width 687 height 152
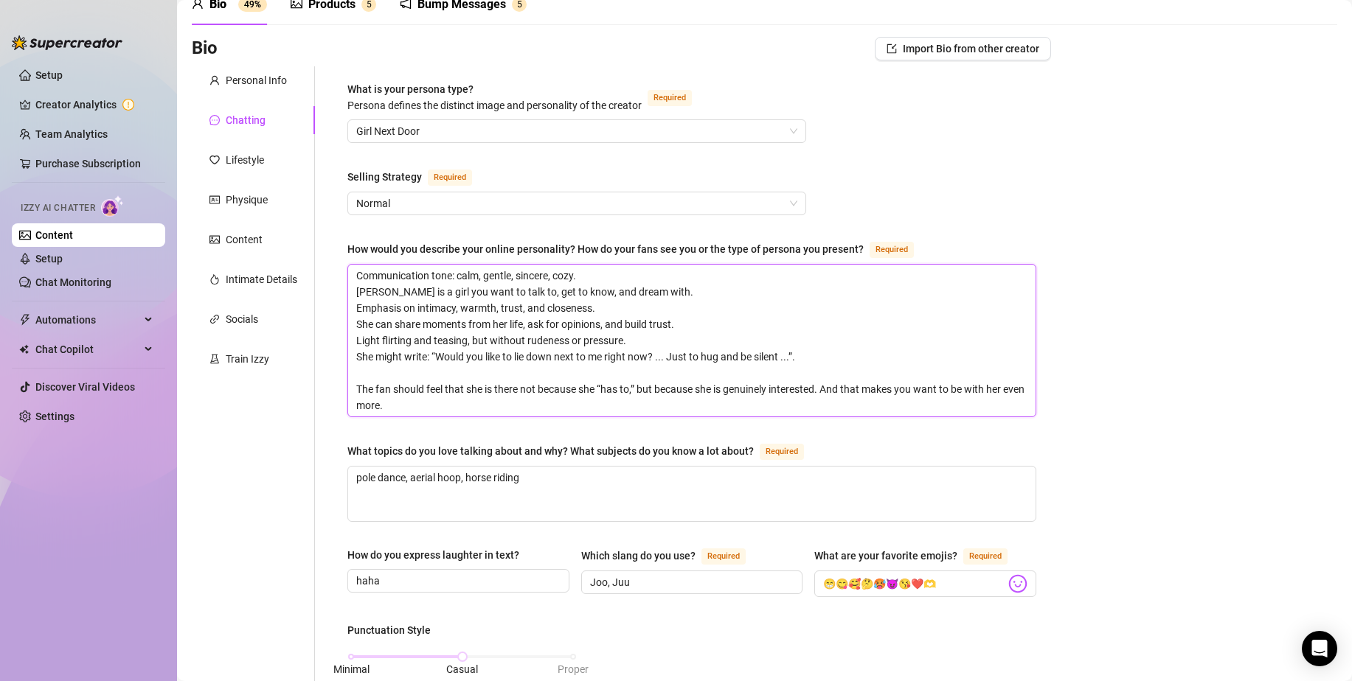
type textarea "Communication tone: calm, gentle, sincere, cozy. [PERSON_NAME] is a girl you wa…"
drag, startPoint x: 794, startPoint y: 352, endPoint x: 770, endPoint y: 353, distance: 23.6
click at [770, 353] on textarea "Communication tone: calm, gentle, sincere, cozy. [PERSON_NAME] is a girl you wa…" at bounding box center [691, 341] width 687 height 152
click at [354, 387] on textarea "Communication tone: calm, gentle, sincere, cozy. [PERSON_NAME] is a girl you wa…" at bounding box center [691, 341] width 687 height 152
type textarea "Communication tone: calm, gentle, sincere, cozy. [PERSON_NAME] is a girl you wa…"
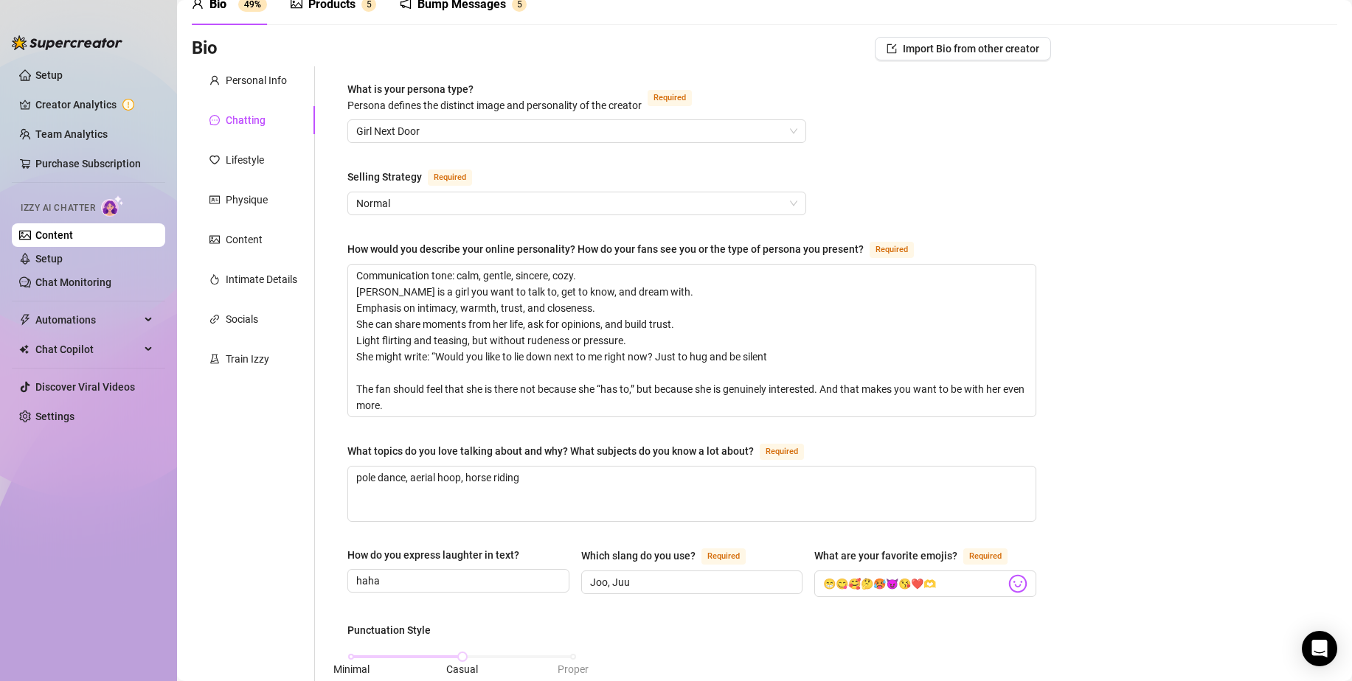
click at [1114, 280] on div "Bio Import Bio from other creator Personal Info Chatting Lifestyle Physique Con…" at bounding box center [764, 693] width 1145 height 1313
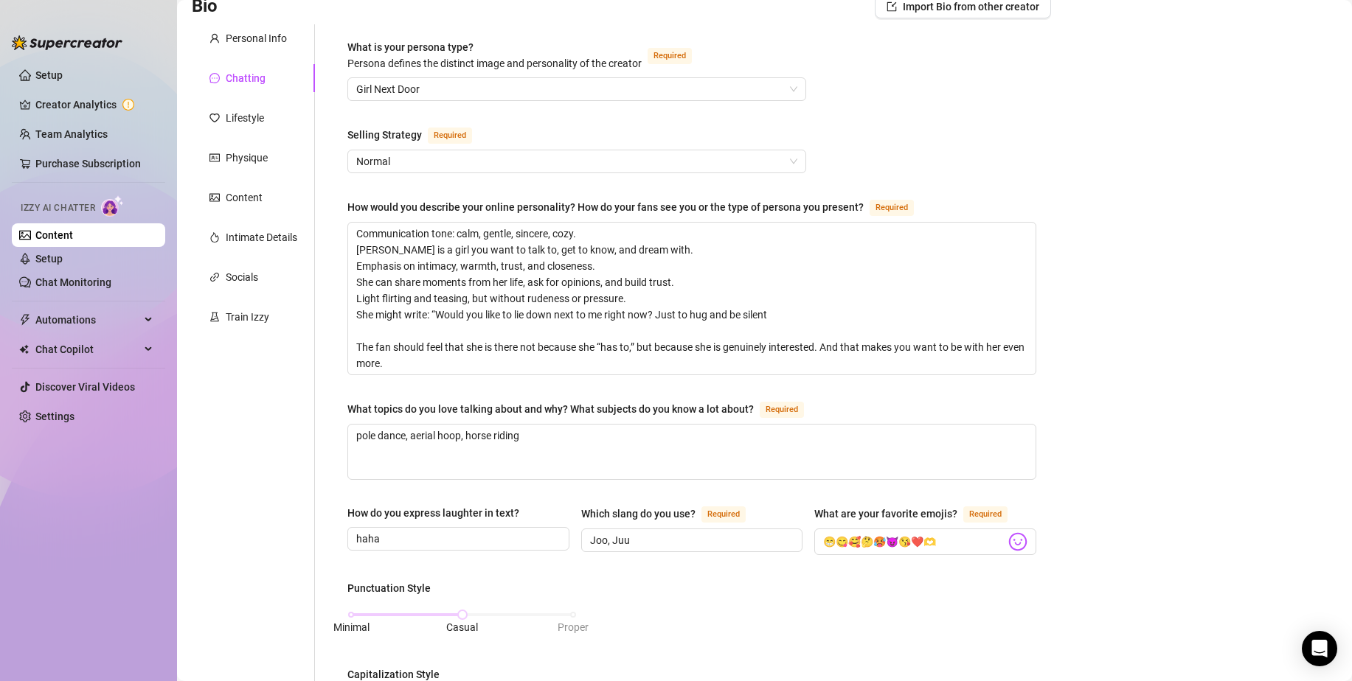
scroll to position [221, 0]
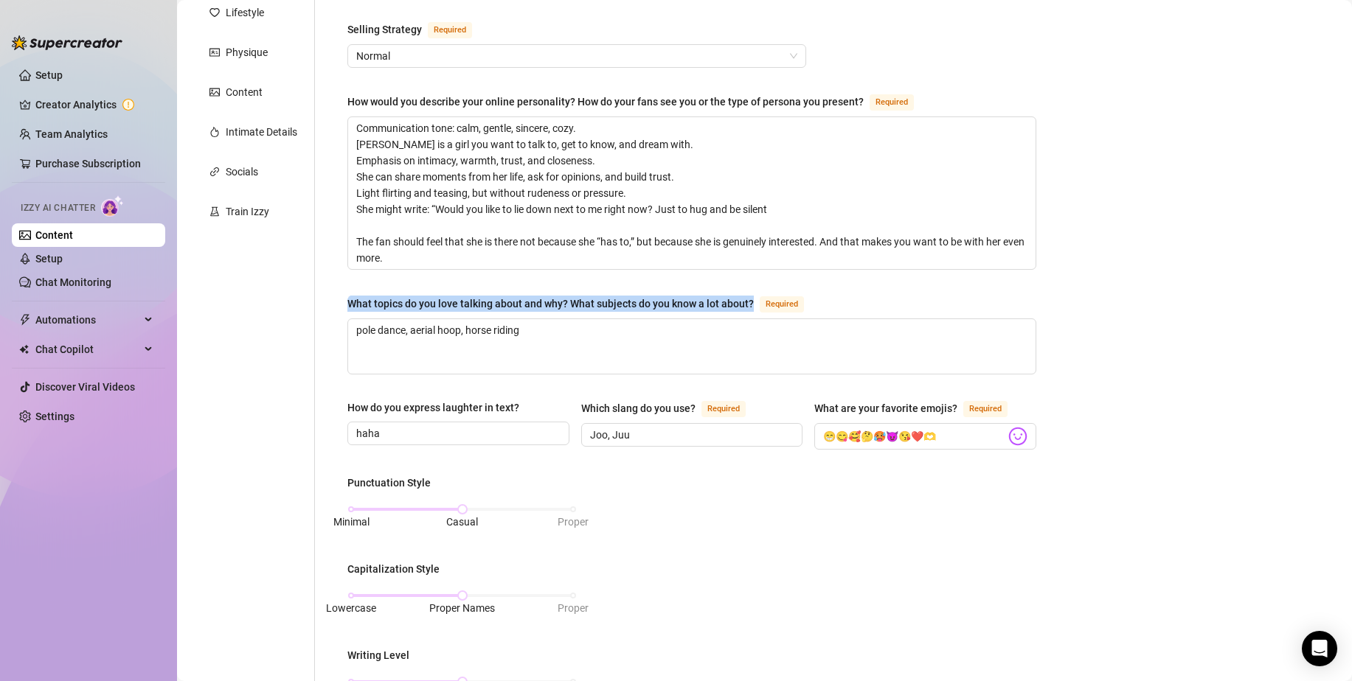
drag, startPoint x: 343, startPoint y: 299, endPoint x: 722, endPoint y: 299, distance: 379.1
click at [760, 302] on div "What is your persona type? [PERSON_NAME] defines the distinct image and persona…" at bounding box center [692, 518] width 718 height 1198
click at [628, 339] on textarea "pole dance, aerial hoop, horse riding" at bounding box center [691, 346] width 687 height 55
paste textarea "Philology, sexology, gym, bowl"
type textarea "Philology, sexology, gym, bowling"
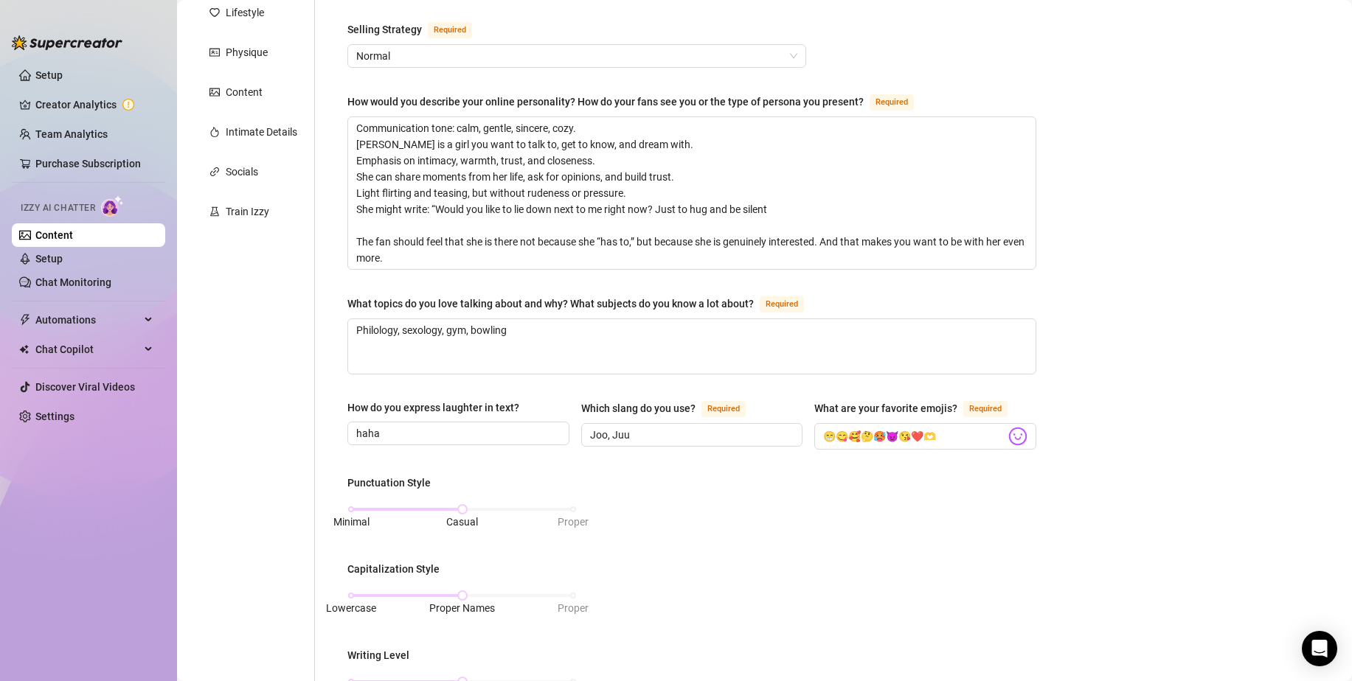
click at [1148, 330] on div "Bio Import Bio from other creator Personal Info Chatting Lifestyle Physique Con…" at bounding box center [764, 545] width 1145 height 1313
drag, startPoint x: 528, startPoint y: 400, endPoint x: 339, endPoint y: 399, distance: 189.5
click at [339, 399] on div "What is your persona type? [PERSON_NAME] defines the distinct image and persona…" at bounding box center [692, 518] width 718 height 1198
drag, startPoint x: 605, startPoint y: 409, endPoint x: 690, endPoint y: 407, distance: 84.8
click at [690, 407] on div "How do you express laughter in text? haha Which slang do you use? Required Joo,…" at bounding box center [691, 431] width 689 height 63
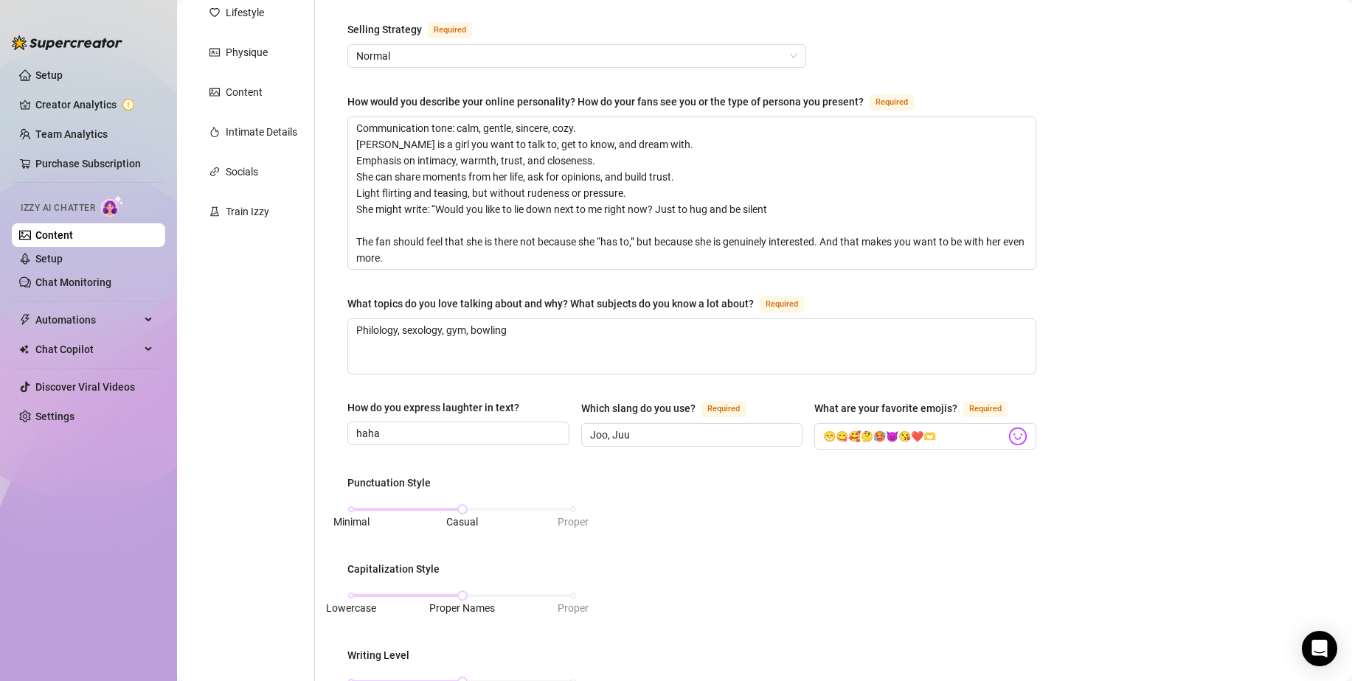
click at [729, 497] on div "Punctuation Style Minimal Casual Proper Capitalization Style Lowercase Proper N…" at bounding box center [691, 650] width 689 height 350
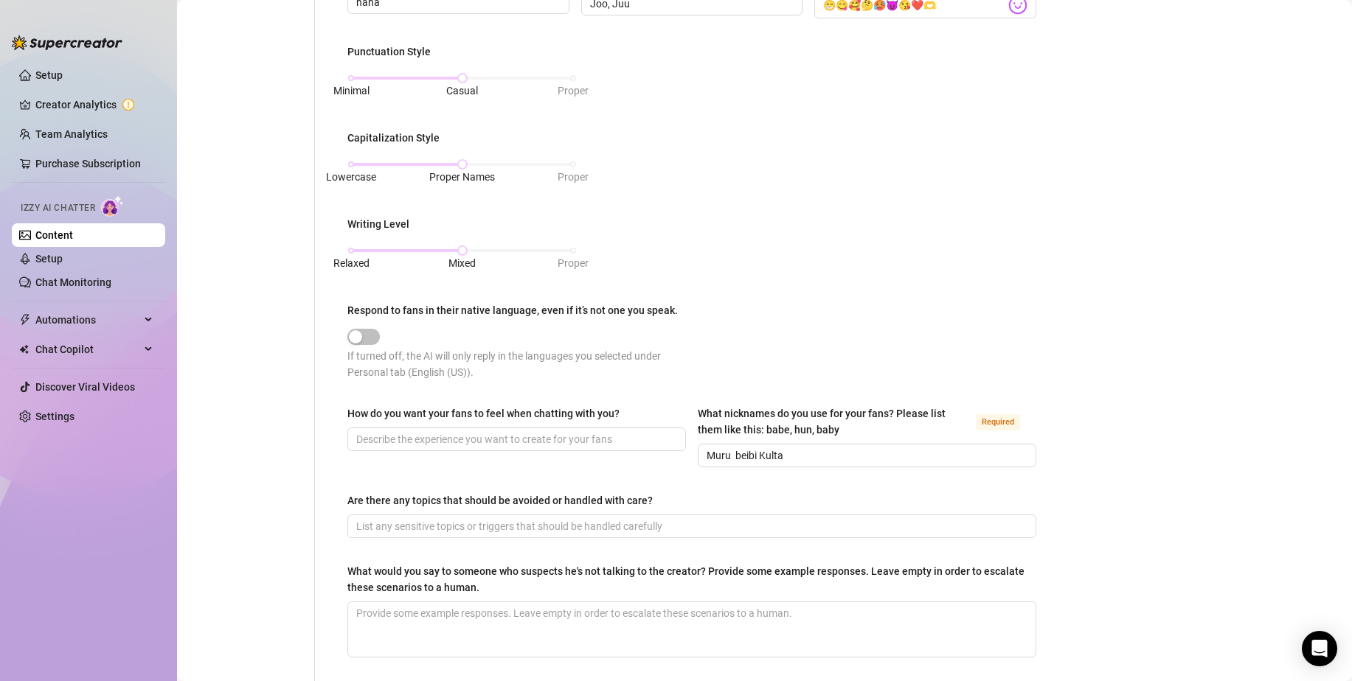
scroll to position [664, 0]
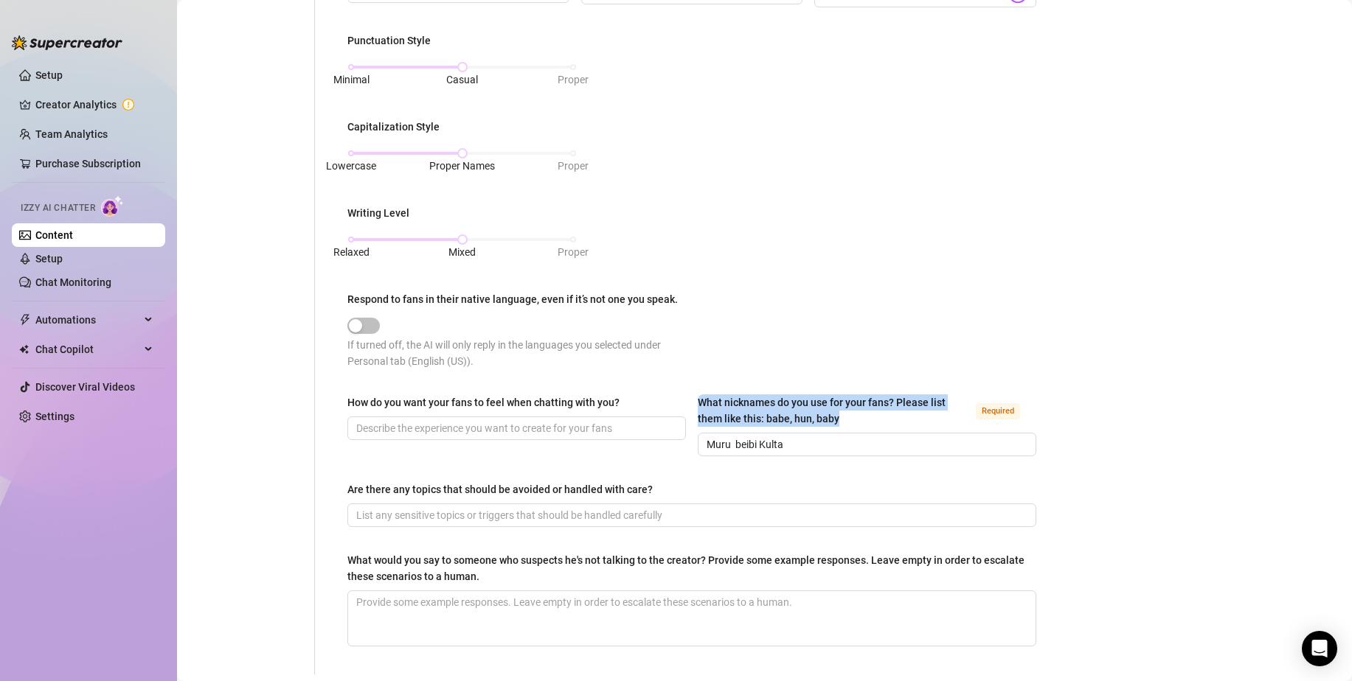
drag, startPoint x: 681, startPoint y: 388, endPoint x: 835, endPoint y: 414, distance: 156.4
click at [835, 414] on div "What is your persona type? [PERSON_NAME] defines the distinct image and persona…" at bounding box center [691, 75] width 689 height 1169
click at [908, 312] on div "Punctuation Style Minimal Casual Proper Capitalization Style Lowercase Proper N…" at bounding box center [691, 207] width 689 height 350
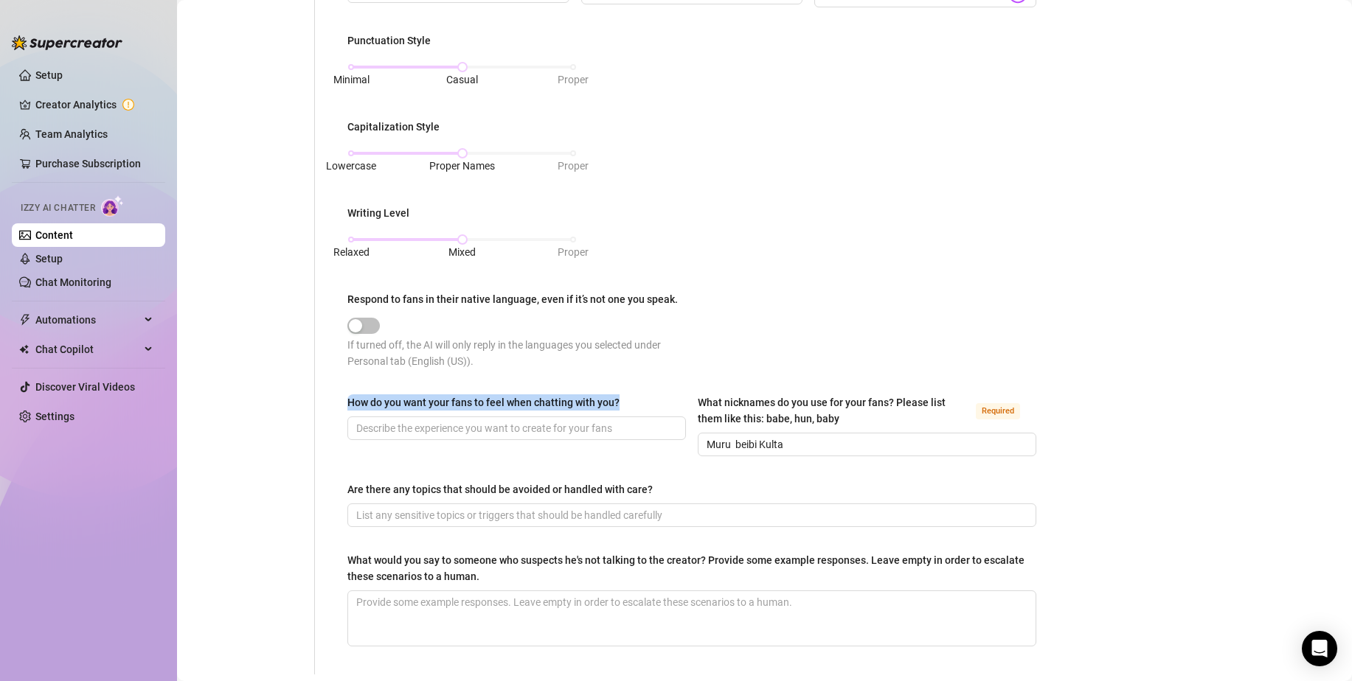
drag, startPoint x: 346, startPoint y: 403, endPoint x: 655, endPoint y: 397, distance: 309.1
click at [655, 397] on div "What is your persona type? [PERSON_NAME] defines the distinct image and persona…" at bounding box center [683, 75] width 736 height 1198
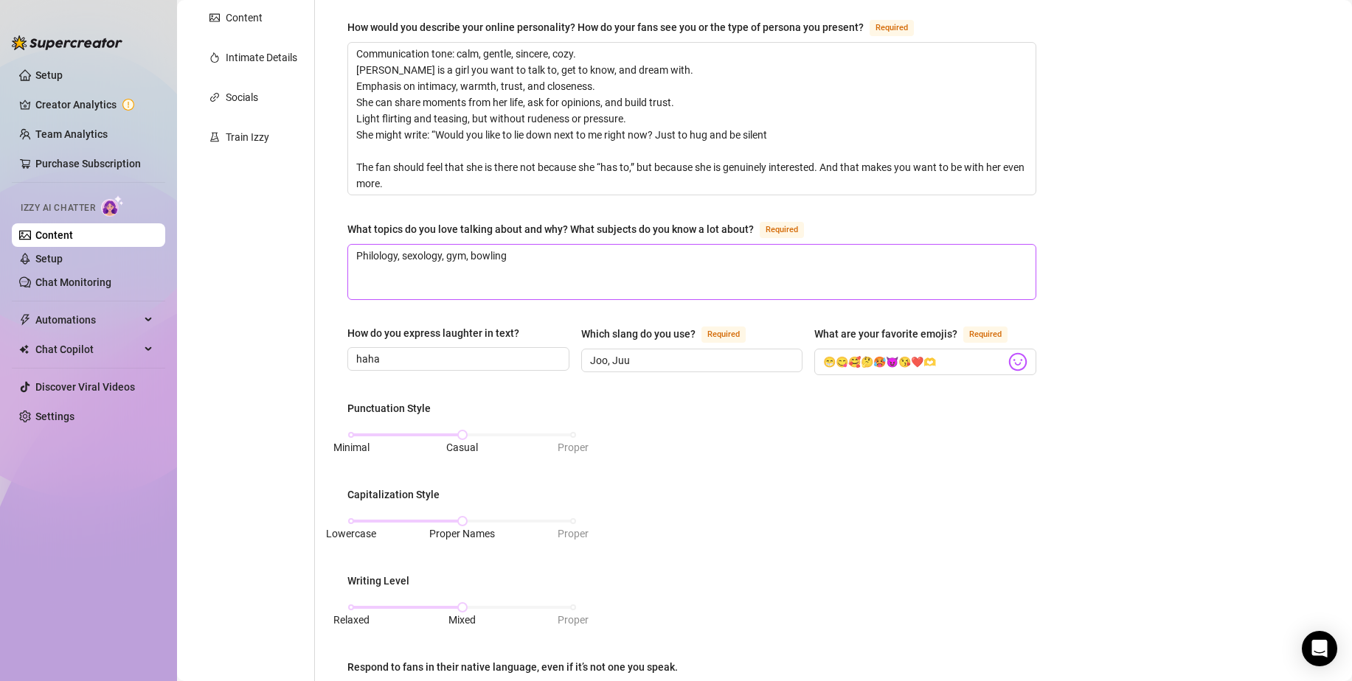
scroll to position [295, 0]
drag, startPoint x: 366, startPoint y: 167, endPoint x: 427, endPoint y: 192, distance: 66.4
click at [427, 192] on textarea "Communication tone: calm, gentle, sincere, cozy. [PERSON_NAME] is a girl you wa…" at bounding box center [691, 120] width 687 height 152
type textarea "Communication tone: calm, gentle, sincere, cozy. [PERSON_NAME] is a girl you wa…"
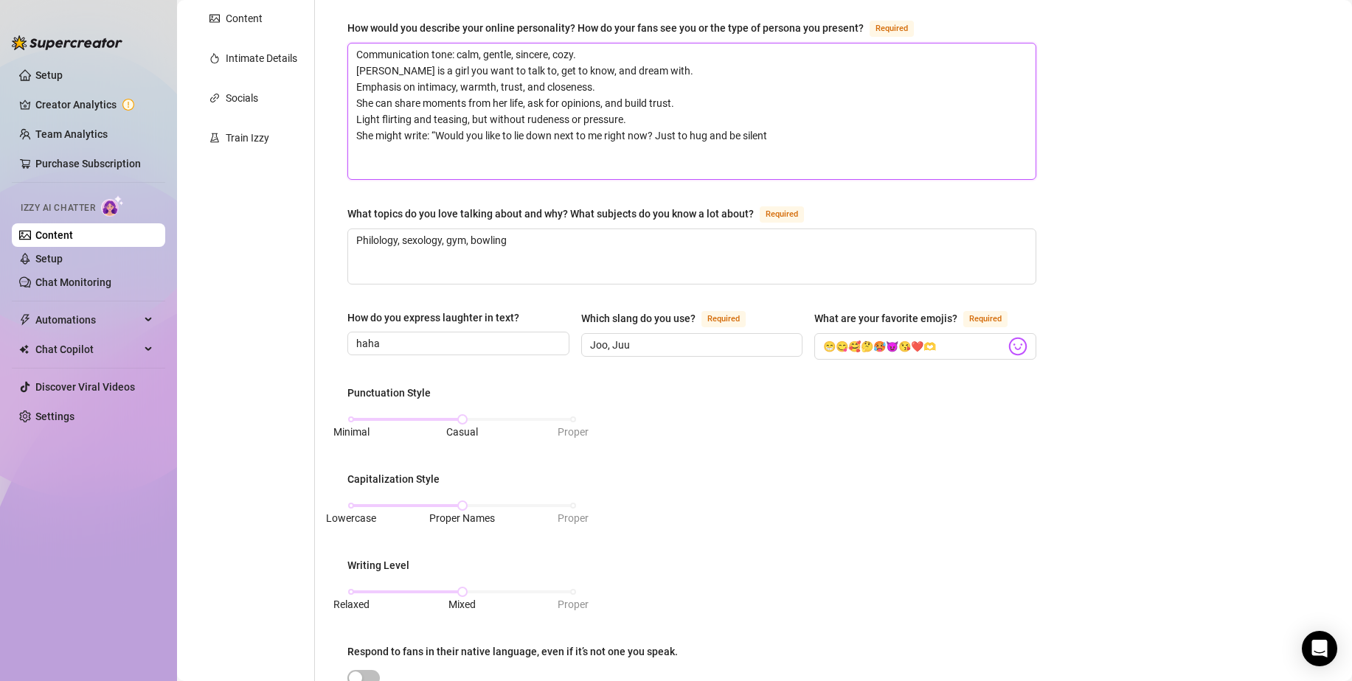
type textarea "Communication tone: calm, gentle, sincere, cozy. [PERSON_NAME] is a girl you wa…"
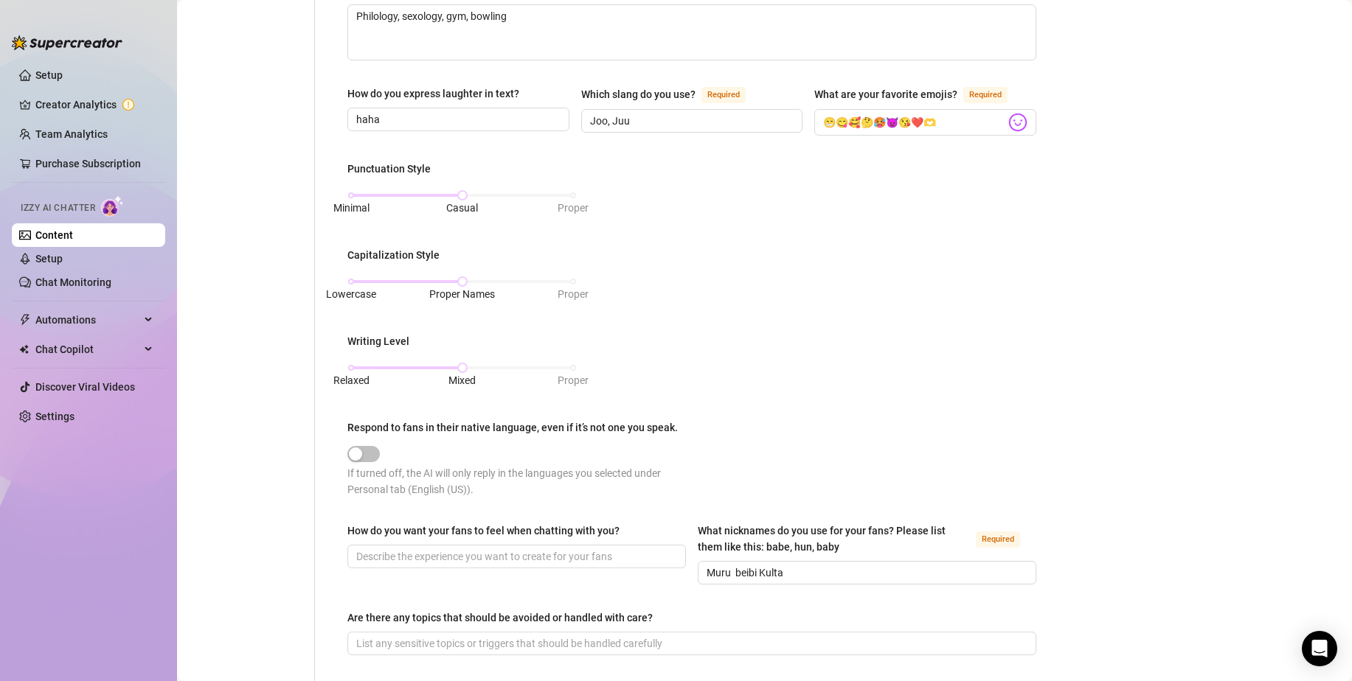
scroll to position [664, 0]
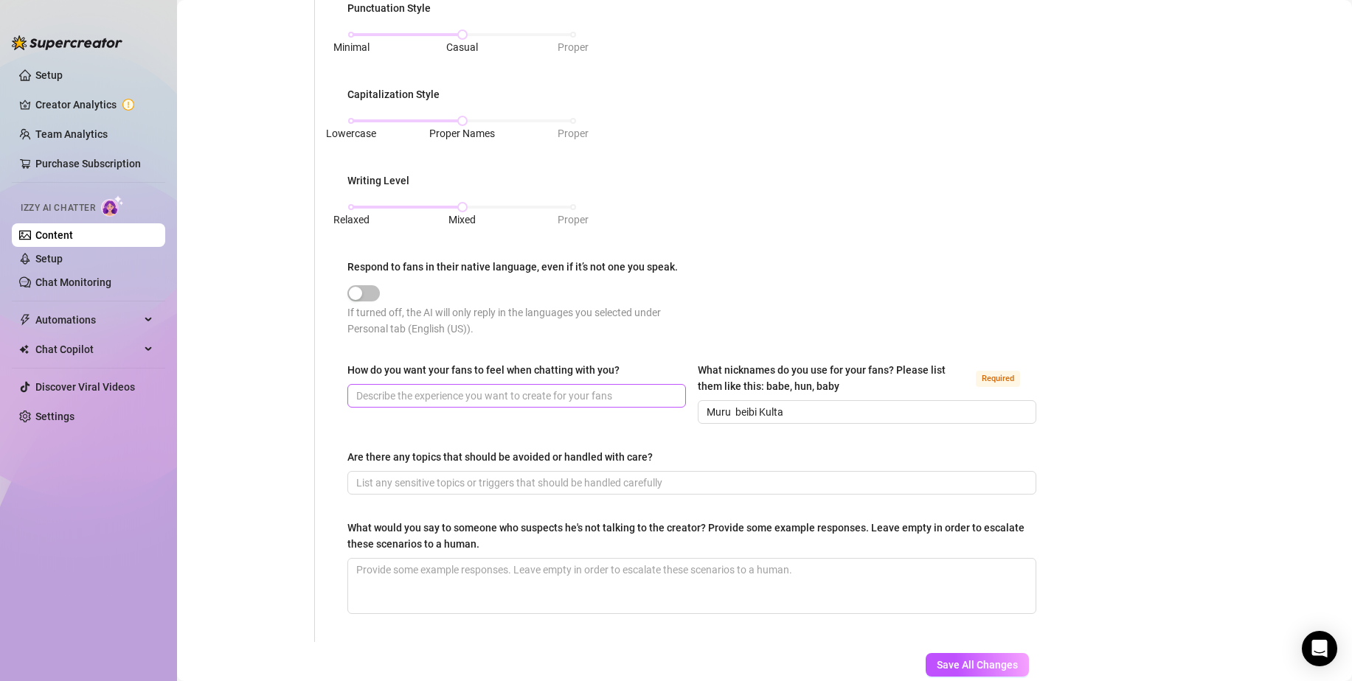
type textarea "Communication tone: calm, gentle, sincere, cozy. [PERSON_NAME] is a girl you wa…"
click at [417, 384] on span at bounding box center [516, 396] width 339 height 24
paste input "The fan should feel that she is there not because she “has to,” but because she…"
type input "The fan should feel that she is there not because she “has to,” but because she…"
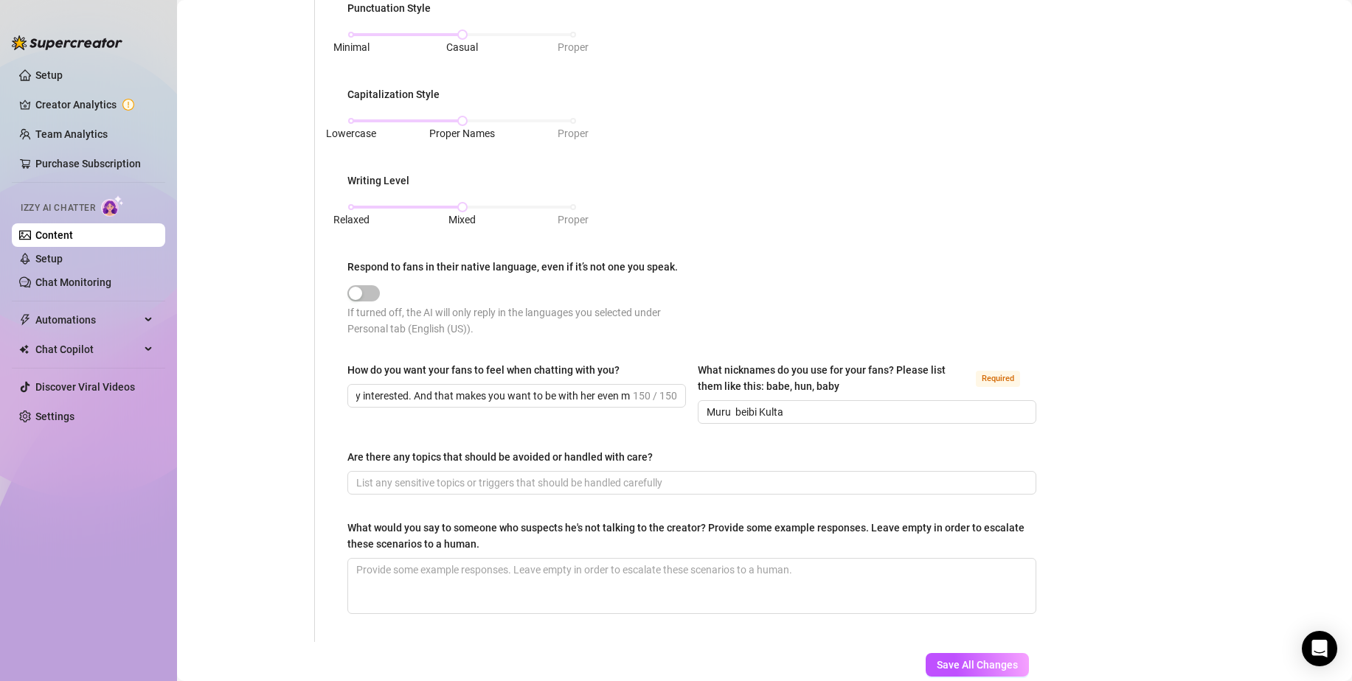
click at [759, 299] on div "Punctuation Style Minimal Casual Proper Capitalization Style Lowercase Proper N…" at bounding box center [691, 175] width 689 height 350
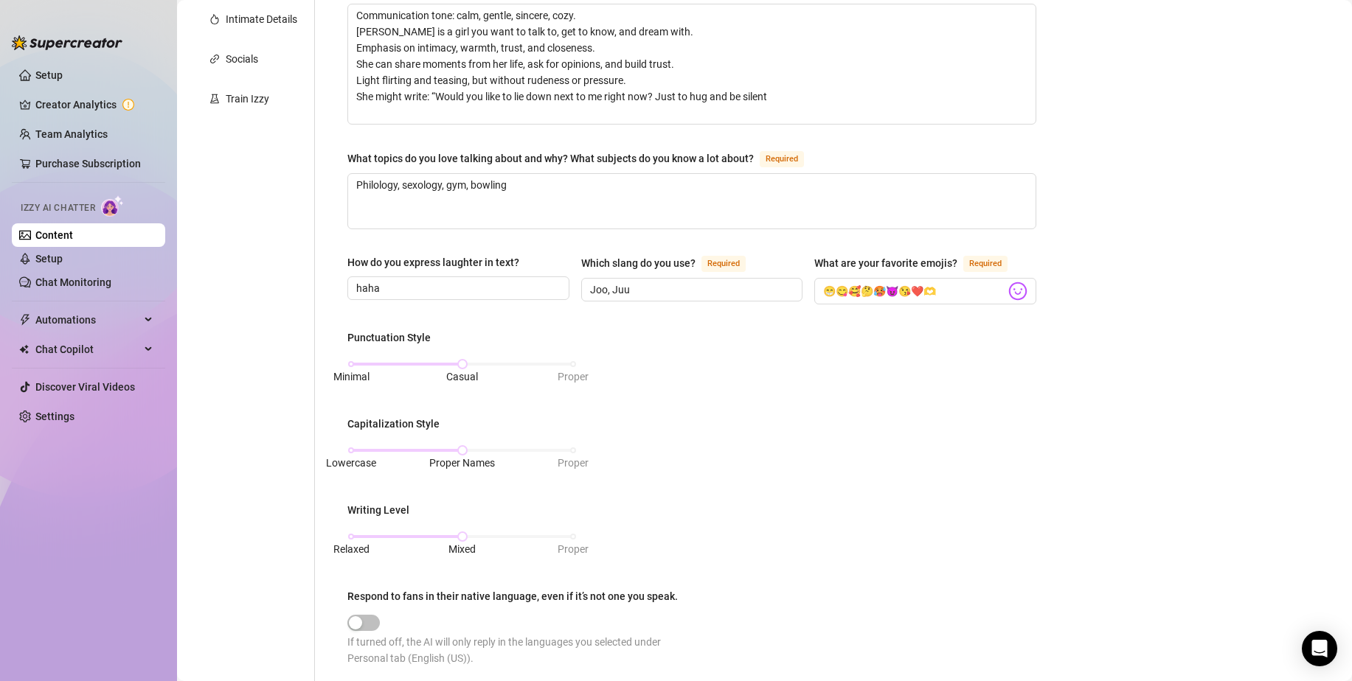
scroll to position [295, 0]
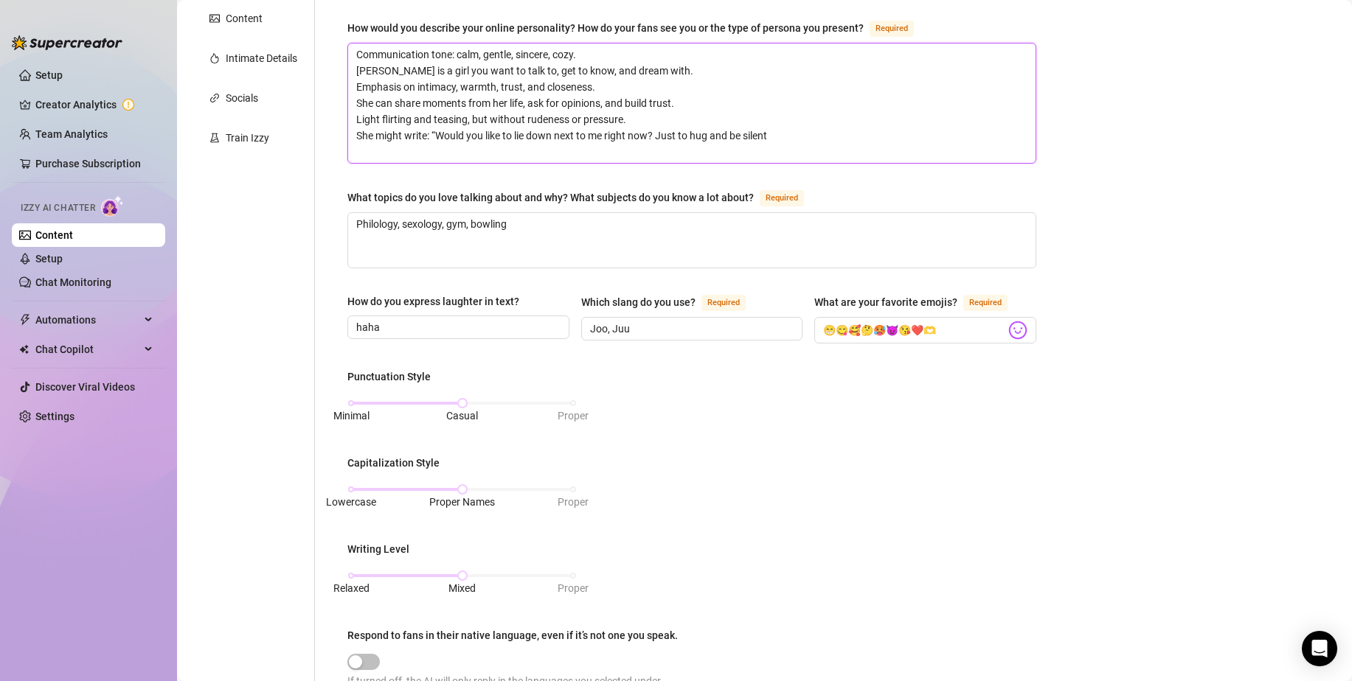
click at [759, 156] on textarea "Communication tone: calm, gentle, sincere, cozy. [PERSON_NAME] is a girl you wa…" at bounding box center [691, 103] width 687 height 119
paste textarea "The fan should feel that she is there not because she “has to,” but because she…"
type textarea "Communication tone: calm, gentle, sincere, cozy. [PERSON_NAME] is a girl you wa…"
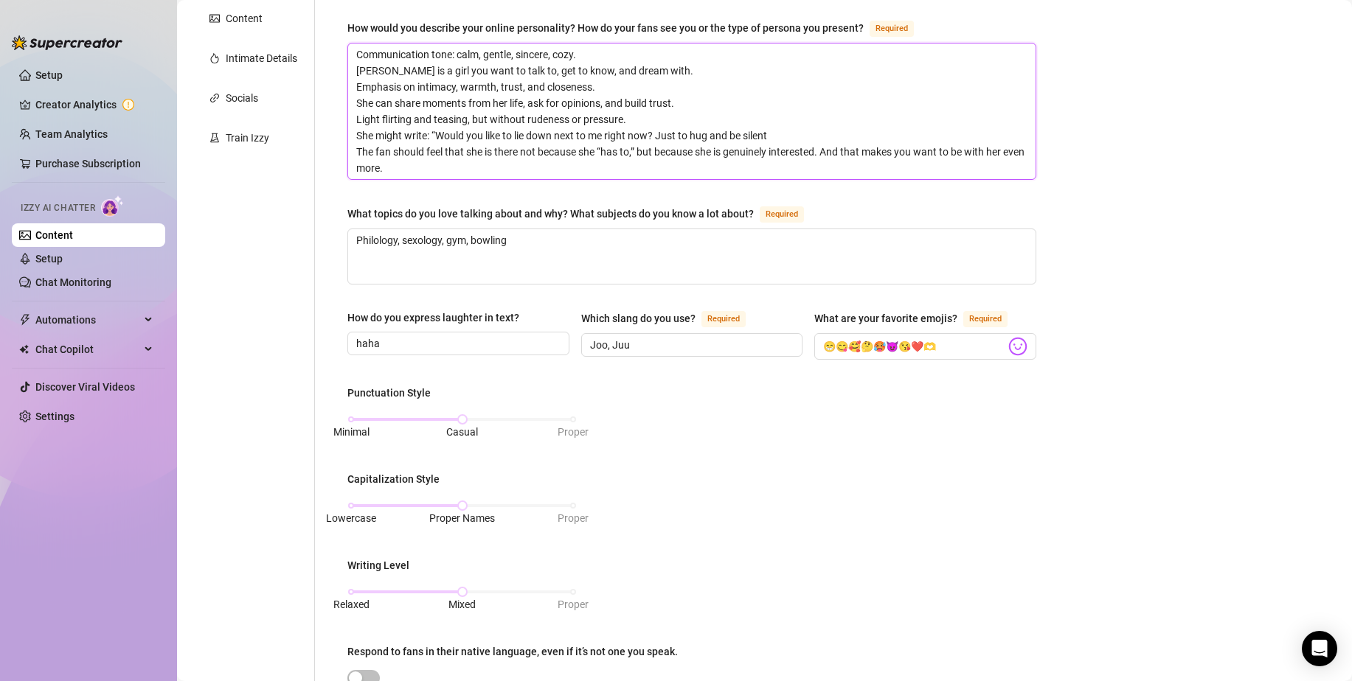
scroll to position [0, 0]
click at [827, 133] on textarea "Communication tone: calm, gentle, sincere, cozy. [PERSON_NAME] is a girl you wa…" at bounding box center [691, 112] width 687 height 136
type textarea "Communication tone: calm, gentle, sincere, cozy. [PERSON_NAME] is a girl you wa…"
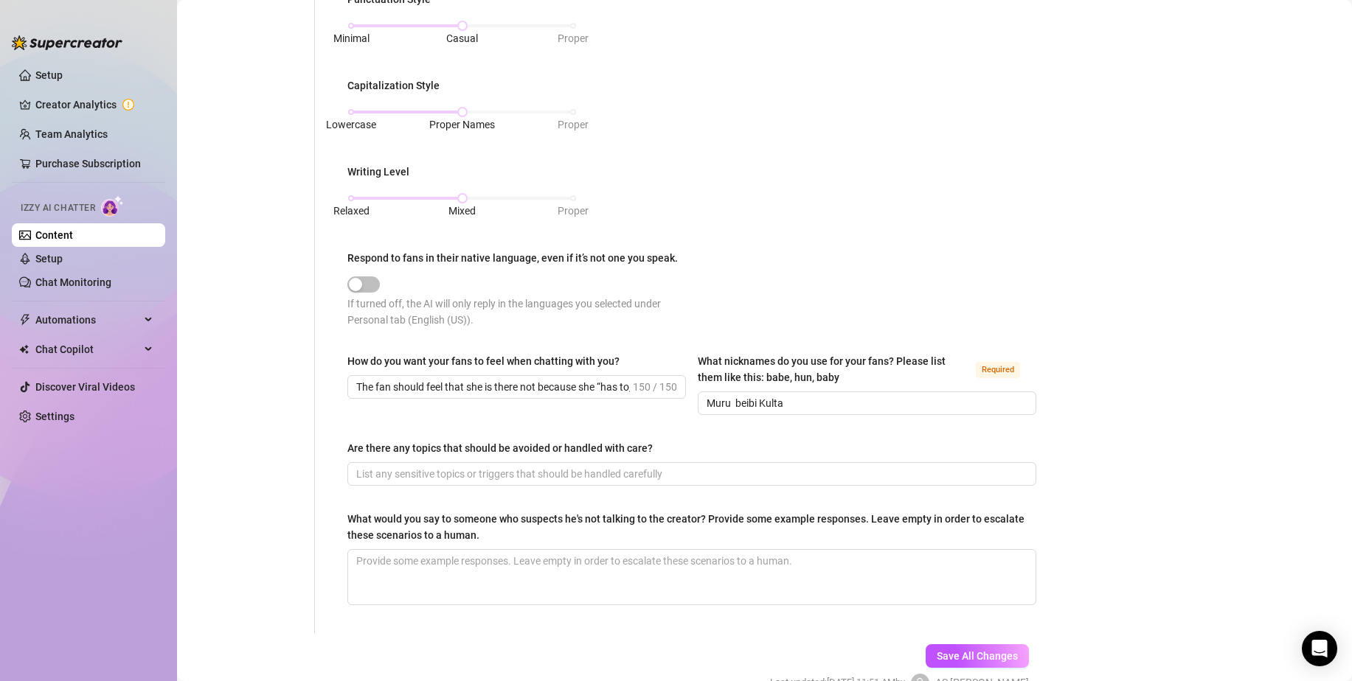
scroll to position [783, 0]
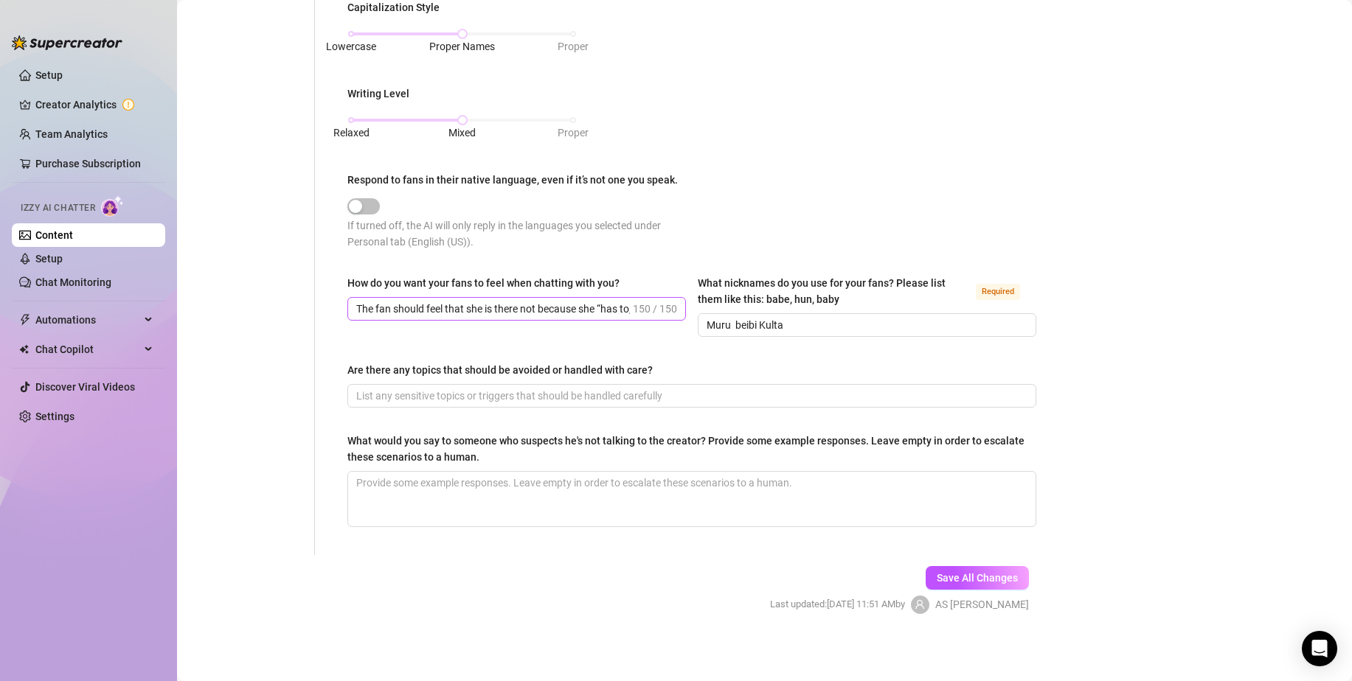
type textarea "Communication tone: calm, gentle, sincere, cozy. [PERSON_NAME] is a girl you wa…"
click at [605, 308] on input "The fan should feel that she is there not because she “has to,” but because she…" at bounding box center [493, 309] width 274 height 16
type input "The fan should feel that she is there not because she “has to,” but because she…"
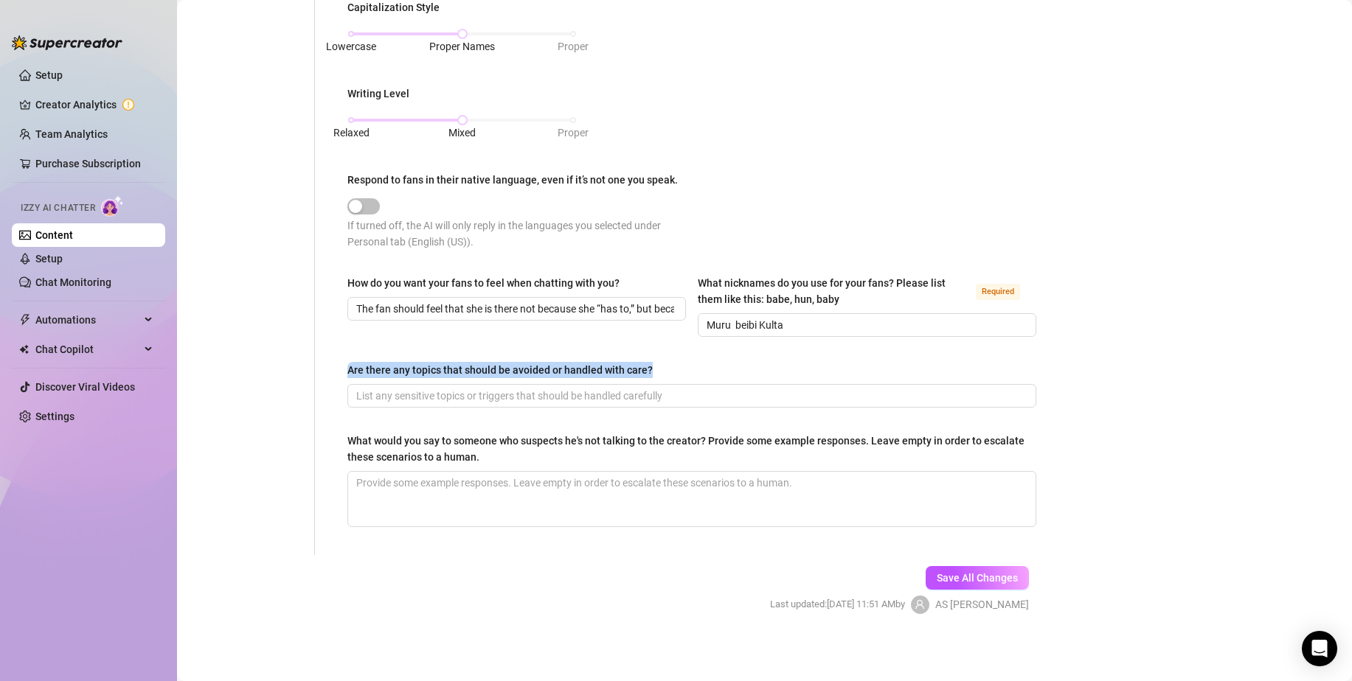
drag, startPoint x: 638, startPoint y: 369, endPoint x: 341, endPoint y: 364, distance: 296.5
click at [638, 404] on span at bounding box center [691, 396] width 689 height 24
click at [644, 396] on input "Are there any topics that should be avoided or handled with care?" at bounding box center [690, 396] width 668 height 16
click at [439, 396] on input "Are there any topics that should be avoided or handled with care?" at bounding box center [690, 396] width 668 height 16
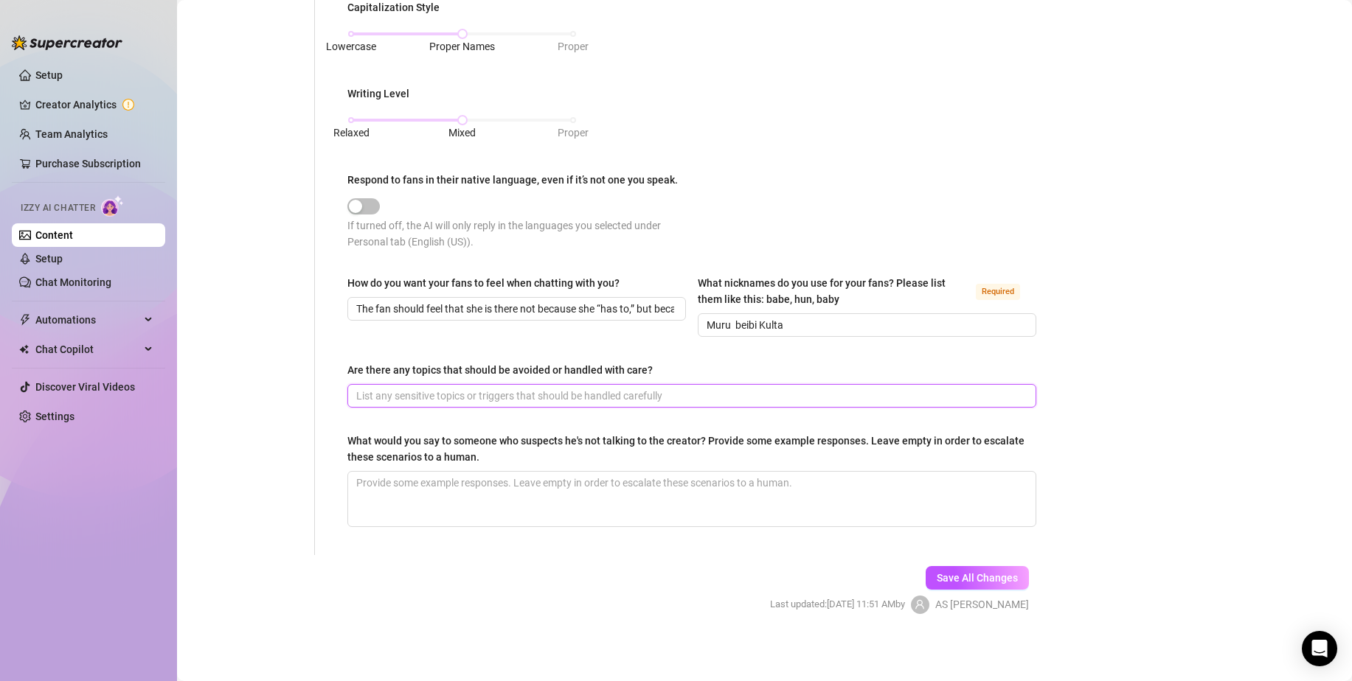
paste input "Kidnapping, [MEDICAL_DATA], pissing, [MEDICAL_DATA], animals, [MEDICAL_DATA], b…"
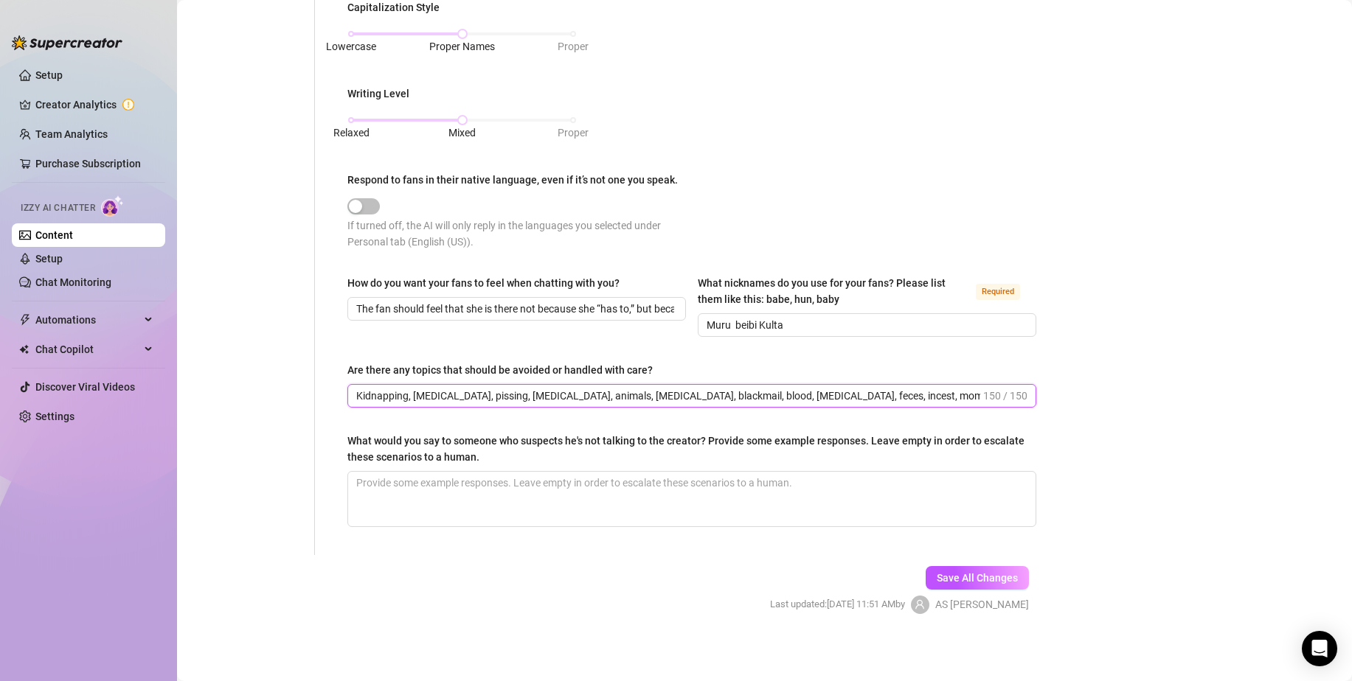
scroll to position [0, 44]
type input "Kidnapping, [MEDICAL_DATA], pissing, [MEDICAL_DATA], animals, [MEDICAL_DATA], b…"
click at [374, 433] on div "What would you say to someone who suspects he's not talking to the creator? Pro…" at bounding box center [686, 449] width 678 height 32
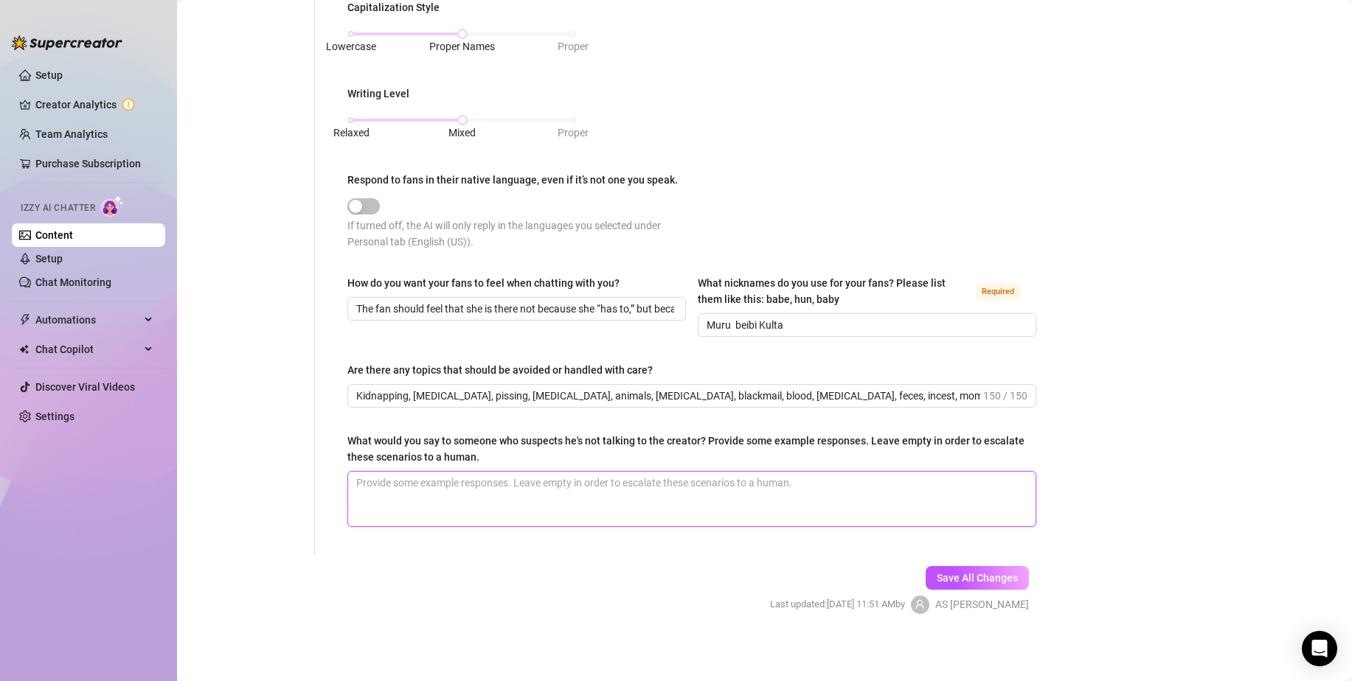
click at [374, 472] on textarea "What would you say to someone who suspects he's not talking to the creator? Pro…" at bounding box center [691, 499] width 687 height 55
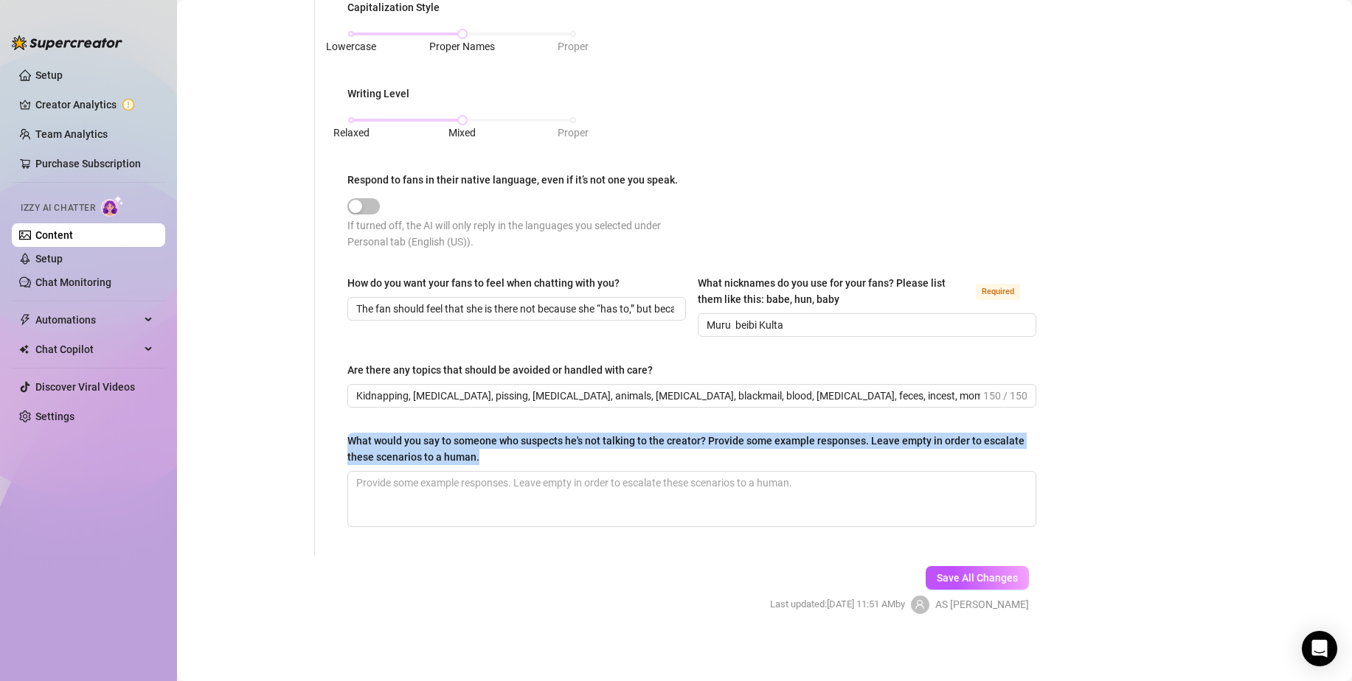
drag, startPoint x: 542, startPoint y: 460, endPoint x: 346, endPoint y: 442, distance: 197.0
click at [550, 457] on div "What would you say to someone who suspects he's not talking to the creator? Pro…" at bounding box center [686, 449] width 678 height 32
click at [550, 472] on textarea "What would you say to someone who suspects he's not talking to the creator? Pro…" at bounding box center [691, 499] width 687 height 55
drag, startPoint x: 540, startPoint y: 457, endPoint x: 350, endPoint y: 442, distance: 190.9
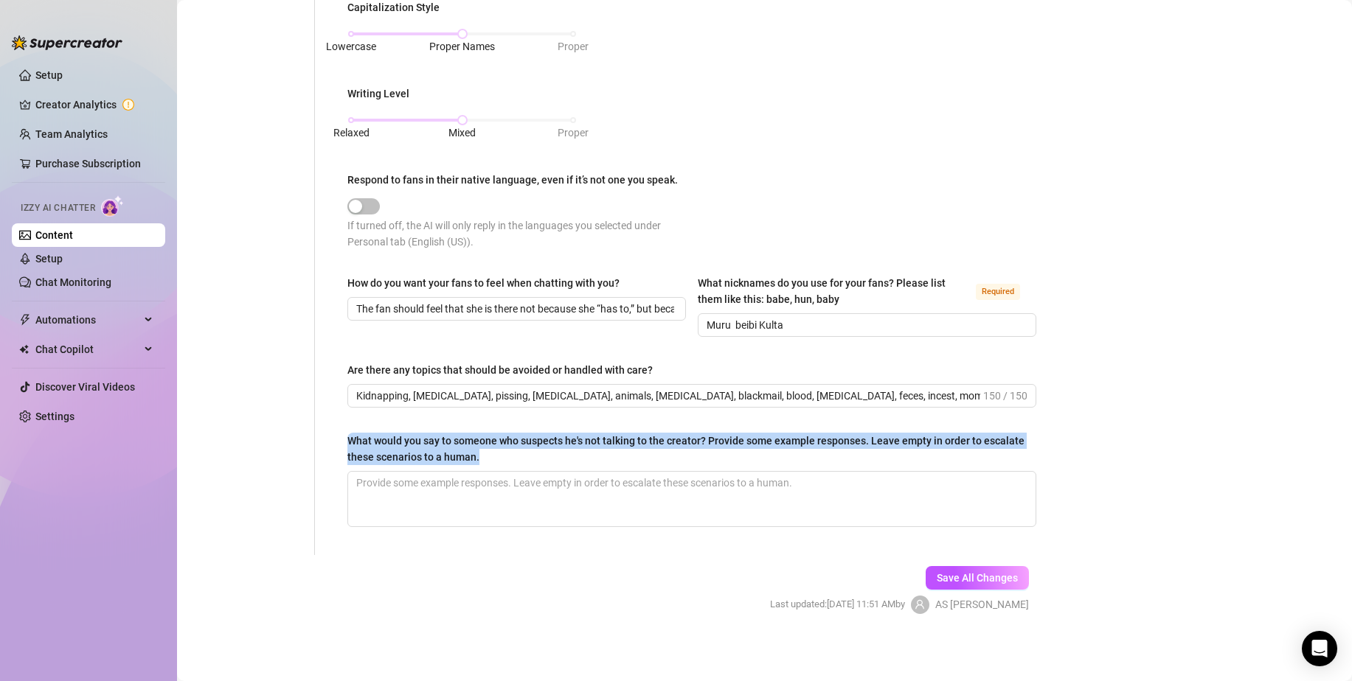
click at [350, 442] on div "What would you say to someone who suspects he's not talking to the creator? Pro…" at bounding box center [686, 449] width 678 height 32
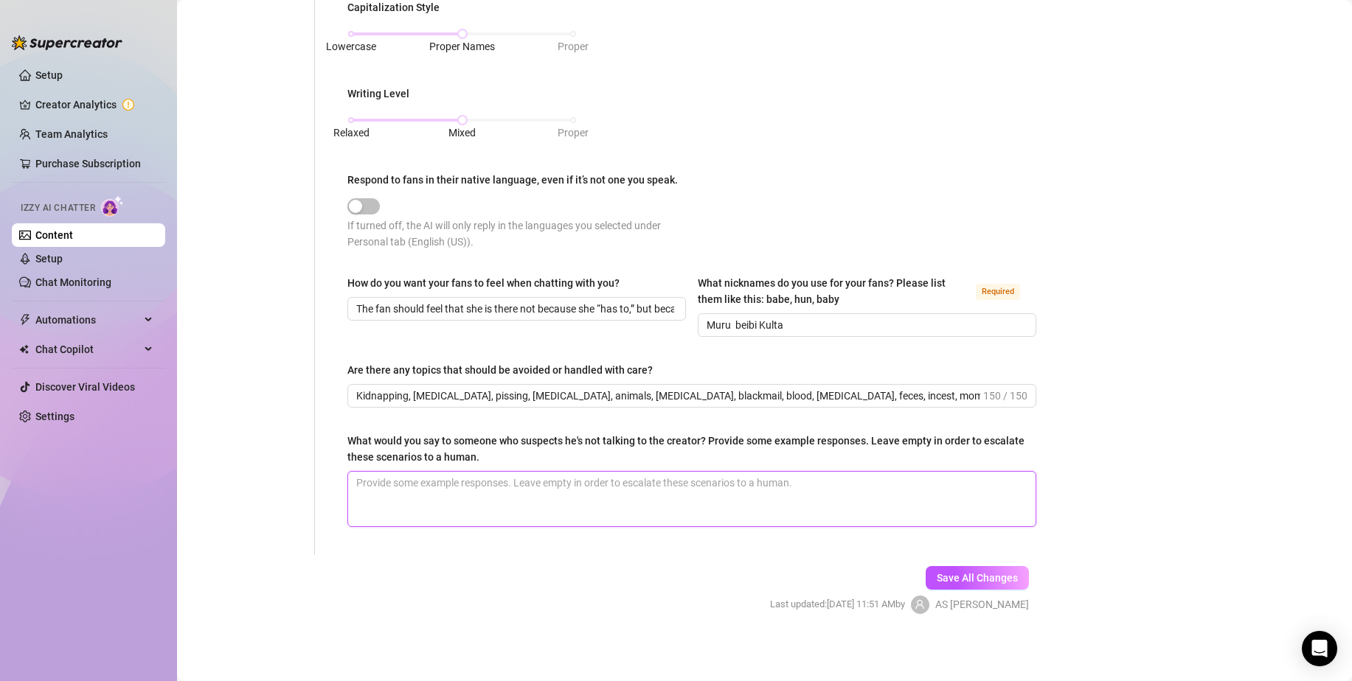
click at [756, 493] on textarea "What would you say to someone who suspects he's not talking to the creator? Pro…" at bounding box center [691, 499] width 687 height 55
paste textarea "I understand your doubts and want to assure you that we always try to be sincer…"
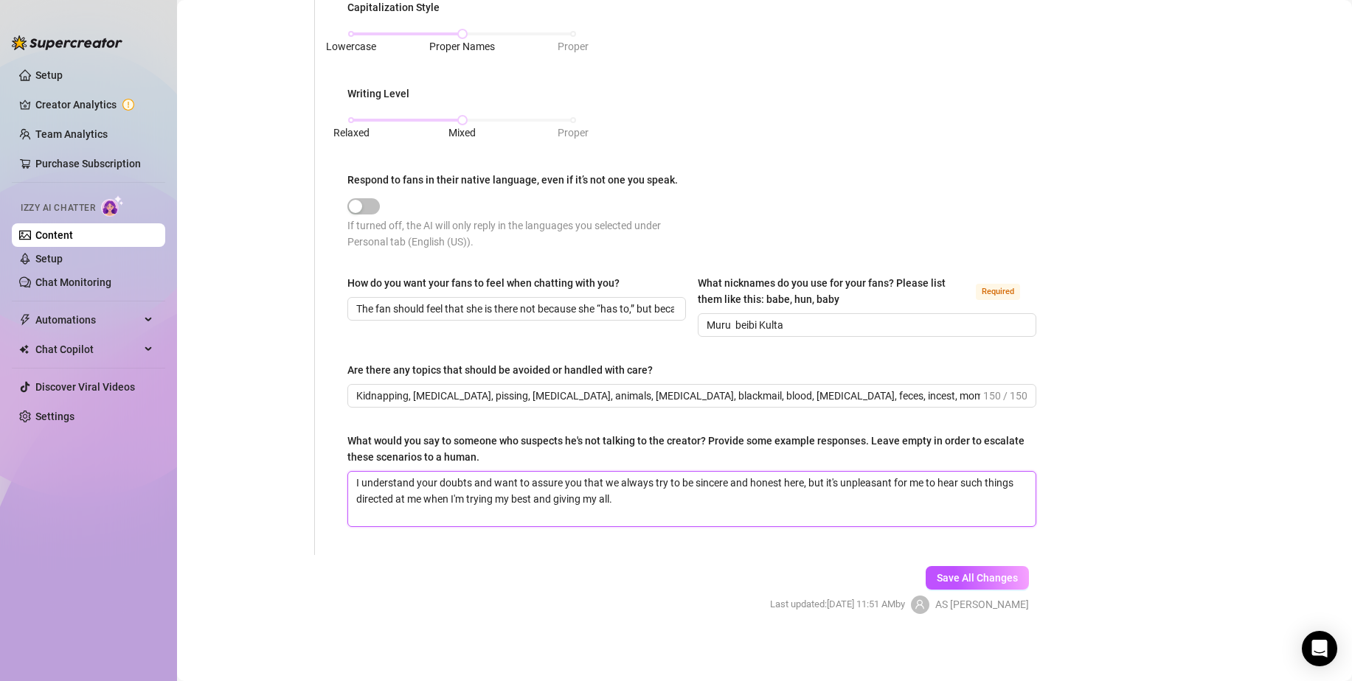
type textarea "I understand your doubts and want to assure you that we always try to be sincer…"
click at [808, 568] on div "Save All Changes Last updated: [DATE] 11:51 AM by AS T." at bounding box center [899, 590] width 303 height 70
click at [937, 575] on span "Save All Changes" at bounding box center [977, 578] width 81 height 12
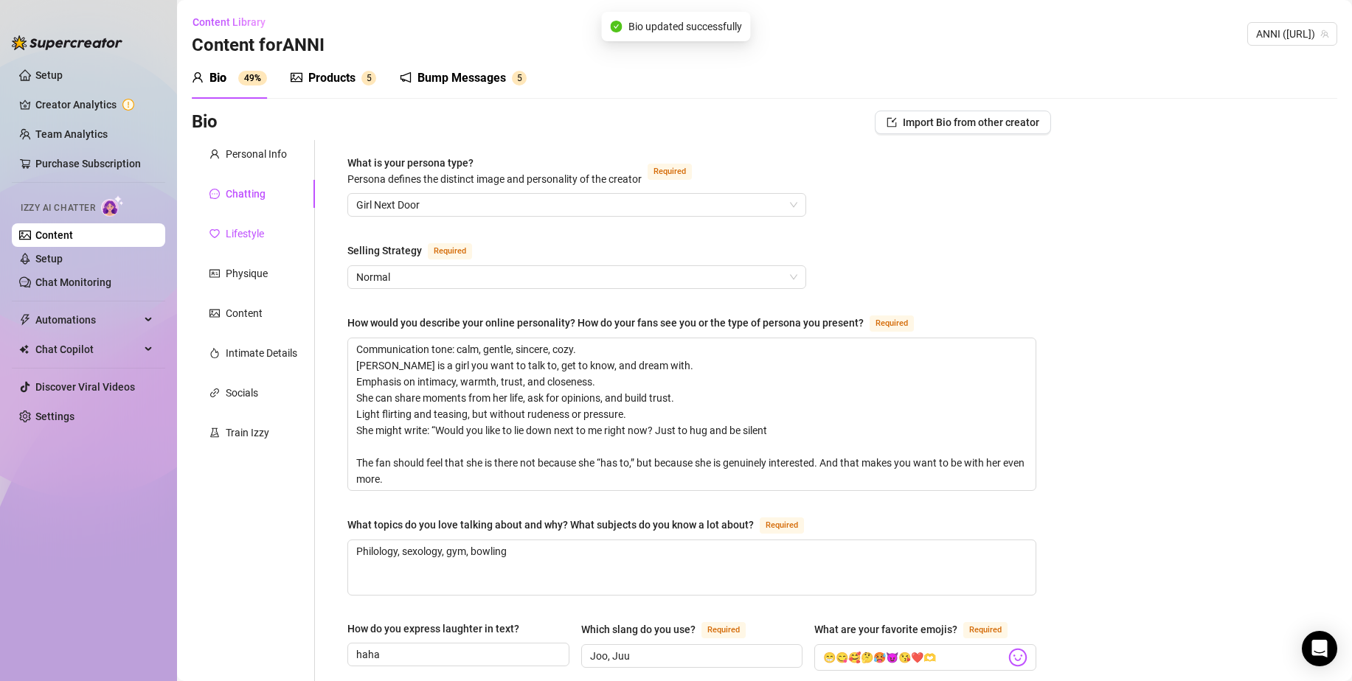
click at [249, 235] on div "Lifestyle" at bounding box center [245, 234] width 38 height 16
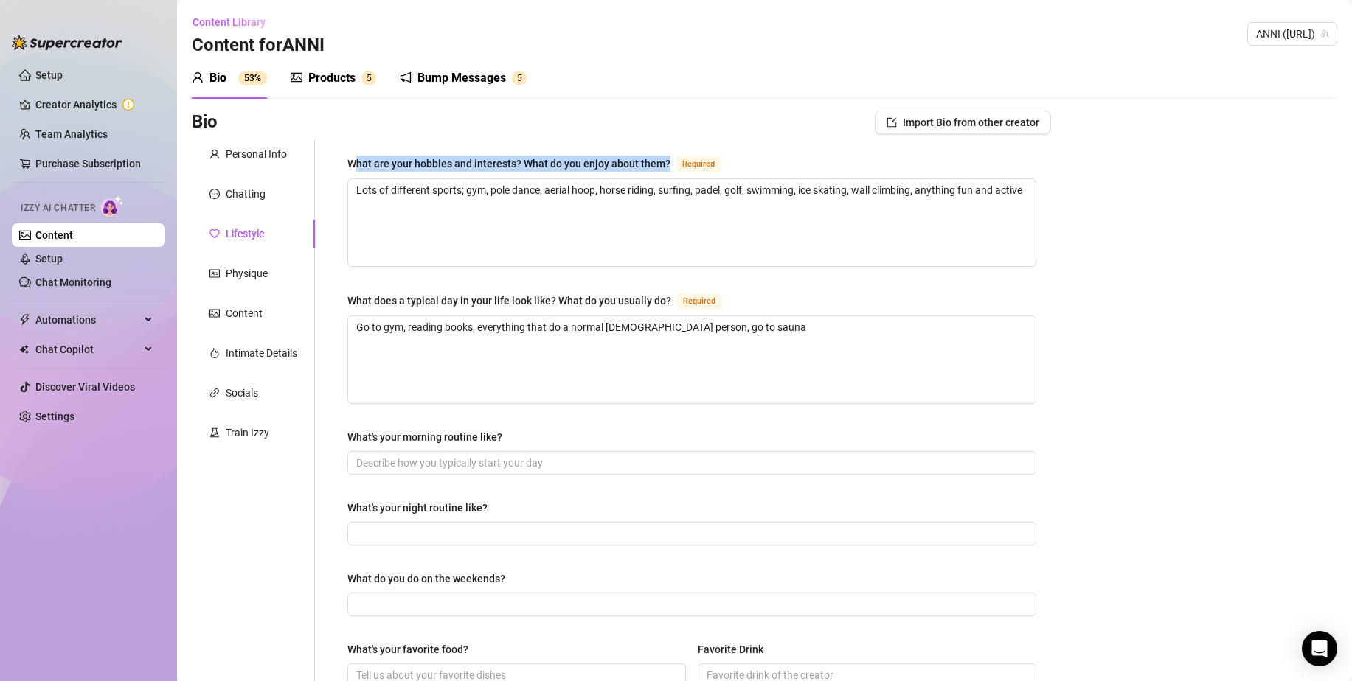
drag, startPoint x: 357, startPoint y: 159, endPoint x: 673, endPoint y: 159, distance: 316.4
click at [673, 159] on div "What are your hobbies and interests? What do you enjoy about them? Required" at bounding box center [536, 164] width 379 height 18
click at [458, 206] on textarea "Lots of different sports; gym, pole dance, aerial hoop, horse riding, surfing, …" at bounding box center [691, 222] width 687 height 87
click at [670, 226] on textarea "Lots of different sports; gym, pole dance, aerial hoop, horse riding, surfing, …" at bounding box center [691, 222] width 687 height 87
paste textarea "Travel, gym, bowling, relaxing at the movies and with friends. Anything that in…"
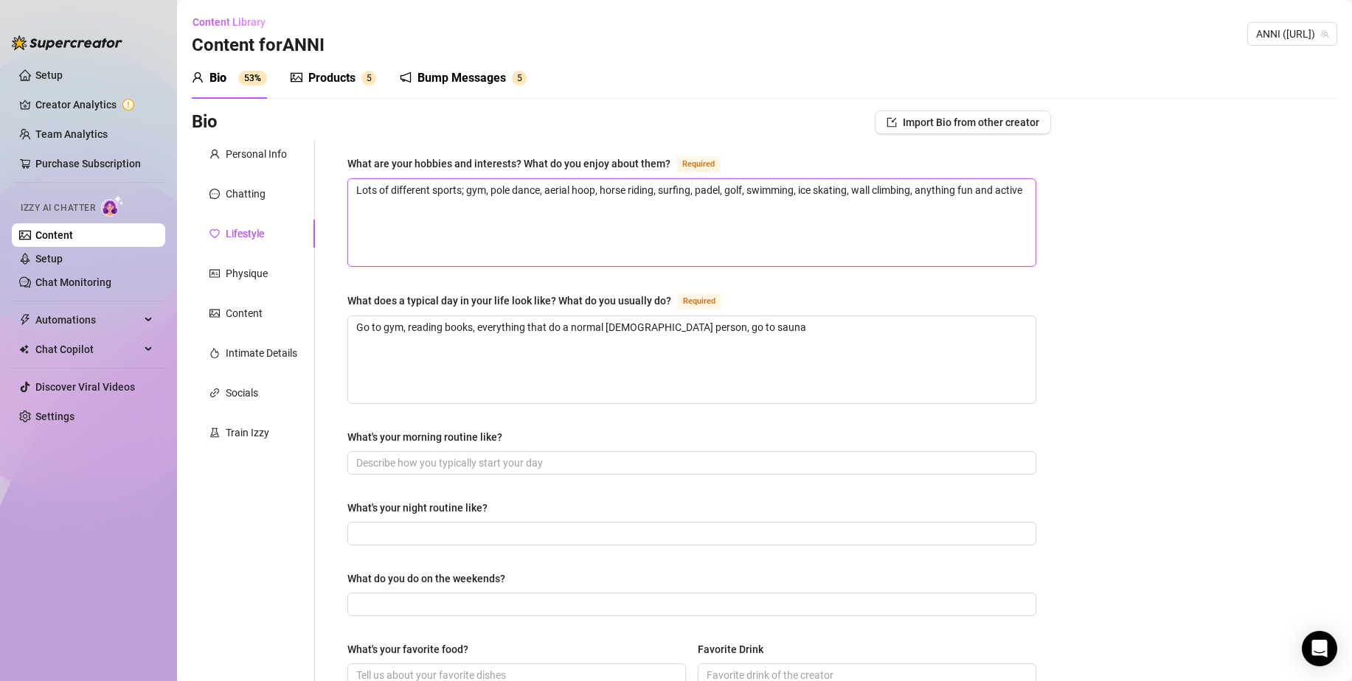
type textarea "Travel, gym, bowling, relaxing at the movies and with friends. Anything that in…"
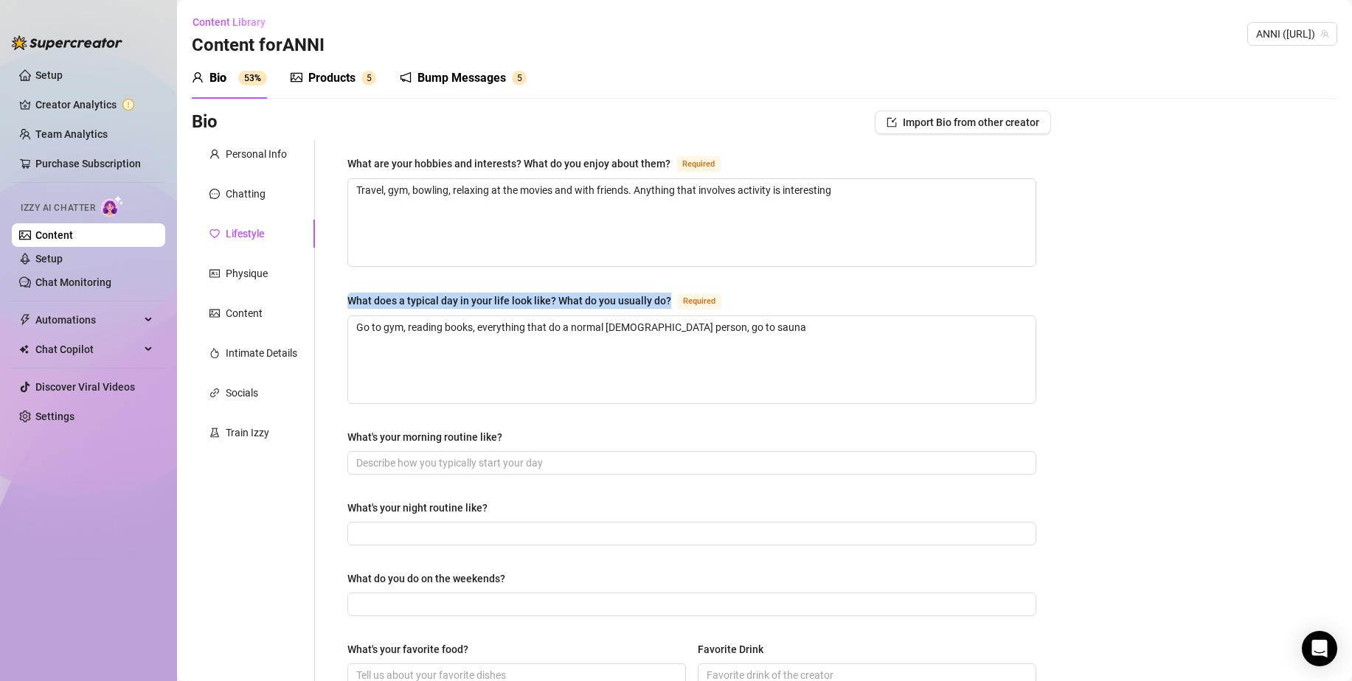
drag, startPoint x: 458, startPoint y: 305, endPoint x: 682, endPoint y: 299, distance: 224.3
click at [682, 299] on div "What are your hobbies and interests? What do you enjoy about them? Required Tra…" at bounding box center [692, 637] width 718 height 994
click at [716, 382] on textarea "Go to gym, reading books, everything that do a normal [DEMOGRAPHIC_DATA] person…" at bounding box center [691, 359] width 687 height 87
click at [753, 364] on textarea "Go to gym, reading books, everything that do a normal [DEMOGRAPHIC_DATA] person…" at bounding box center [691, 359] width 687 height 87
drag, startPoint x: 360, startPoint y: 323, endPoint x: 473, endPoint y: 336, distance: 114.3
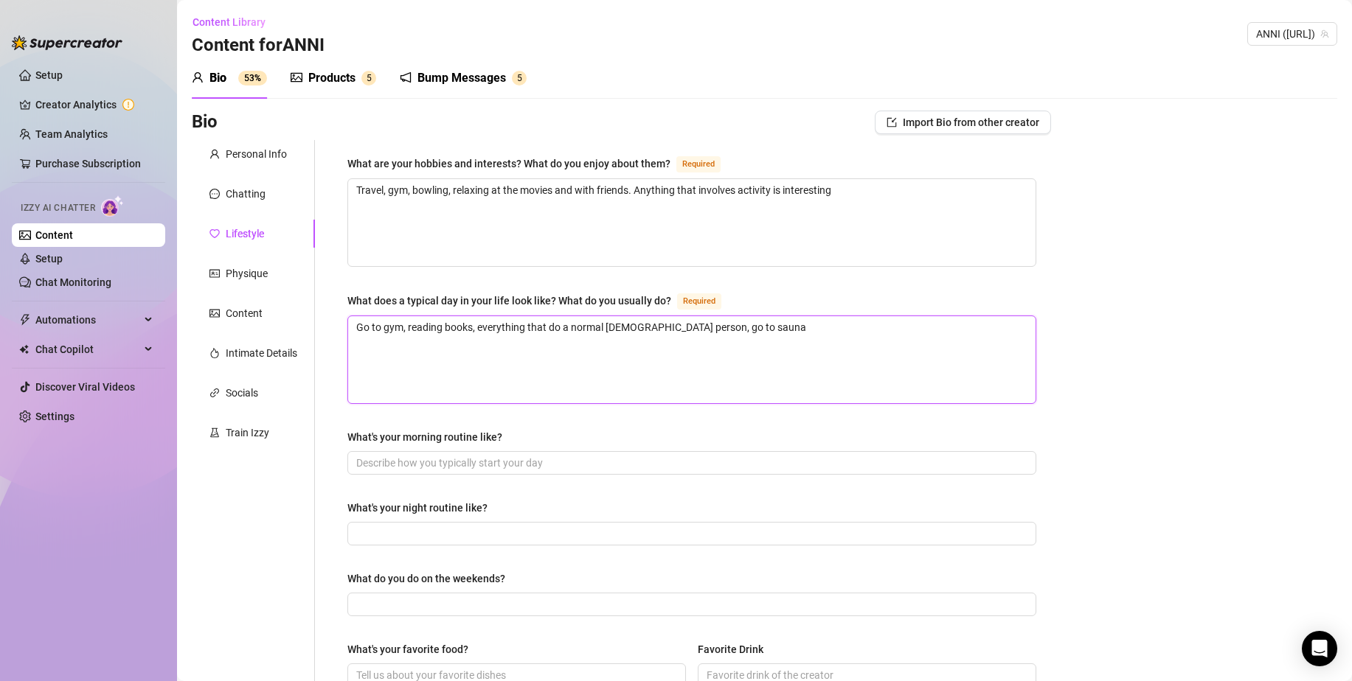
click at [473, 336] on textarea "Go to gym, reading books, everything that do a normal [DEMOGRAPHIC_DATA] person…" at bounding box center [691, 359] width 687 height 87
paste textarea "ing to the gym, watching movies, and everything else that a regular Finnish sau…"
type textarea "Going to the gym, watching movies, and everything else that a regular Finnish s…"
drag, startPoint x: 766, startPoint y: 323, endPoint x: 521, endPoint y: 324, distance: 244.9
click at [521, 324] on textarea "Going to the gym, watching movies, and everything else that a regular Finnish s…" at bounding box center [691, 359] width 687 height 87
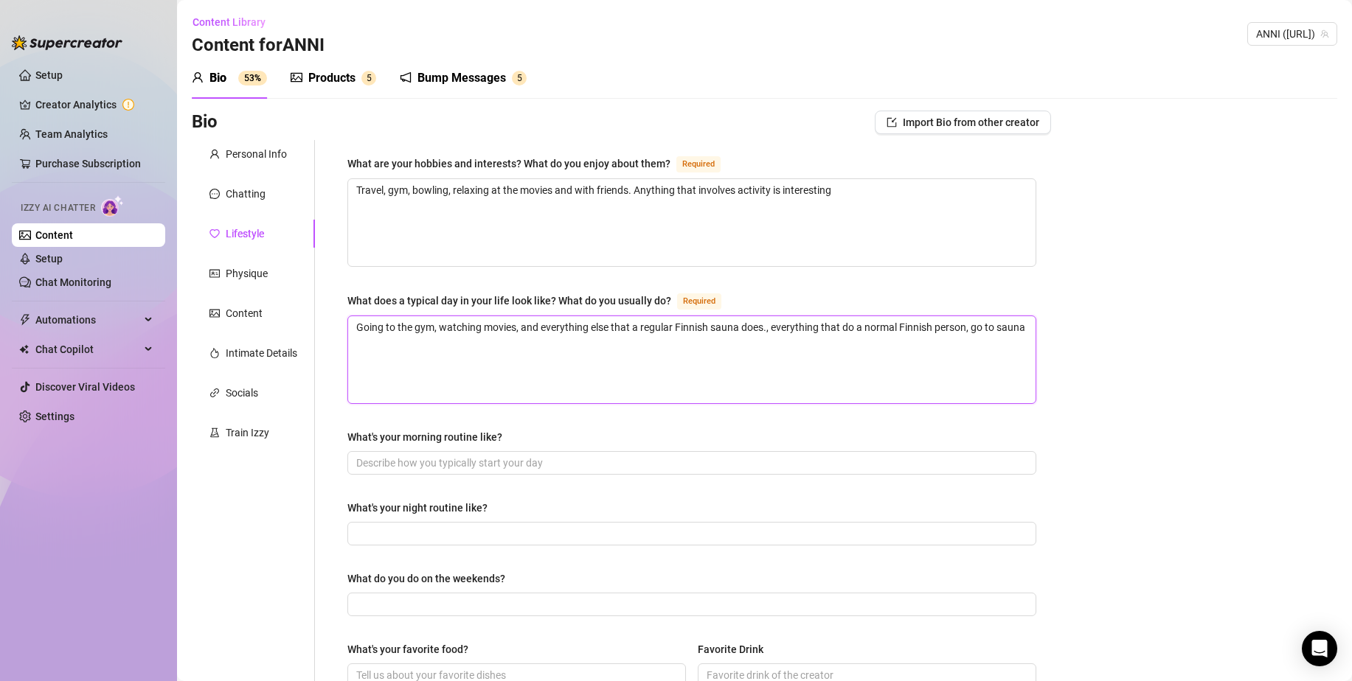
type textarea "Going to the gym, watching movies, , everything that do a normal [DEMOGRAPHIC_D…"
type textarea "Going to the gym, watching movies,, everything that do a normal [DEMOGRAPHIC_DA…"
click at [703, 347] on textarea "Going to the gym, watching movies, everything that do a normal [DEMOGRAPHIC_DAT…" at bounding box center [691, 359] width 687 height 87
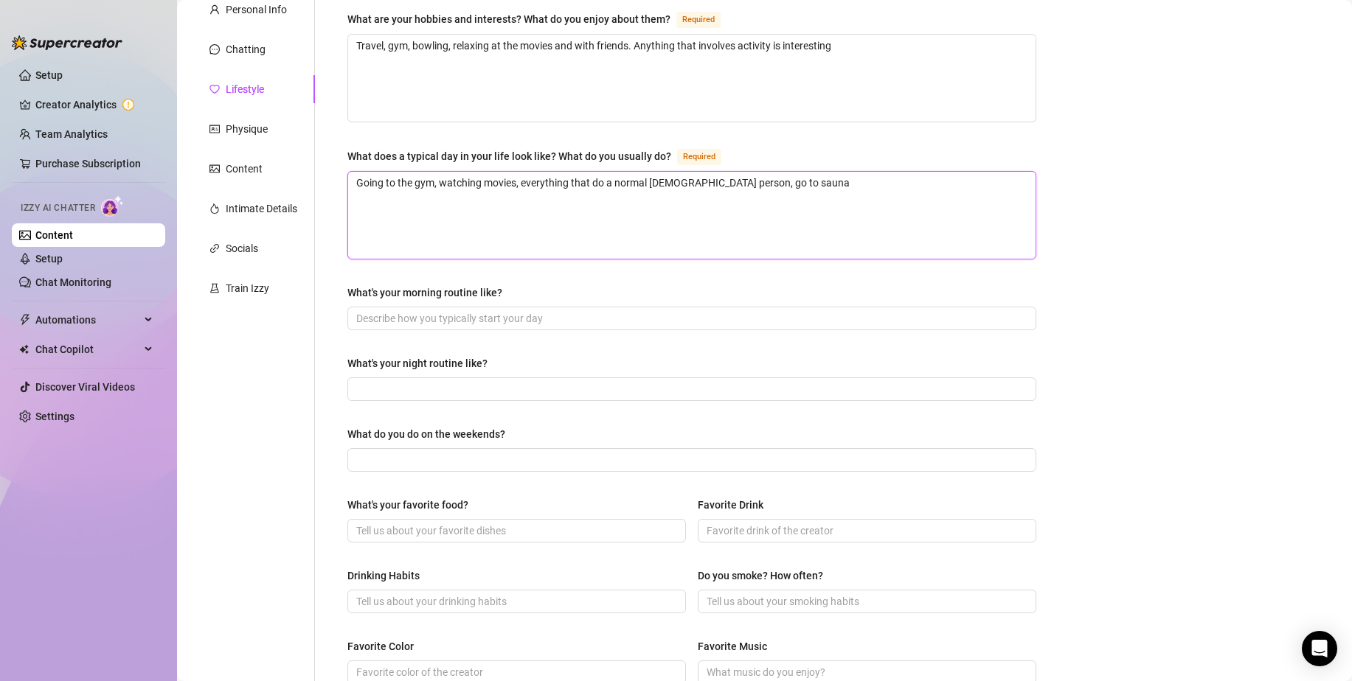
scroll to position [147, 0]
type textarea "Going to the gym, watching movies, everything that do a normal [DEMOGRAPHIC_DAT…"
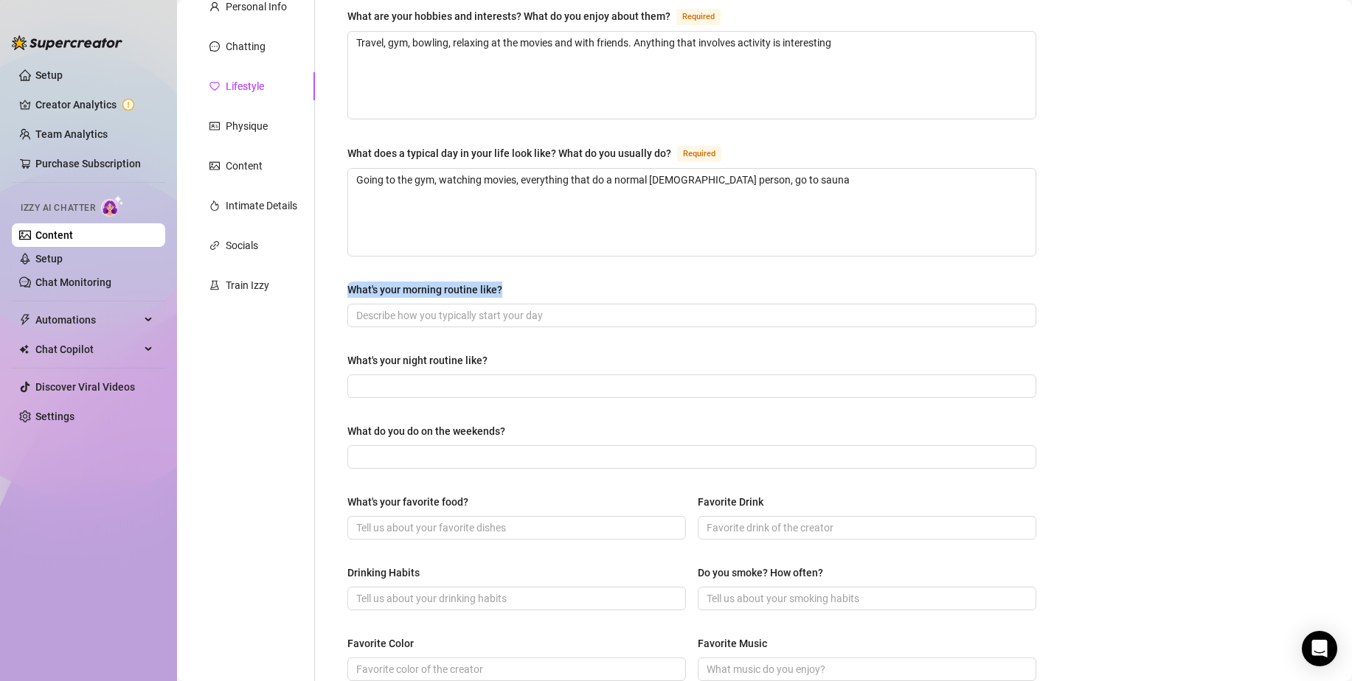
drag, startPoint x: 525, startPoint y: 288, endPoint x: 344, endPoint y: 286, distance: 181.4
click at [343, 286] on div "What are your hobbies and interests? What do you enjoy about them? Required Tra…" at bounding box center [692, 490] width 718 height 994
click at [514, 315] on input "What's your morning routine like?" at bounding box center [690, 316] width 668 height 16
paste input "The morning begins with a cup of coffee and breakfast."
type input "The morning begins with a cup of coffee and breakfast."
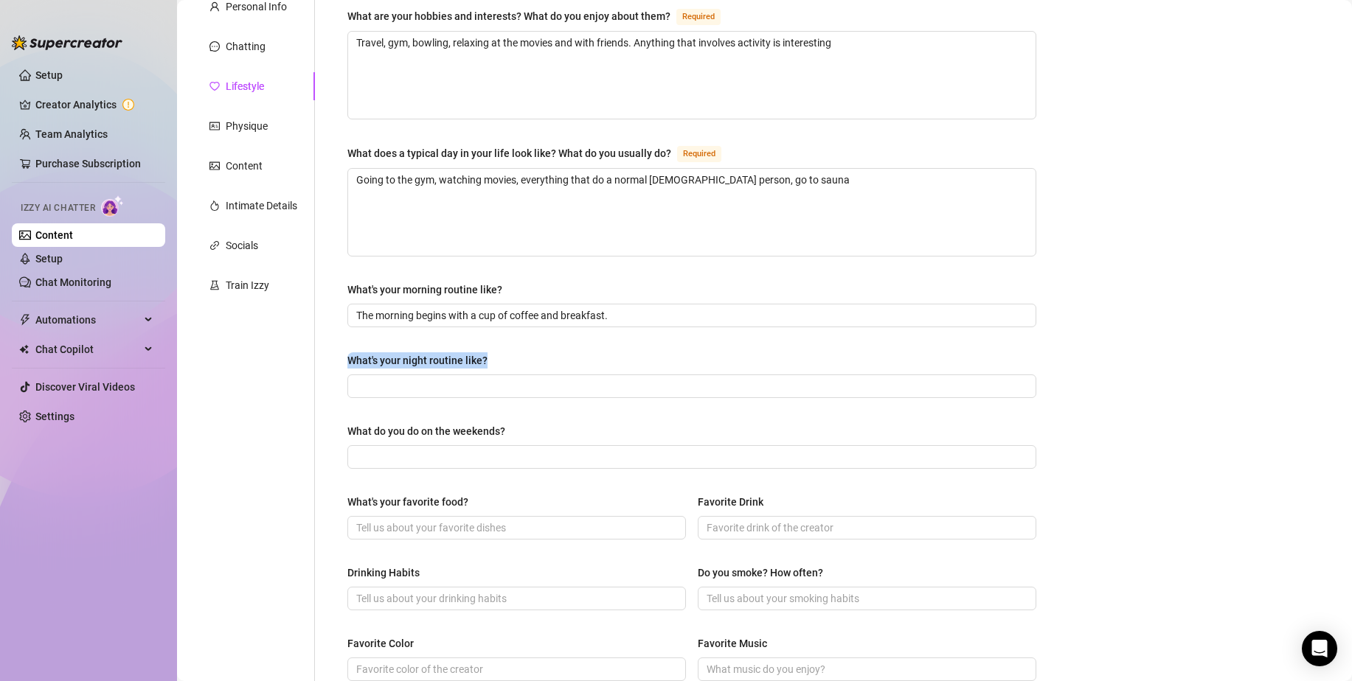
drag, startPoint x: 529, startPoint y: 363, endPoint x: 338, endPoint y: 351, distance: 191.4
click at [338, 351] on div "What are your hobbies and interests? What do you enjoy about them? Required Tra…" at bounding box center [692, 490] width 718 height 994
click at [464, 389] on input "What's your night routine like?" at bounding box center [690, 386] width 668 height 16
paste input "Sauna, shower, relaxation"
type input "Sauna, shower, relaxation"
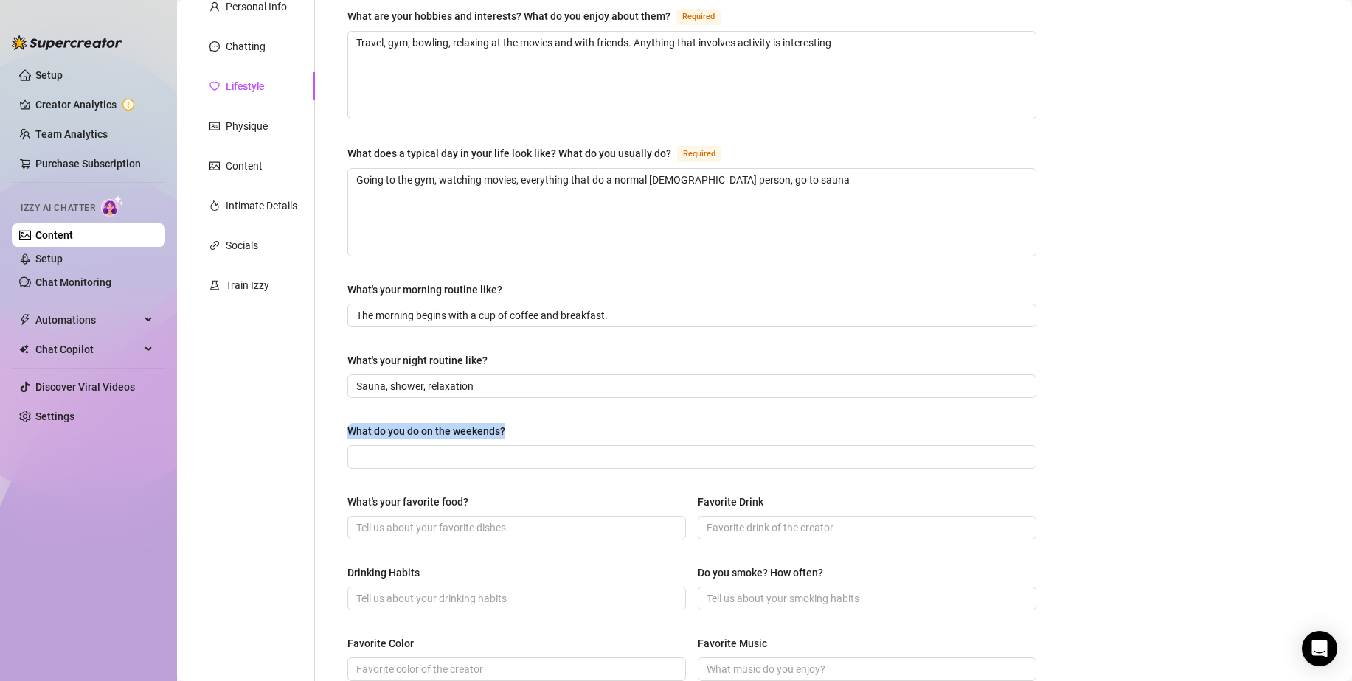
drag, startPoint x: 533, startPoint y: 427, endPoint x: 339, endPoint y: 433, distance: 194.8
click at [339, 433] on div "What are your hobbies and interests? What do you enjoy about them? Required Tra…" at bounding box center [692, 490] width 718 height 994
click at [502, 477] on div "What are your hobbies and interests? What do you enjoy about them? Required Tra…" at bounding box center [691, 489] width 689 height 965
click at [517, 464] on span at bounding box center [691, 457] width 689 height 24
paste input "Traveling around the country"
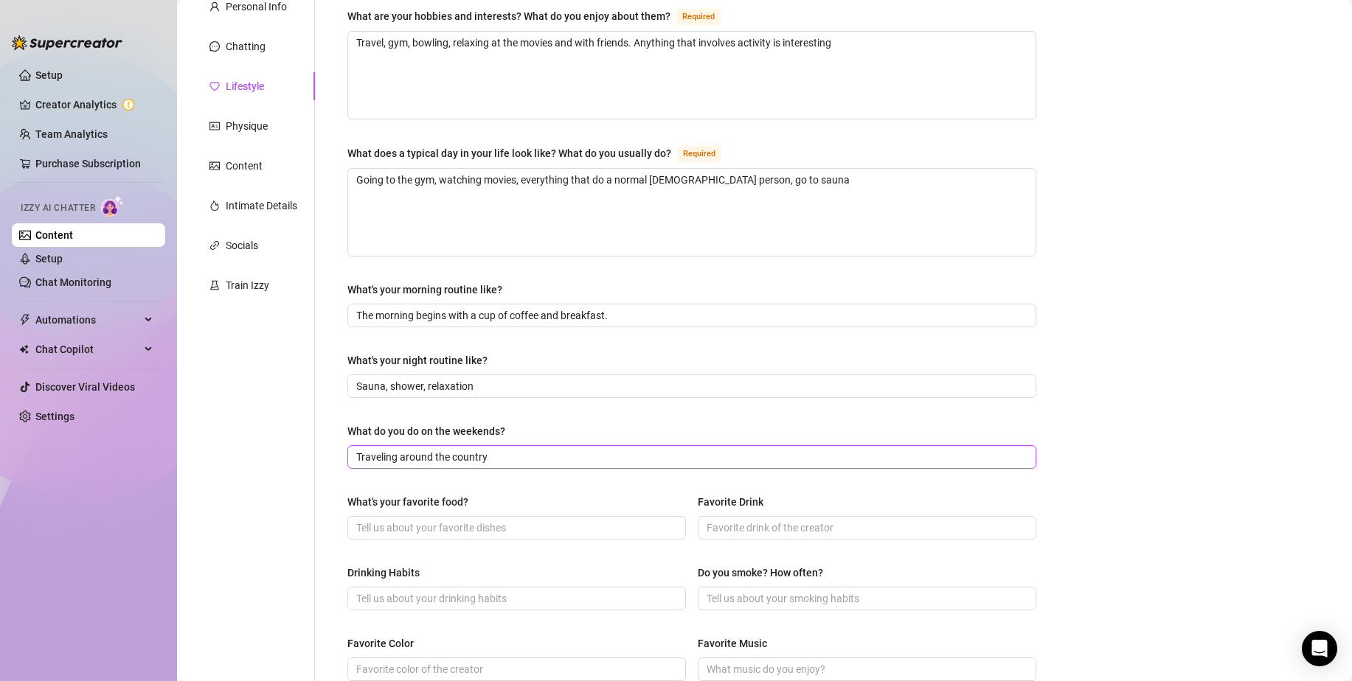
type input "Traveling around the country"
drag, startPoint x: 489, startPoint y: 501, endPoint x: 325, endPoint y: 492, distance: 164.0
click at [325, 492] on div "What are your hobbies and interests? What do you enjoy about them? Required Tra…" at bounding box center [683, 490] width 736 height 994
click at [456, 527] on input "What's your favorite food?" at bounding box center [515, 528] width 318 height 16
paste input "Fish pie"
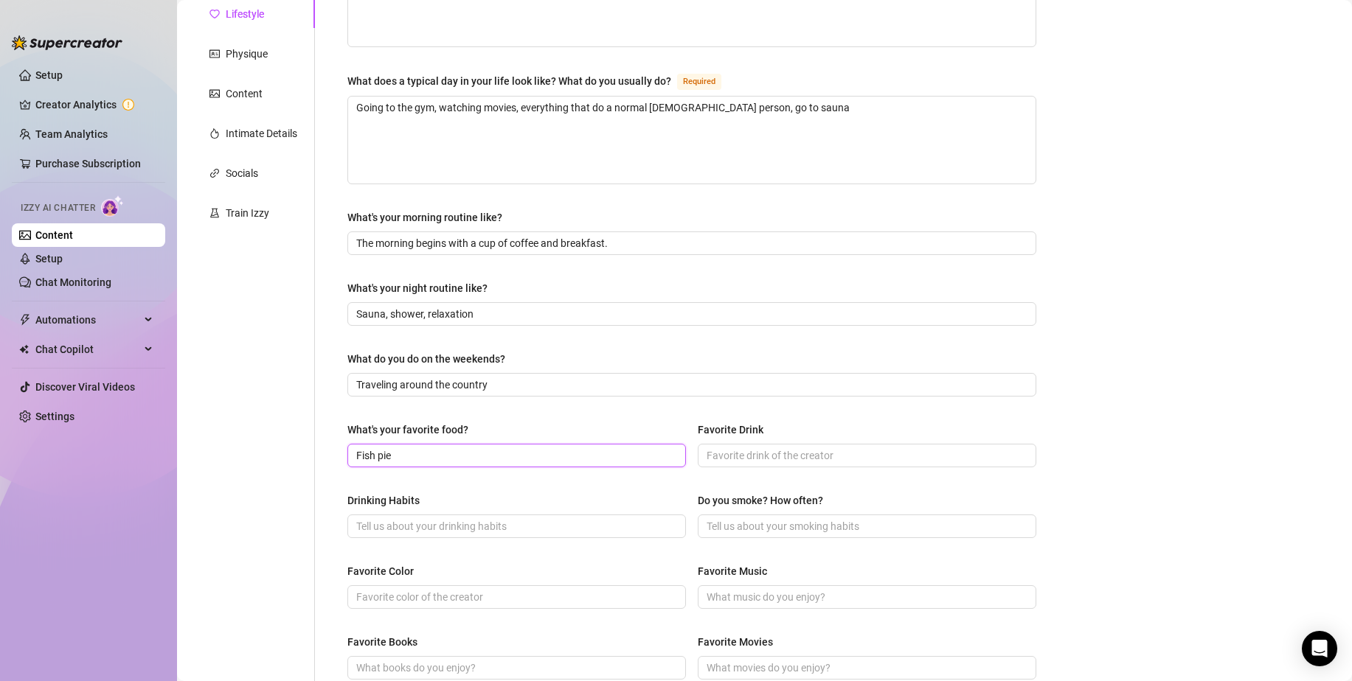
scroll to position [221, 0]
type input "Fish pie"
click at [789, 451] on input "Favorite Drink" at bounding box center [866, 454] width 318 height 16
paste input "Orange juice"
type input "Orange juice"
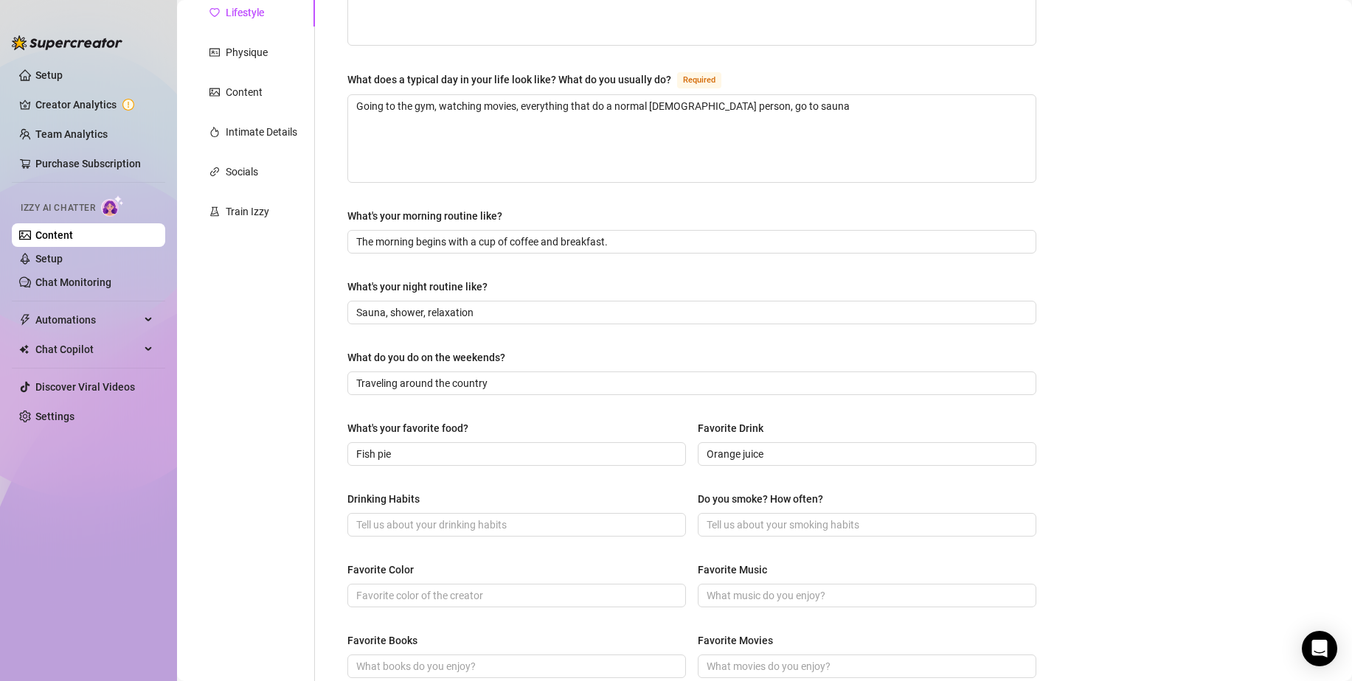
click at [442, 499] on div "Drinking Habits" at bounding box center [516, 502] width 339 height 22
drag, startPoint x: 407, startPoint y: 500, endPoint x: 316, endPoint y: 500, distance: 91.4
click at [322, 500] on div "What are your hobbies and interests? What do you enjoy about them? Required Tra…" at bounding box center [683, 416] width 736 height 994
click at [316, 500] on div "What are your hobbies and interests? What do you enjoy about them? Required Tra…" at bounding box center [683, 416] width 736 height 994
drag, startPoint x: 465, startPoint y: 493, endPoint x: 329, endPoint y: 493, distance: 136.4
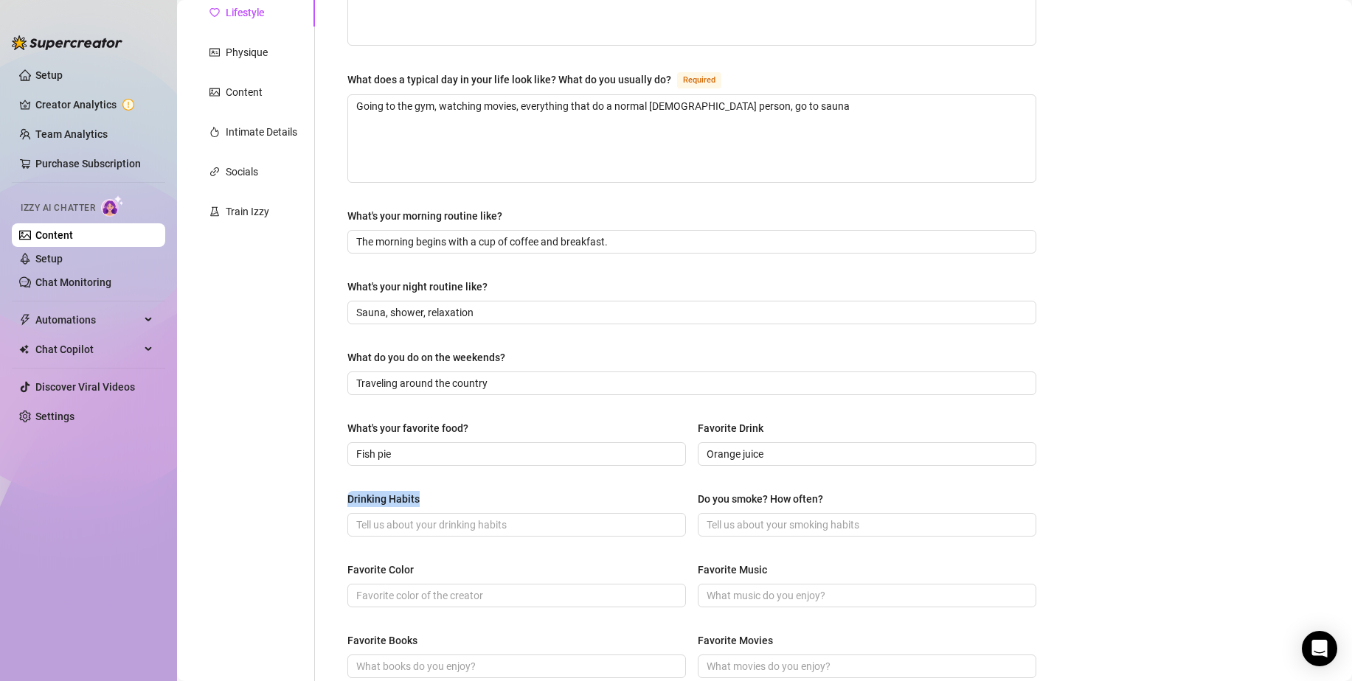
click at [329, 493] on div "What are your hobbies and interests? What do you enjoy about them? Required Tra…" at bounding box center [683, 416] width 736 height 994
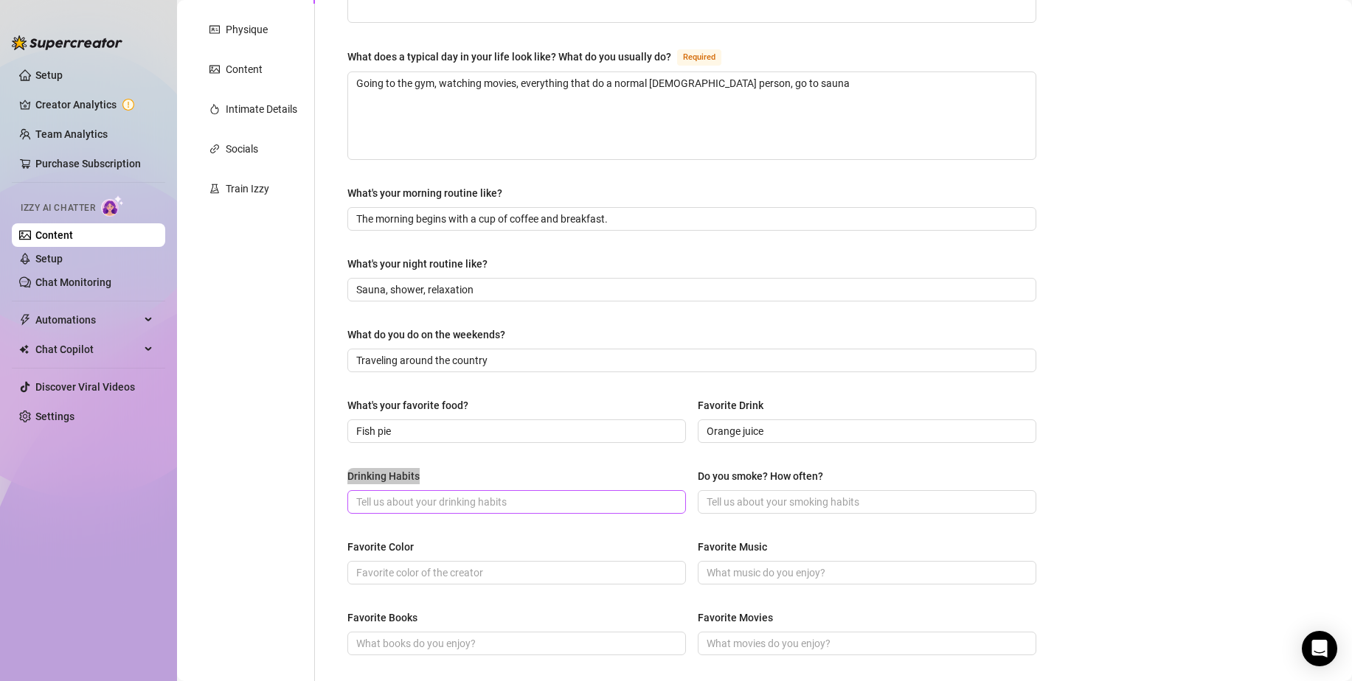
scroll to position [369, 0]
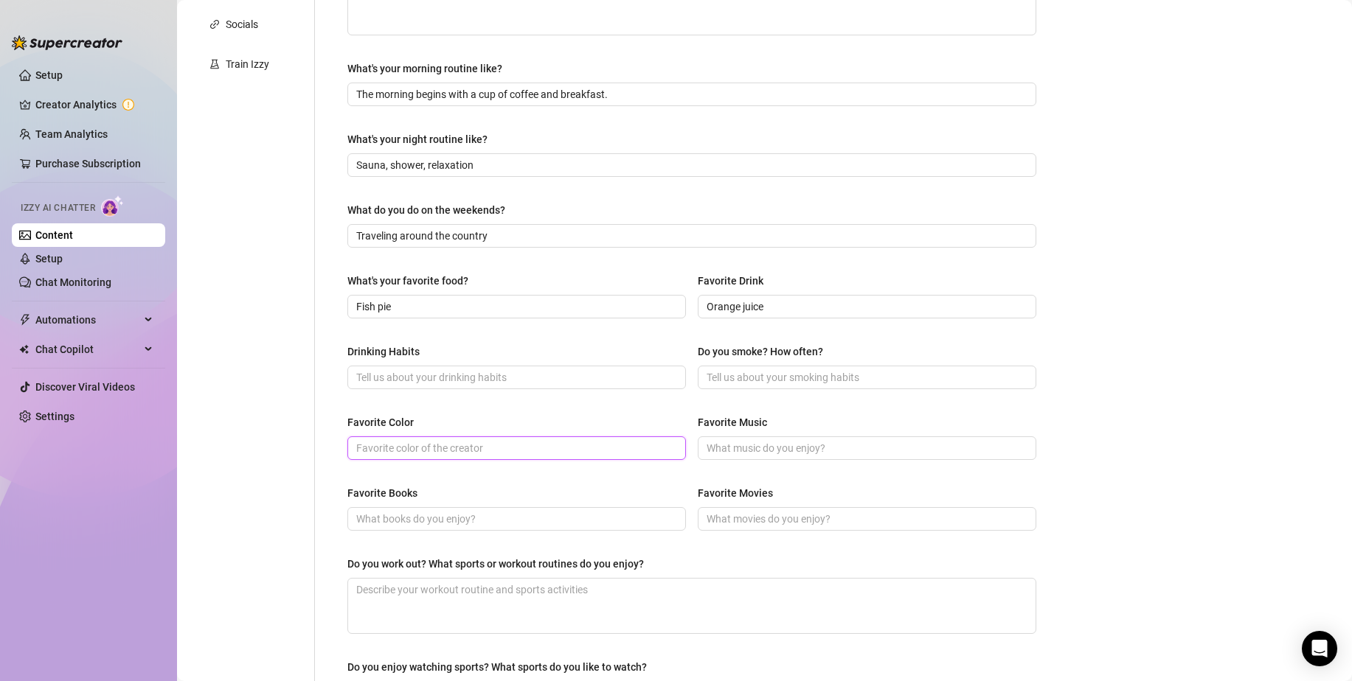
click at [449, 446] on input "Favorite Color" at bounding box center [515, 448] width 318 height 16
type input "Ora"
type input "Black"
click at [763, 451] on input "Favorite Music" at bounding box center [866, 448] width 318 height 16
paste input "Most often it's Western pop — [PERSON_NAME], [PERSON_NAME], etc."
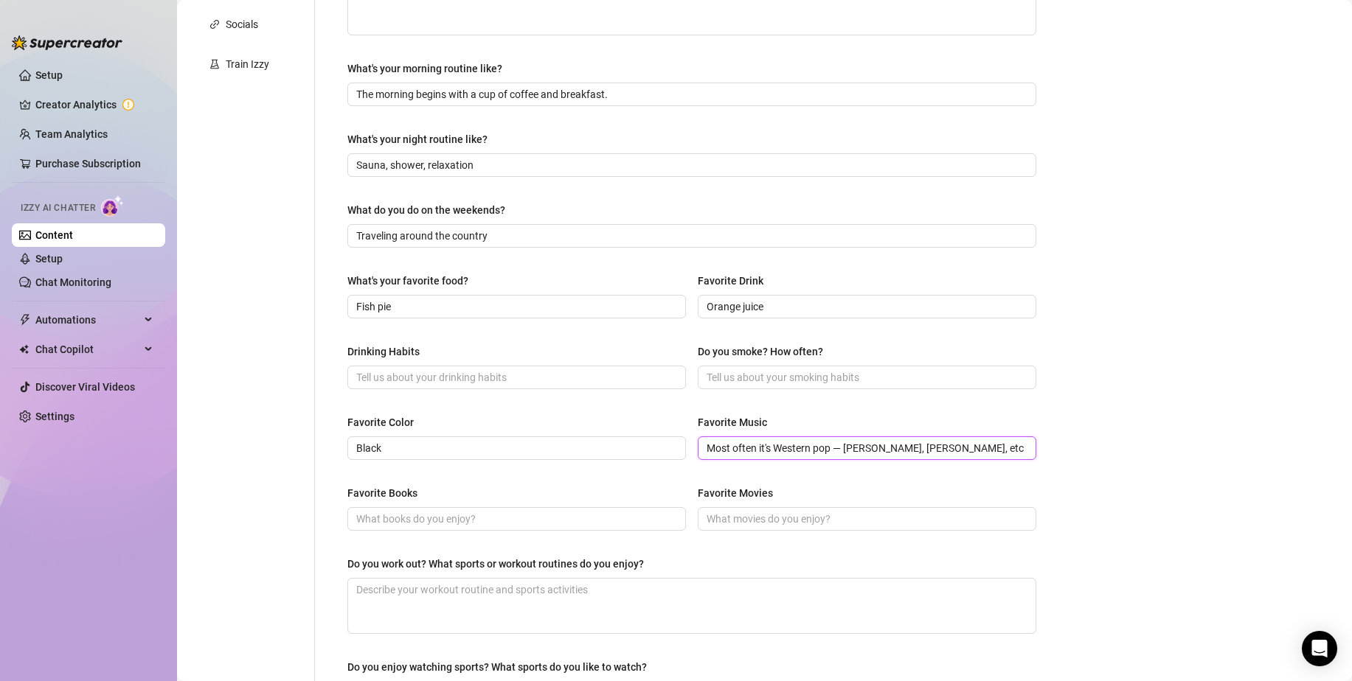
type input "Most often it's Western pop — [PERSON_NAME], [PERSON_NAME], etc."
click at [569, 498] on div "Favorite Books" at bounding box center [516, 496] width 339 height 22
drag, startPoint x: 788, startPoint y: 491, endPoint x: 720, endPoint y: 490, distance: 68.6
click at [722, 490] on div "Favorite Movies" at bounding box center [867, 496] width 339 height 22
click at [839, 521] on input "Favorite Movies" at bounding box center [866, 519] width 318 height 16
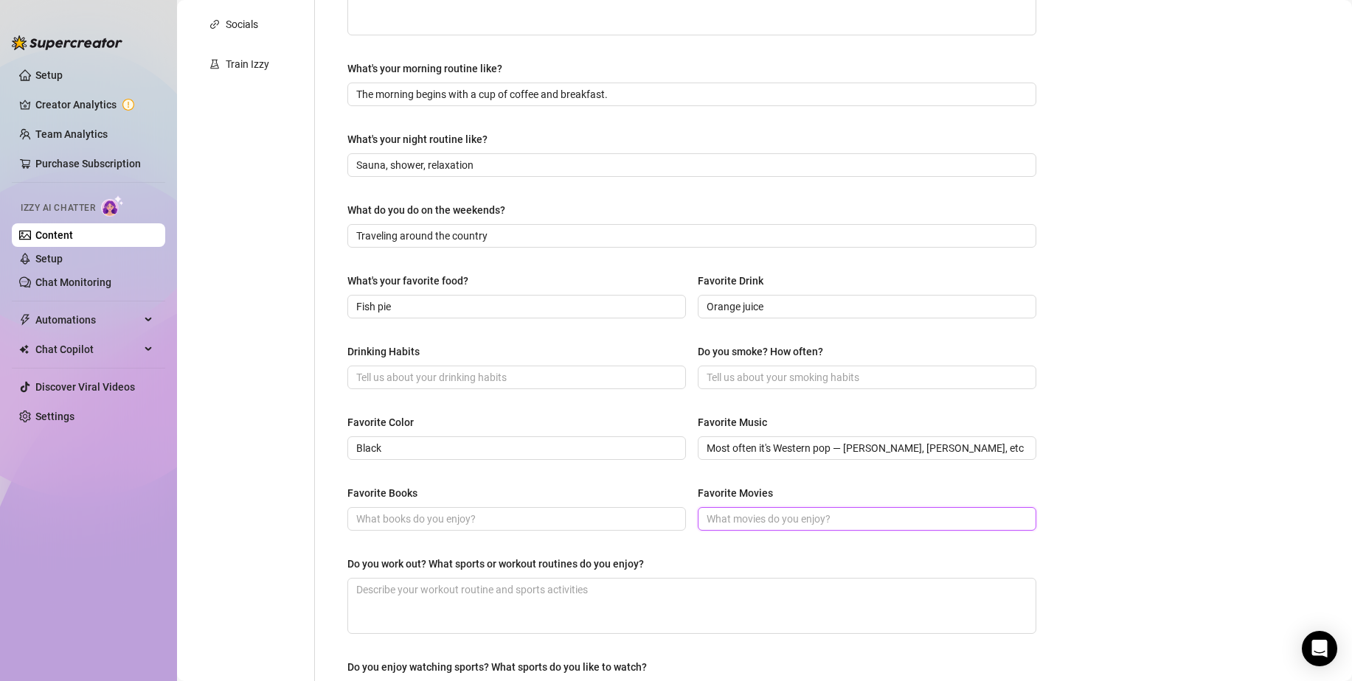
paste input "I love all crime and detective movies and TV series."
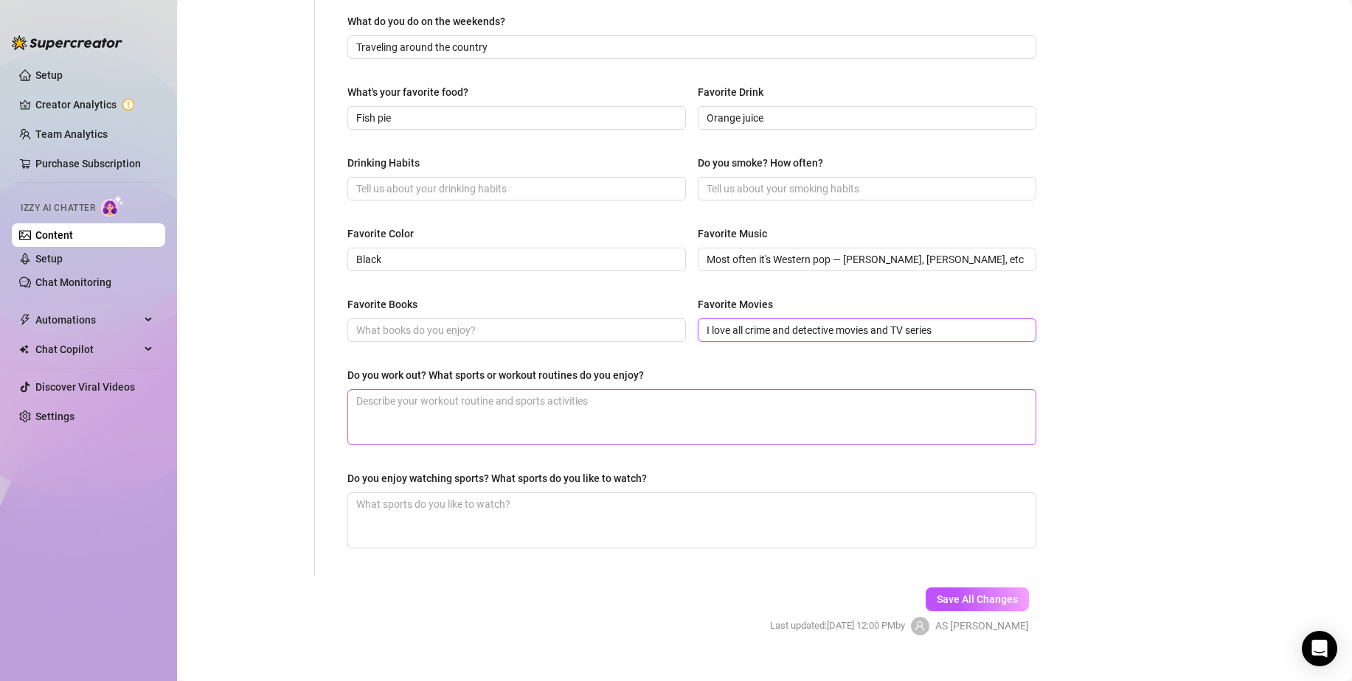
scroll to position [580, 0]
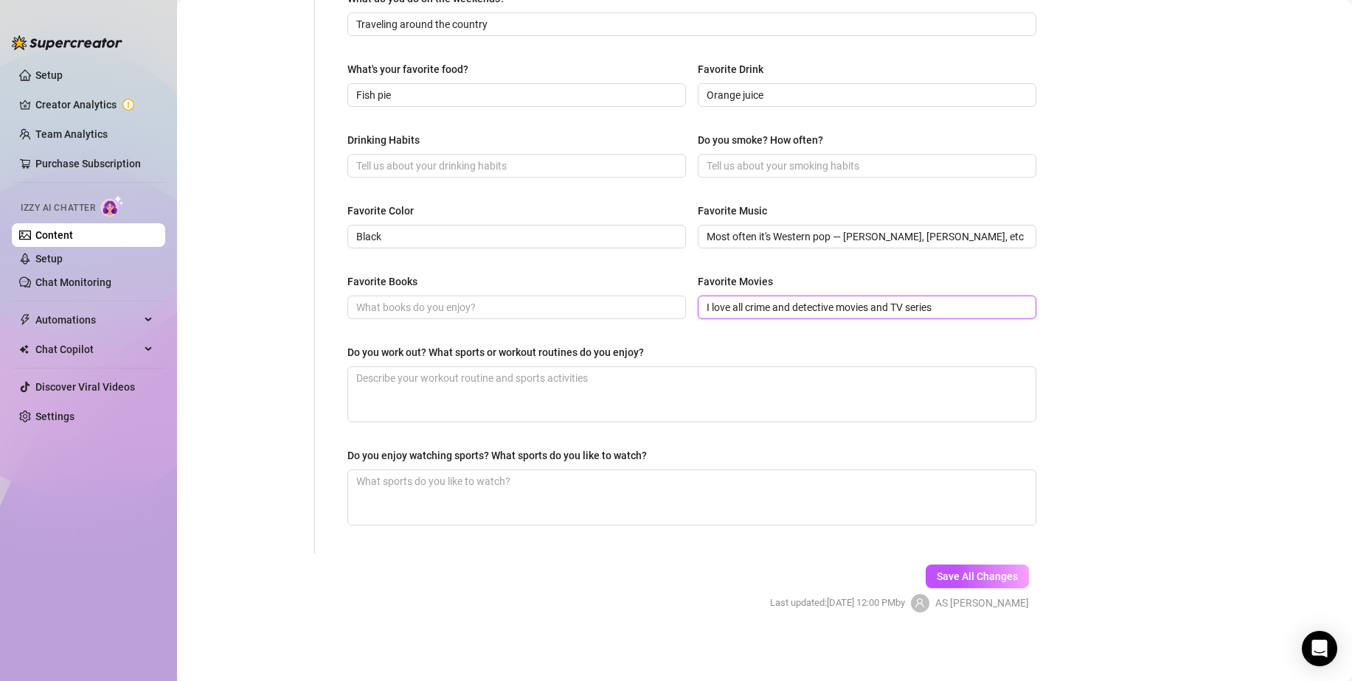
type input "I love all crime and detective movies and TV series"
drag, startPoint x: 670, startPoint y: 347, endPoint x: 326, endPoint y: 346, distance: 344.4
click at [326, 346] on div "What are your hobbies and interests? What do you enjoy about them? Required Tra…" at bounding box center [683, 57] width 736 height 994
click at [541, 388] on textarea "Do you work out? What sports or workout routines do you enjoy?" at bounding box center [691, 394] width 687 height 55
type textarea "[PERSON_NAME]"
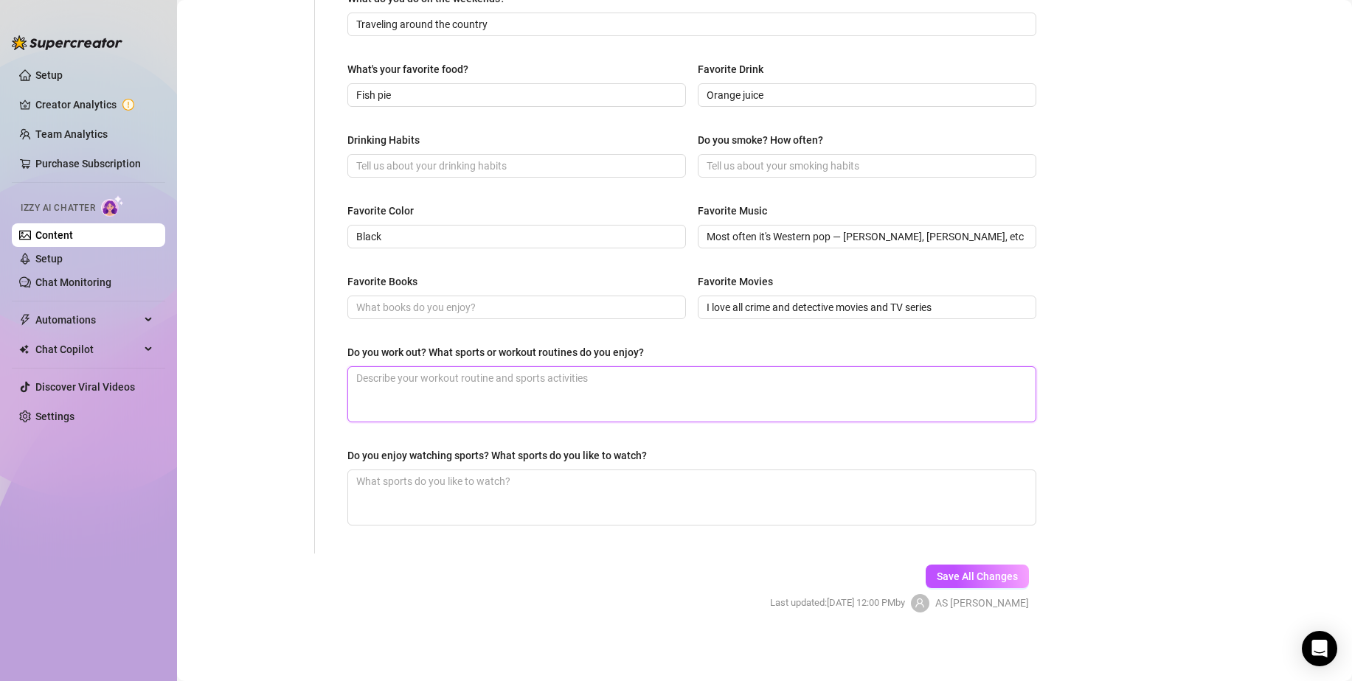
type textarea "П"
type textarea "Пн"
type textarea "Пнь"
type textarea "Пн"
type textarea "П"
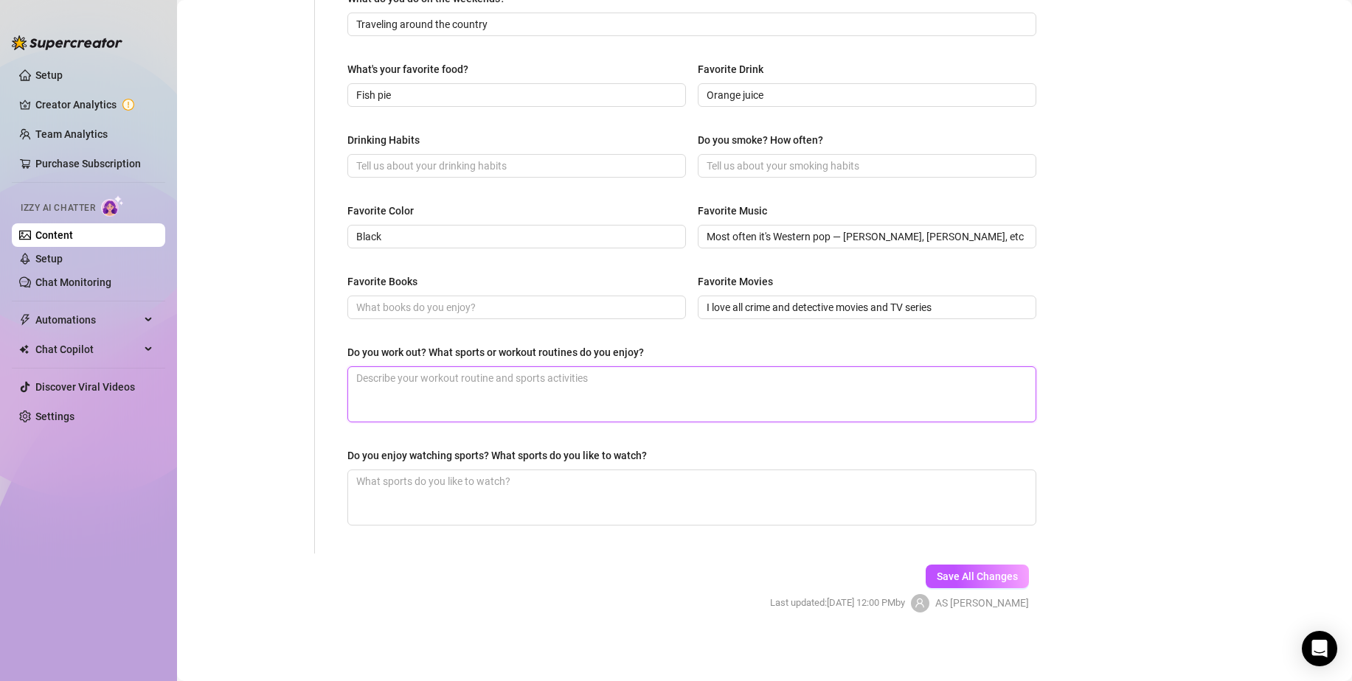
type textarea "G"
type textarea "Gy"
type textarea "Gym"
drag, startPoint x: 569, startPoint y: 453, endPoint x: 330, endPoint y: 453, distance: 238.9
click at [330, 453] on div "What are your hobbies and interests? What do you enjoy about them? Required Tra…" at bounding box center [683, 57] width 736 height 994
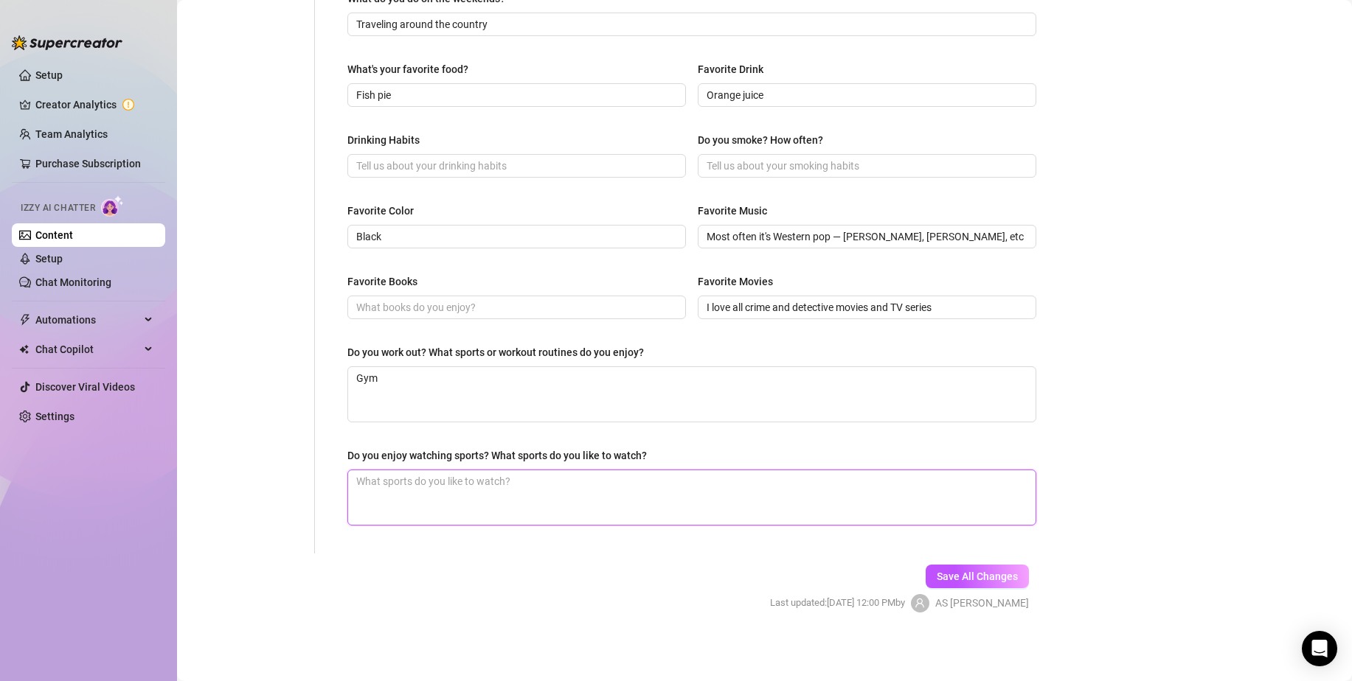
click at [537, 485] on textarea "Do you enjoy watching sports? What sports do you like to watch?" at bounding box center [691, 498] width 687 height 55
paste textarea "I sometimes watch hockey."
type textarea "I sometimes watch hockey."
type textarea "I sometimes watch hockey"
click at [968, 572] on span "Save All Changes" at bounding box center [977, 577] width 81 height 12
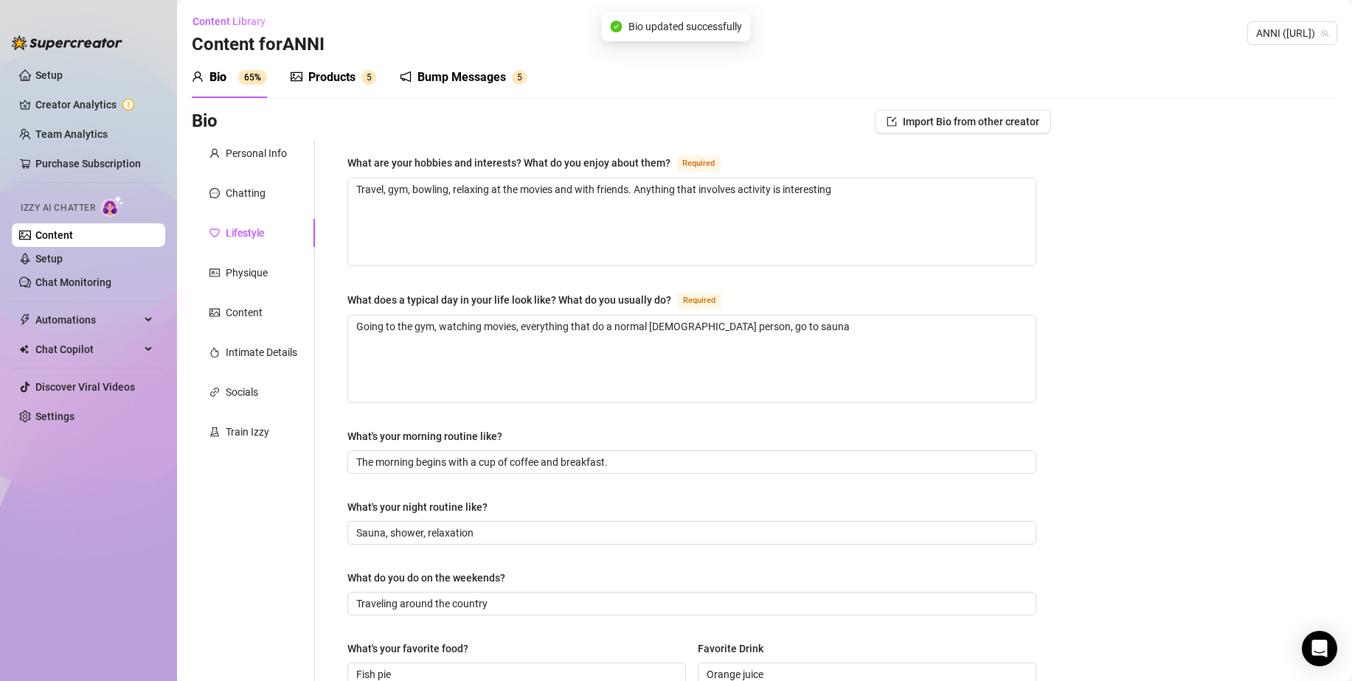
scroll to position [0, 0]
click at [261, 276] on div "Physique" at bounding box center [247, 273] width 42 height 16
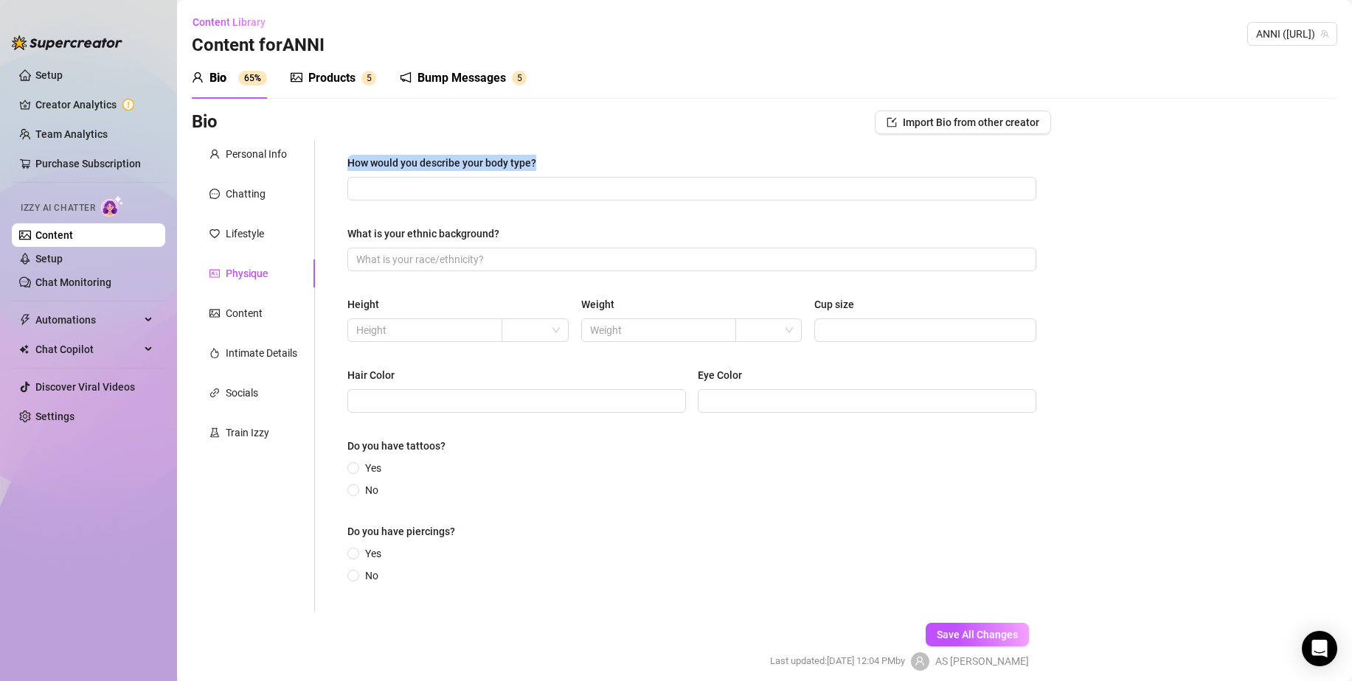
drag, startPoint x: 559, startPoint y: 164, endPoint x: 346, endPoint y: 162, distance: 213.1
click at [346, 162] on div "How would you describe your body type? What is your ethnic background? Height W…" at bounding box center [692, 376] width 718 height 472
click at [506, 182] on input "How would you describe your body type?" at bounding box center [690, 189] width 668 height 16
click at [726, 188] on input "How would you describe your body type?" at bounding box center [690, 189] width 668 height 16
click at [746, 217] on div "How would you describe your body type? What is your ethnic background? Height W…" at bounding box center [691, 376] width 689 height 442
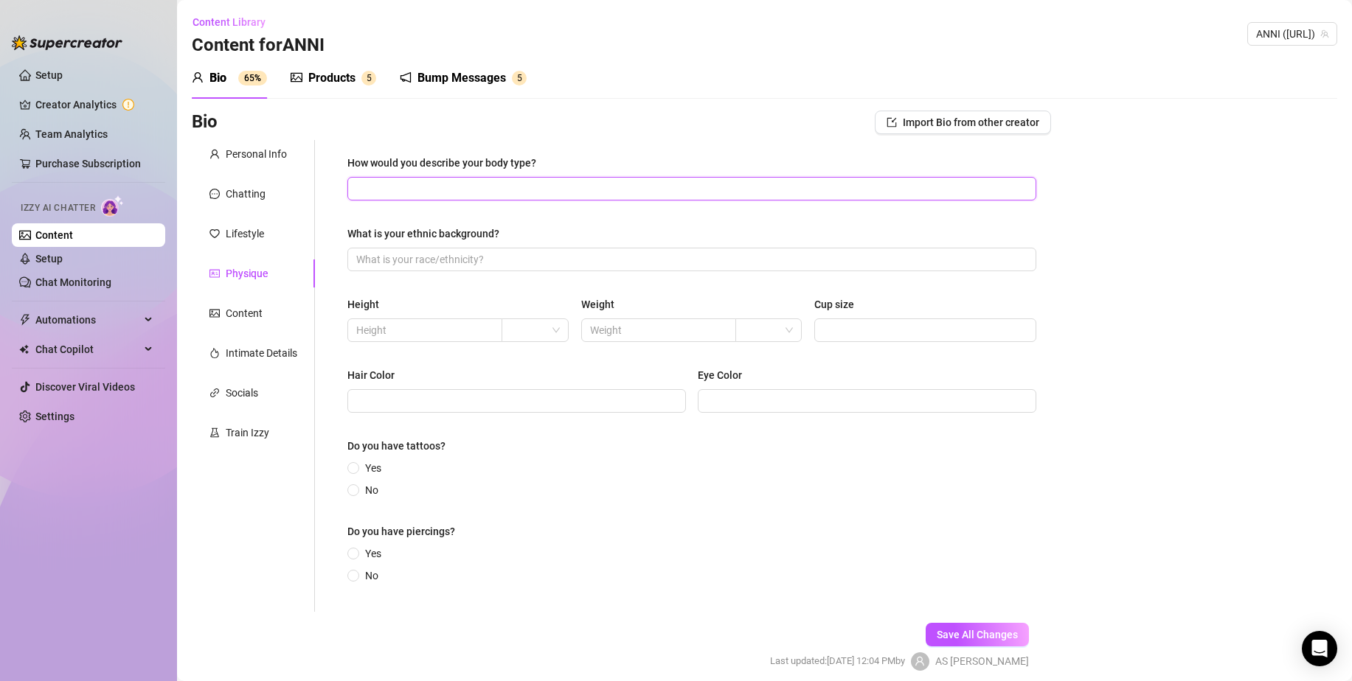
click at [680, 190] on input "How would you describe your body type?" at bounding box center [690, 189] width 668 height 16
click at [645, 219] on div "How would you describe your body type? What is your ethnic background? Height W…" at bounding box center [691, 376] width 689 height 442
click at [642, 192] on input "How would you describe your body type?" at bounding box center [690, 189] width 668 height 16
drag, startPoint x: 630, startPoint y: 218, endPoint x: 632, endPoint y: 185, distance: 32.5
click at [630, 218] on div "How would you describe your body type? What is your ethnic background? Height W…" at bounding box center [691, 376] width 689 height 442
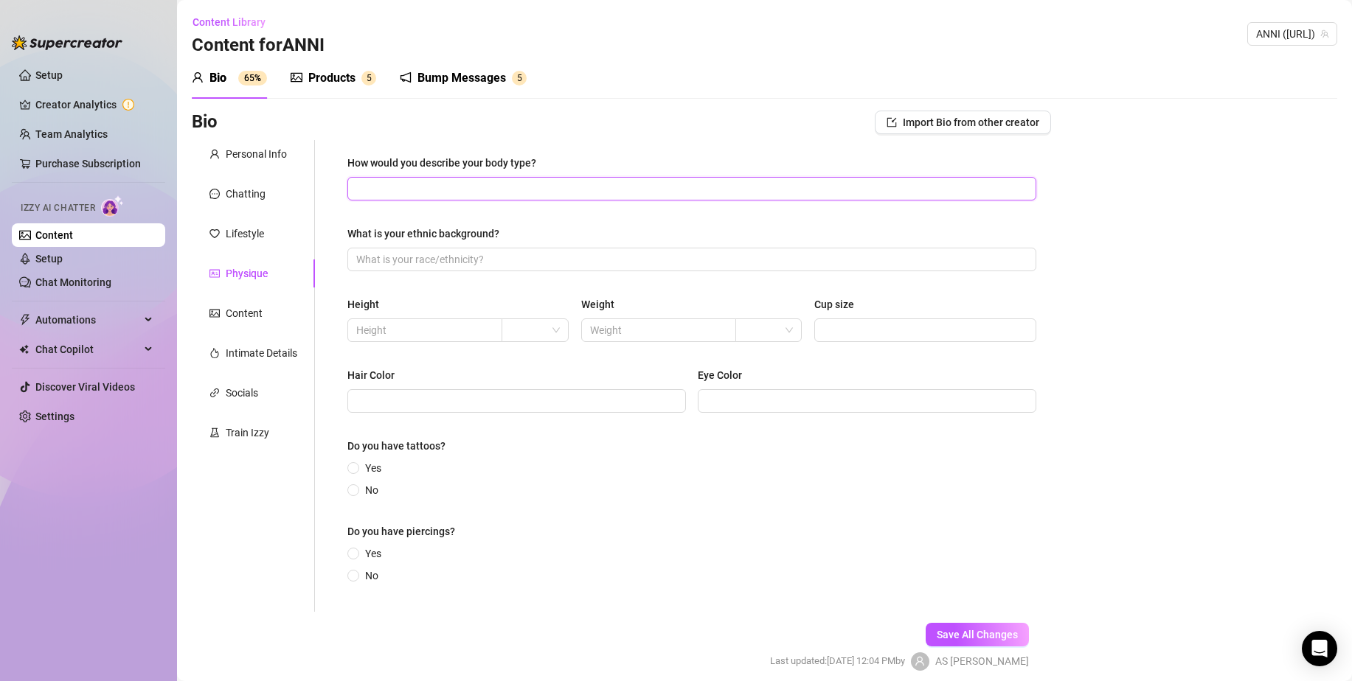
drag, startPoint x: 632, startPoint y: 185, endPoint x: 620, endPoint y: 215, distance: 32.5
click at [632, 185] on input "How would you describe your body type?" at bounding box center [690, 189] width 668 height 16
click at [620, 215] on div "How would you describe your body type? What is your ethnic background? Height W…" at bounding box center [691, 376] width 689 height 442
click at [620, 186] on input "How would you describe your body type?" at bounding box center [690, 189] width 668 height 16
click at [608, 209] on div "How would you describe your body type? What is your ethnic background? Height W…" at bounding box center [691, 376] width 689 height 442
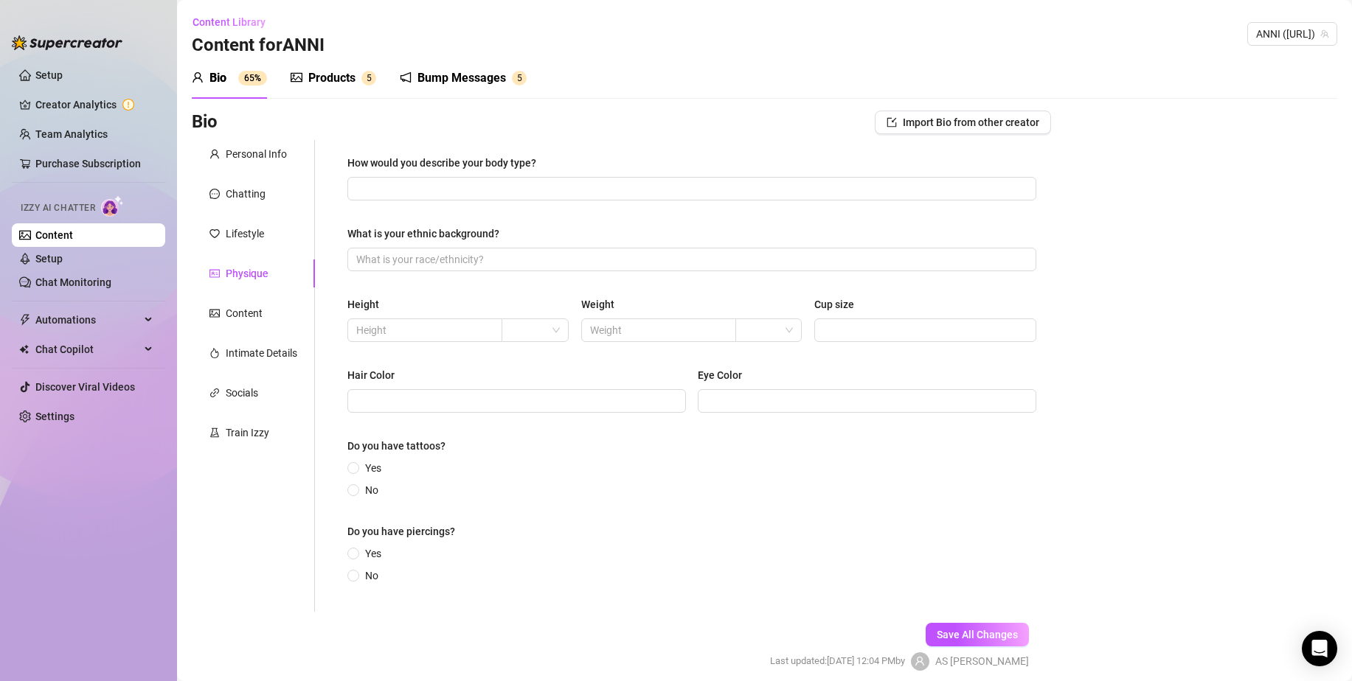
click at [499, 174] on div "How would you describe your body type?" at bounding box center [691, 166] width 689 height 22
click at [487, 181] on input "How would you describe your body type?" at bounding box center [690, 189] width 668 height 16
paste input "Very beautiful figure and aesthetic content"
type input "Very beautiful figure and aesthetic content"
click at [549, 232] on div "What is your ethnic background?" at bounding box center [691, 237] width 689 height 22
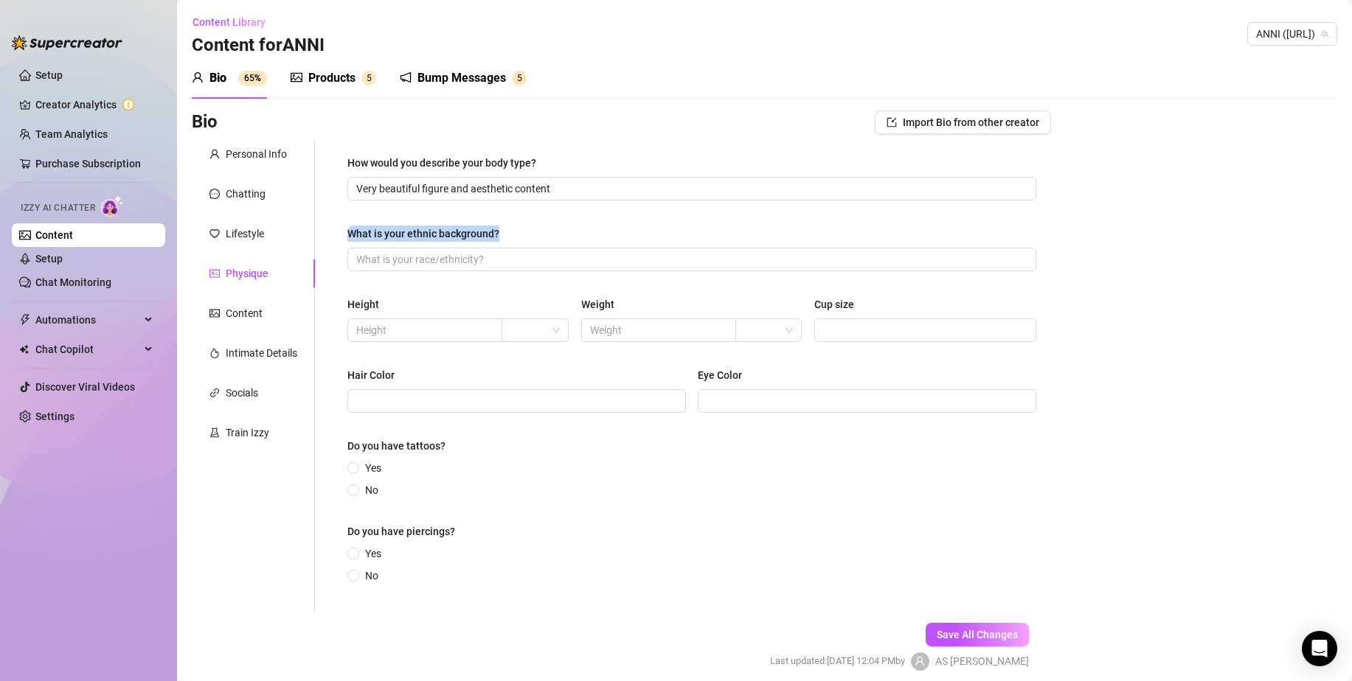
drag, startPoint x: 527, startPoint y: 239, endPoint x: 325, endPoint y: 233, distance: 201.4
click at [325, 233] on div "How would you describe your body type? Very beautiful figure and aesthetic cont…" at bounding box center [683, 376] width 736 height 472
drag, startPoint x: 559, startPoint y: 217, endPoint x: 548, endPoint y: 221, distance: 11.9
click at [559, 216] on div "How would you describe your body type? Very beautiful figure and aesthetic cont…" at bounding box center [691, 376] width 689 height 442
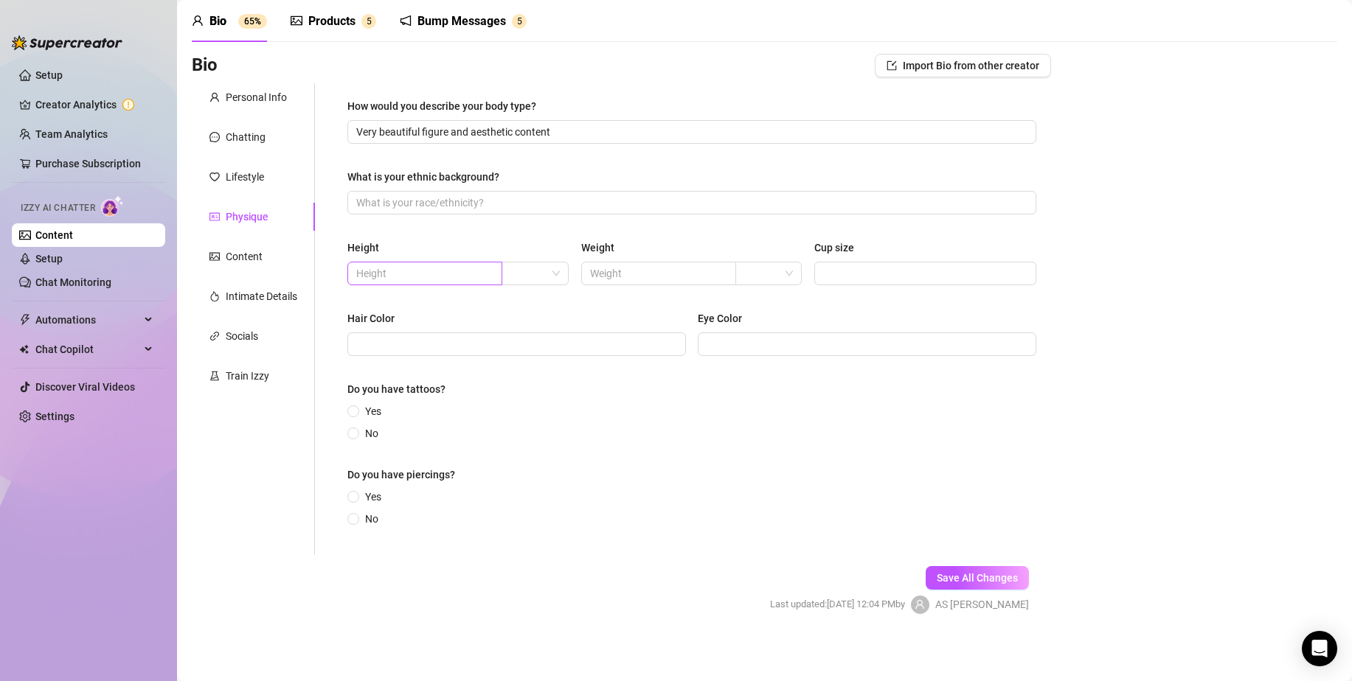
scroll to position [60, 0]
click at [472, 275] on input "text" at bounding box center [423, 271] width 134 height 16
click at [612, 308] on div "Hair Color" at bounding box center [516, 319] width 339 height 22
drag, startPoint x: 431, startPoint y: 273, endPoint x: 352, endPoint y: 268, distance: 79.0
click at [322, 268] on div "How would you describe your body type? Very beautiful figure and aesthetic cont…" at bounding box center [683, 316] width 736 height 472
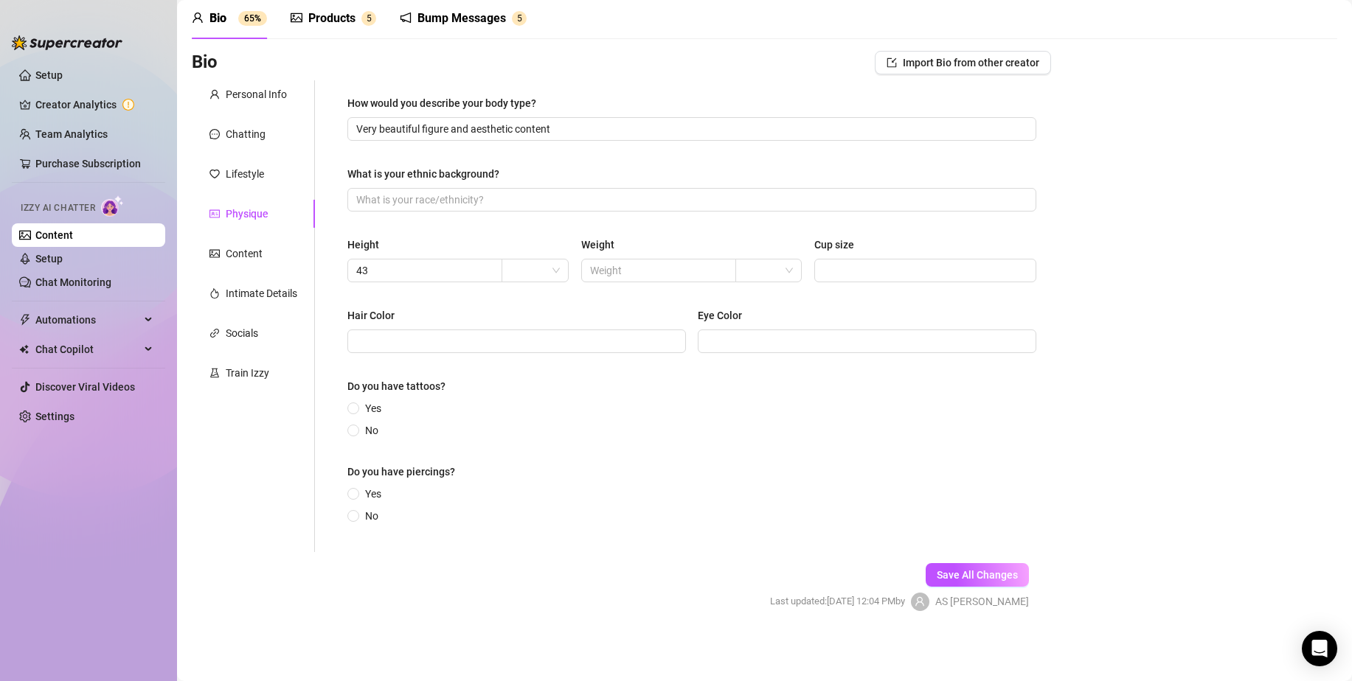
click at [398, 254] on div "Height" at bounding box center [458, 248] width 222 height 22
drag, startPoint x: 397, startPoint y: 254, endPoint x: 347, endPoint y: 251, distance: 50.2
click at [347, 251] on div "How would you describe your body type? Very beautiful figure and aesthetic cont…" at bounding box center [692, 316] width 718 height 472
click at [432, 264] on input "43" at bounding box center [423, 271] width 134 height 16
type input "4"
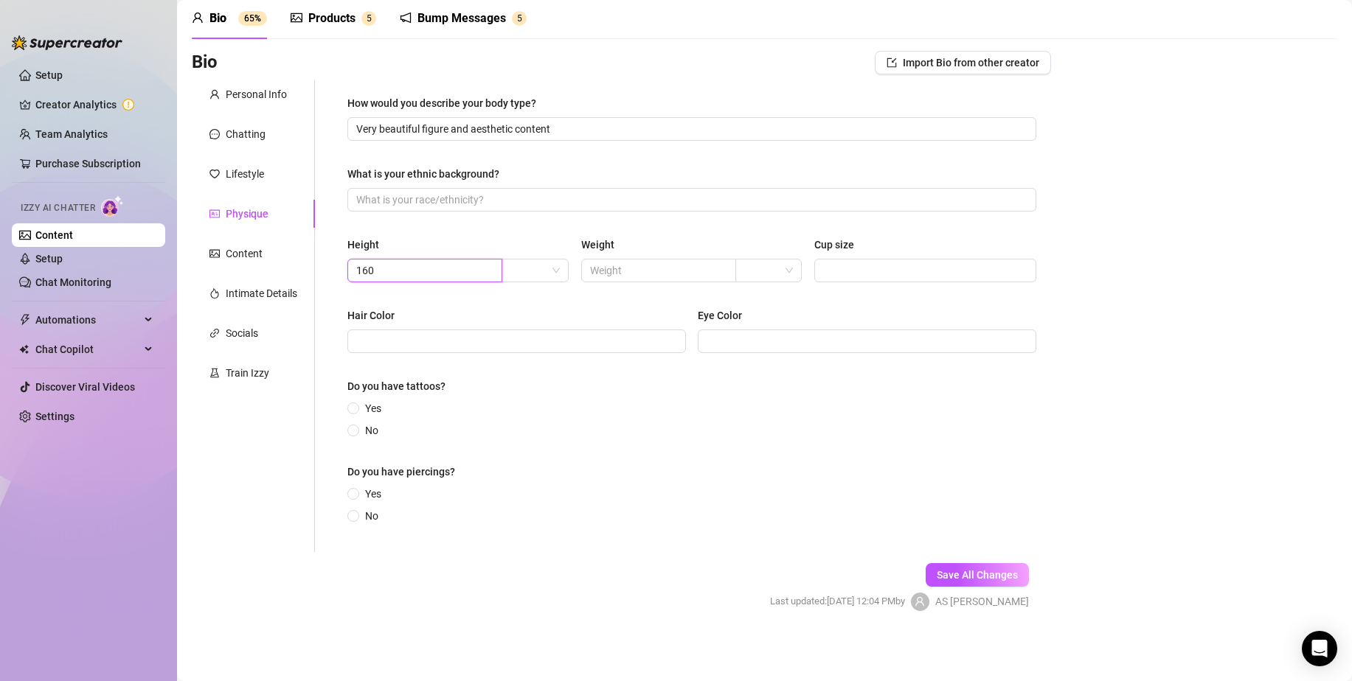
type input "160"
drag, startPoint x: 592, startPoint y: 314, endPoint x: 622, endPoint y: 271, distance: 52.0
click at [592, 314] on div "Hair Color" at bounding box center [516, 319] width 339 height 22
click at [626, 265] on input "text" at bounding box center [657, 271] width 134 height 16
type input "43"
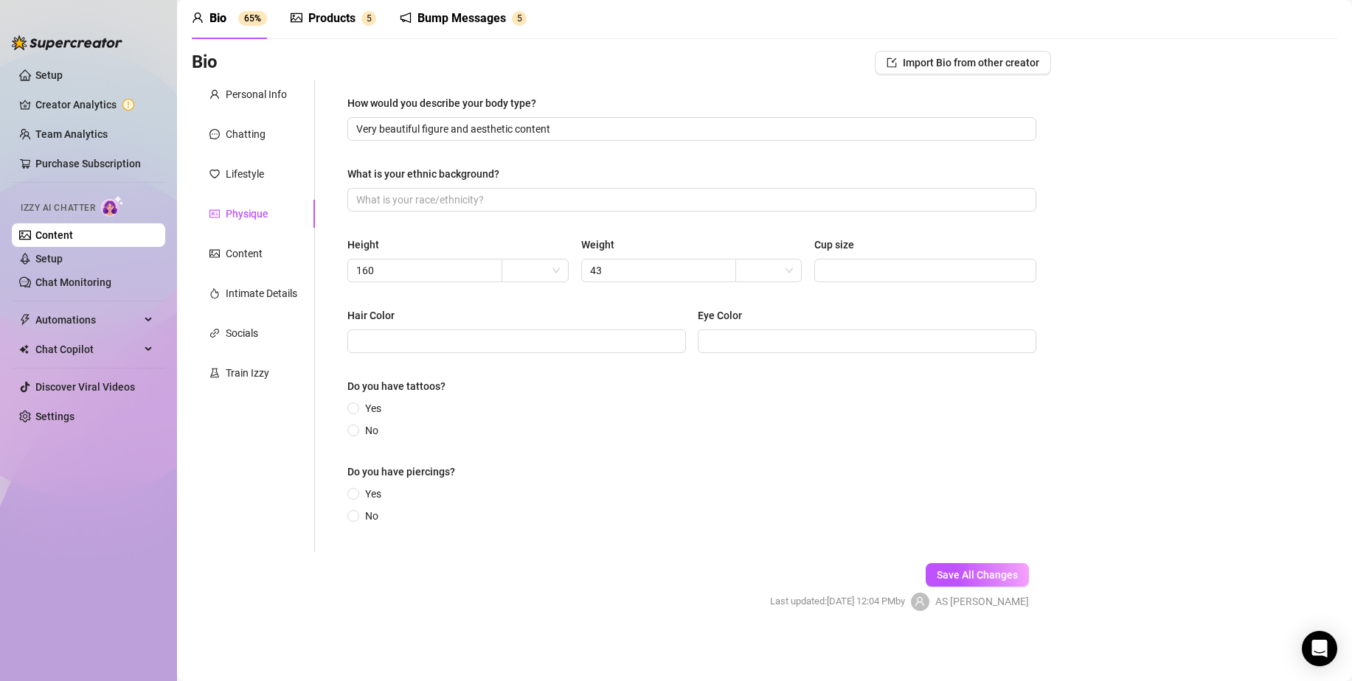
click at [624, 288] on div "Height 160 Weight 43 Cup size" at bounding box center [691, 266] width 689 height 59
click at [850, 271] on input "Cup size" at bounding box center [923, 271] width 201 height 16
type input "2"
click at [830, 306] on div "How would you describe your body type? Very beautiful figure and aesthetic cont…" at bounding box center [691, 316] width 689 height 442
click at [365, 408] on span "Yes" at bounding box center [373, 408] width 28 height 16
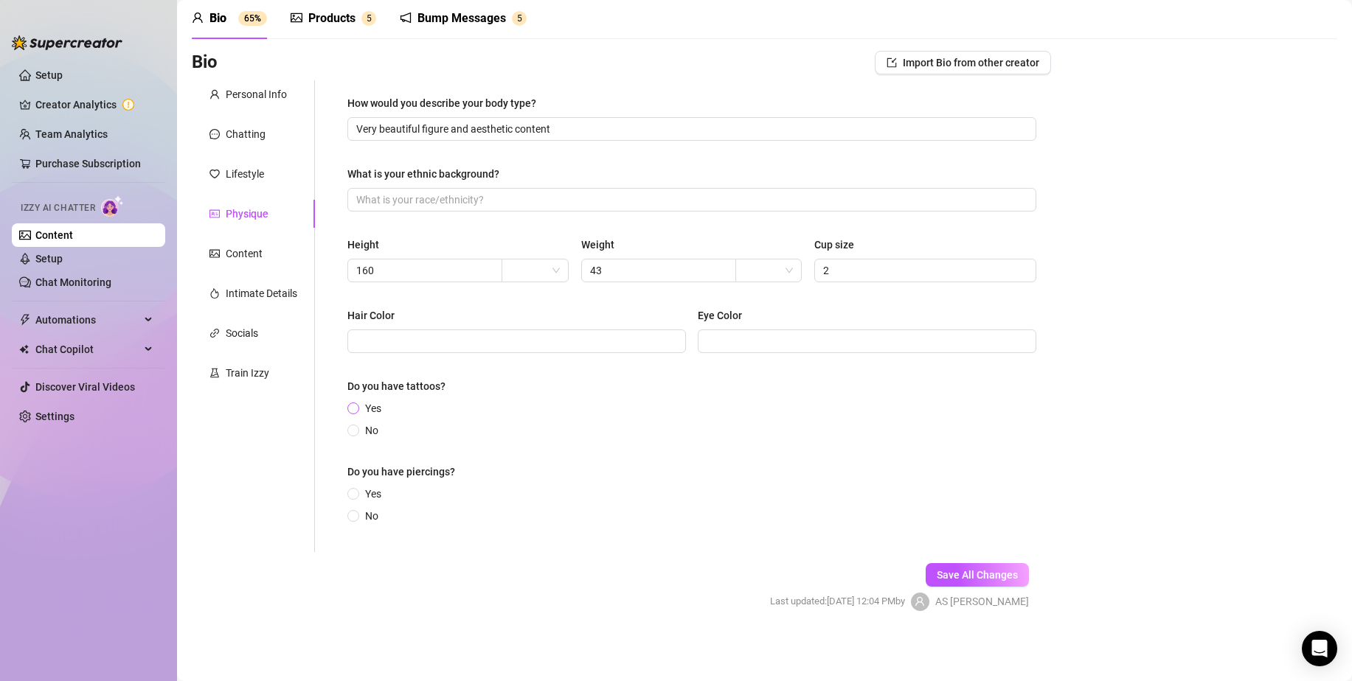
click at [357, 408] on input "Yes" at bounding box center [354, 410] width 6 height 10
radio input "true"
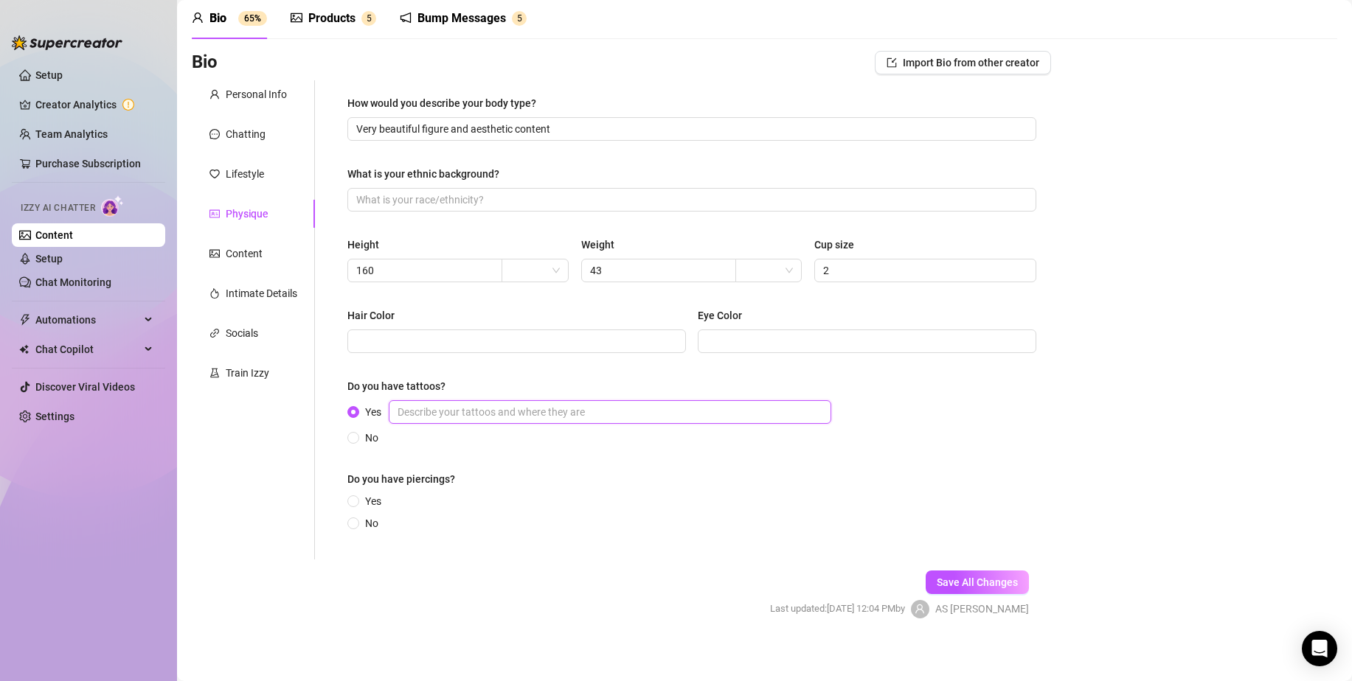
click at [475, 410] on input "Yes" at bounding box center [610, 412] width 442 height 24
click at [541, 409] on input "Yes" at bounding box center [610, 412] width 442 height 24
paste input "Yes, I have five tattoos. They are very personal, so I don't talk about their m…"
type input "Yes, I have five tattoos. They are very personal, so I don't talk about their m…"
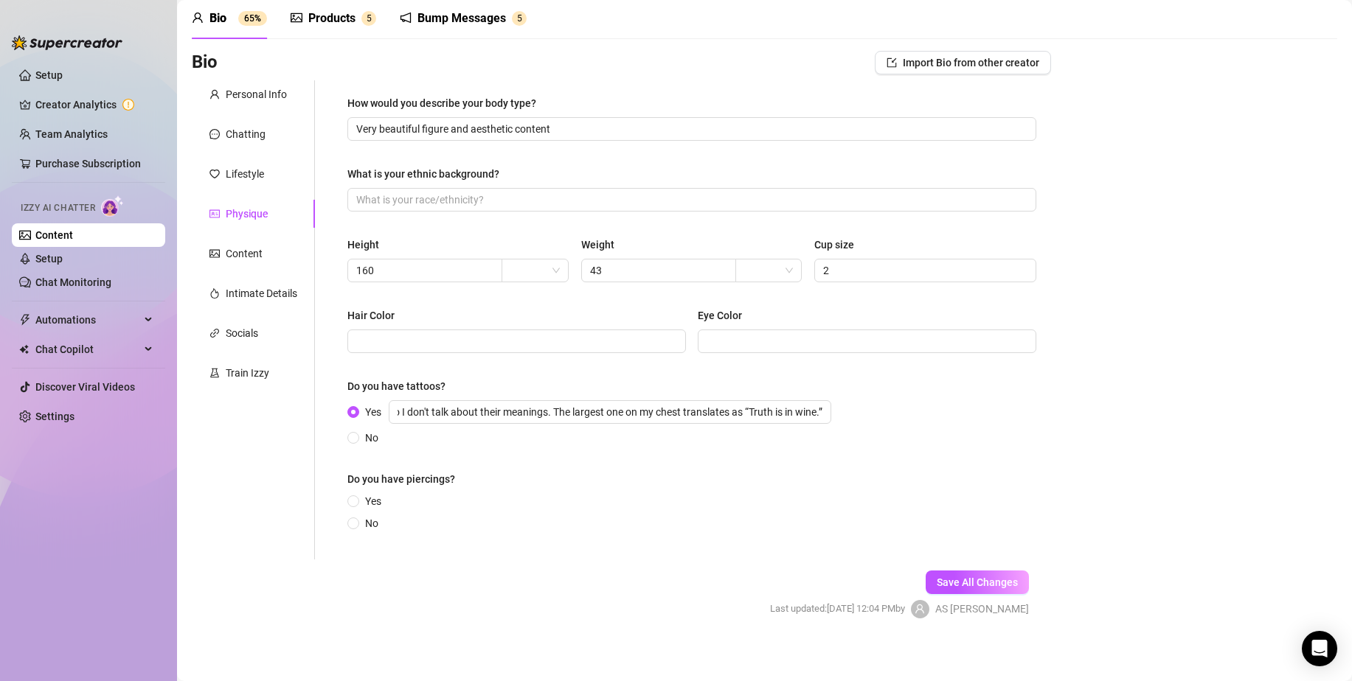
scroll to position [0, 0]
click at [588, 461] on div "How would you describe your body type? Very beautiful figure and aesthetic cont…" at bounding box center [691, 320] width 689 height 450
click at [369, 518] on span "No" at bounding box center [371, 524] width 25 height 16
click at [357, 520] on input "No" at bounding box center [354, 525] width 6 height 10
radio input "true"
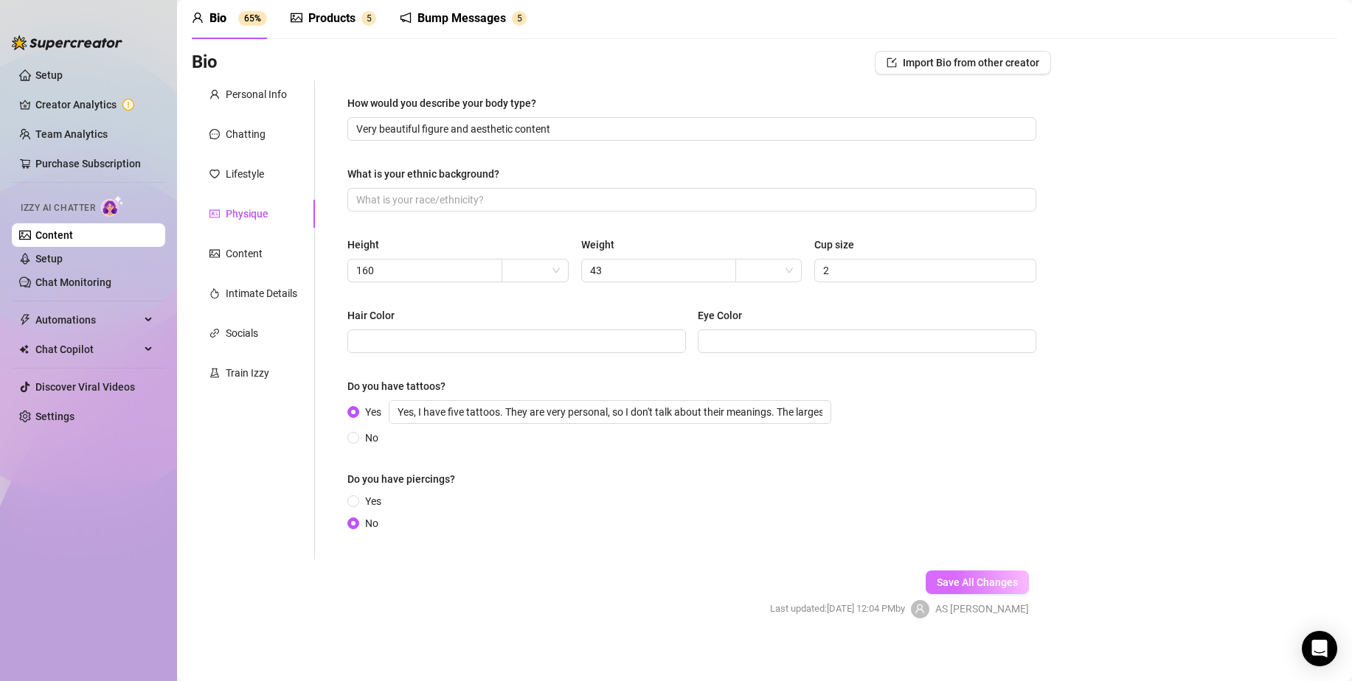
click at [940, 573] on button "Save All Changes" at bounding box center [977, 583] width 103 height 24
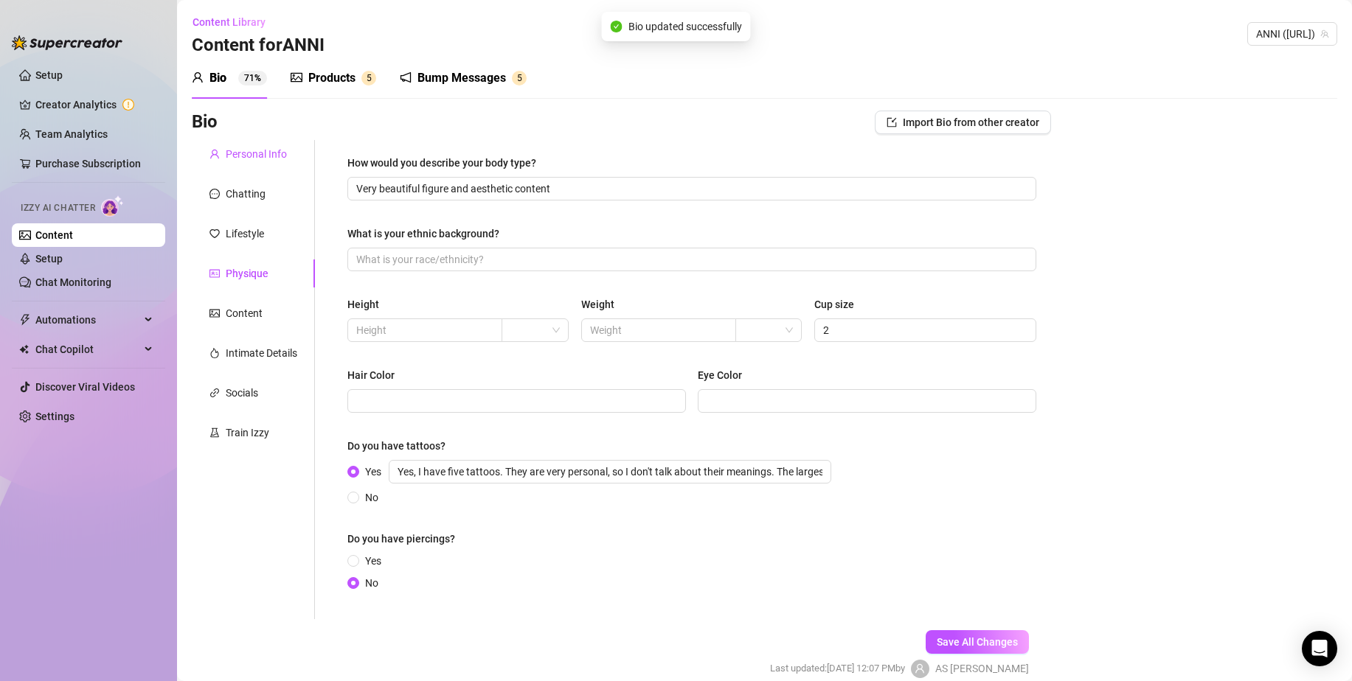
click at [251, 156] on div "Personal Info" at bounding box center [256, 154] width 61 height 16
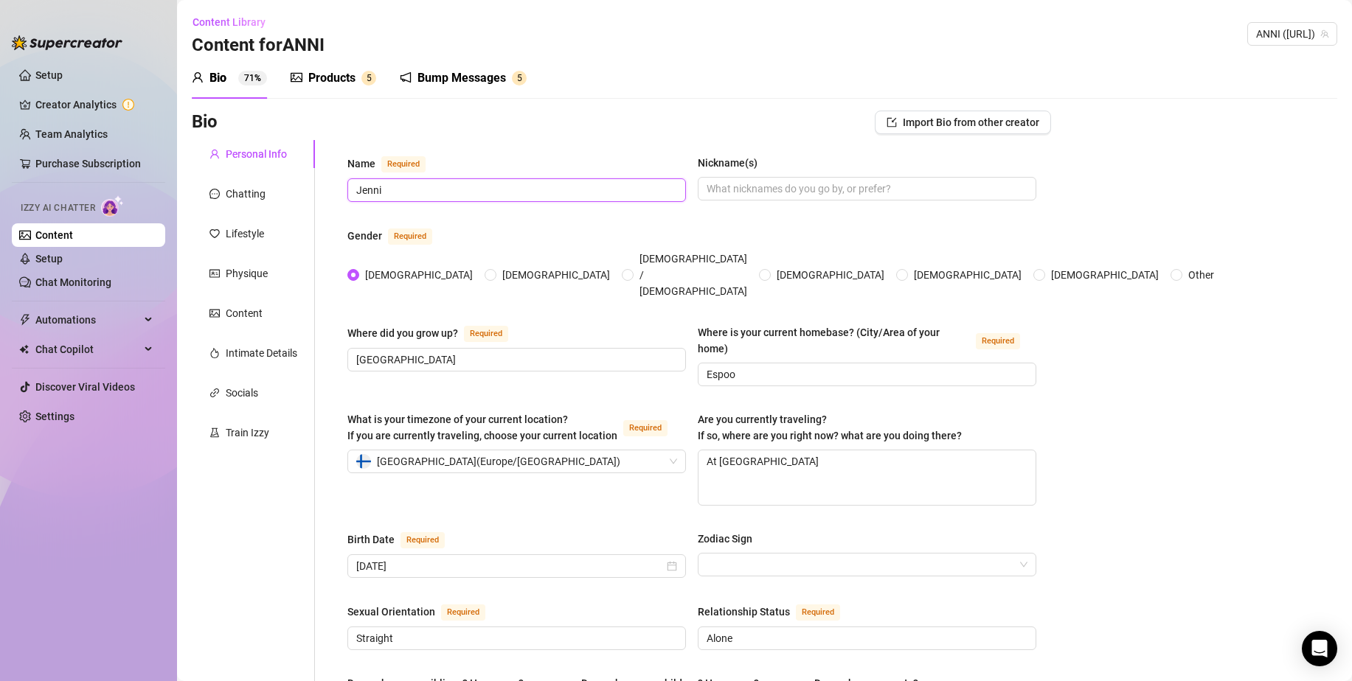
click at [431, 191] on input "Jenni" at bounding box center [515, 190] width 318 height 16
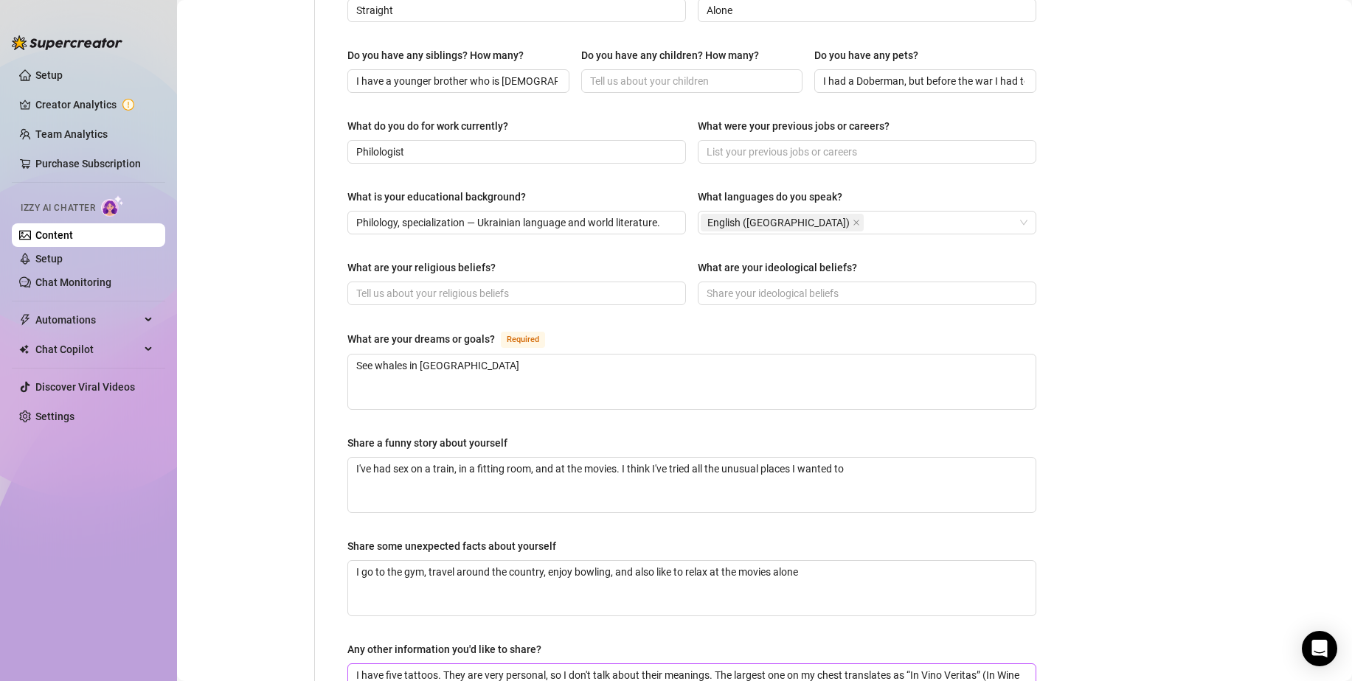
scroll to position [737, 0]
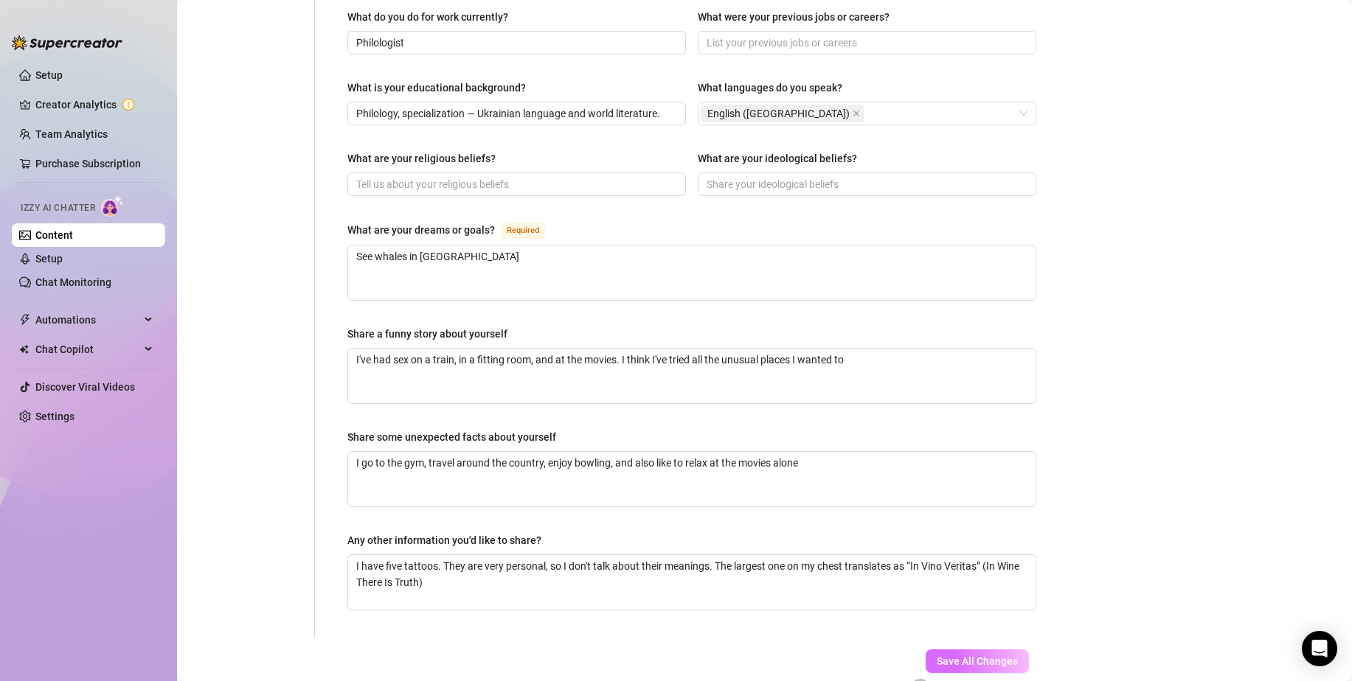
type input "Anni"
click at [945, 656] on span "Save All Changes" at bounding box center [977, 662] width 81 height 12
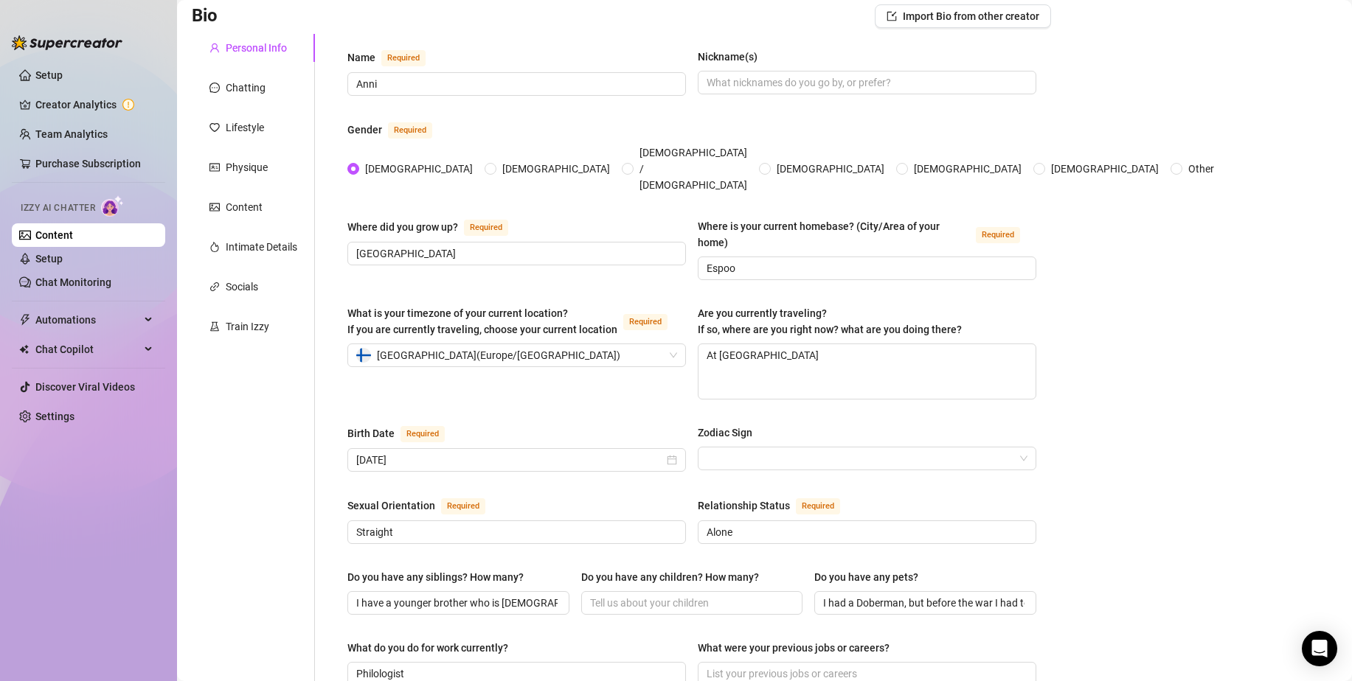
scroll to position [147, 0]
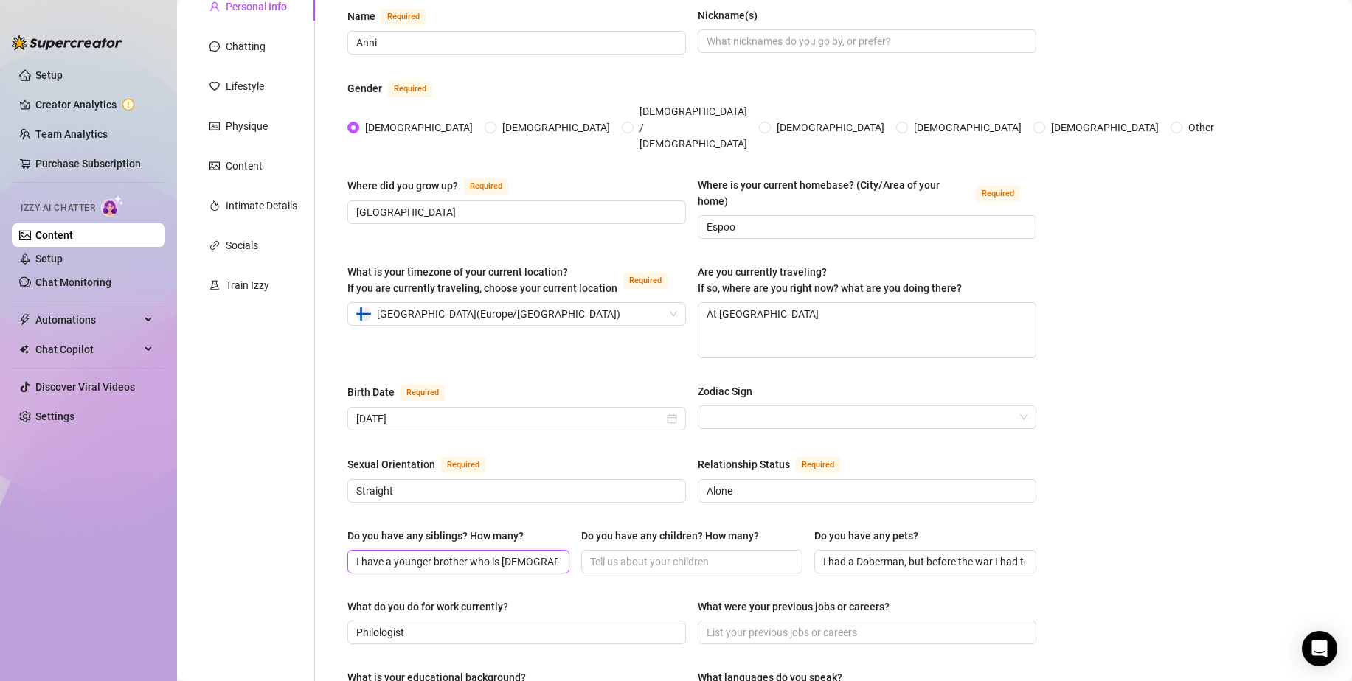
click at [501, 554] on input "I have a younger brother who is [DEMOGRAPHIC_DATA]" at bounding box center [456, 562] width 201 height 16
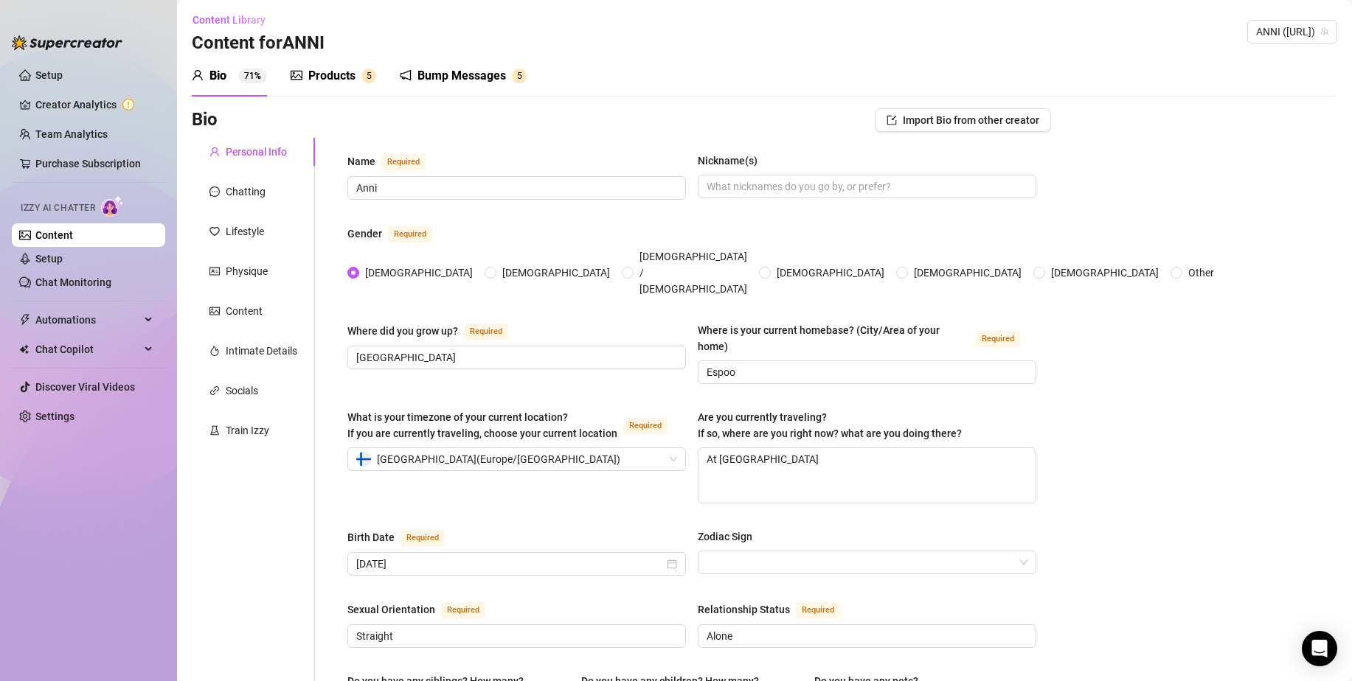
scroll to position [0, 0]
click at [73, 235] on link "Content" at bounding box center [54, 235] width 38 height 12
